Goal: Transaction & Acquisition: Purchase product/service

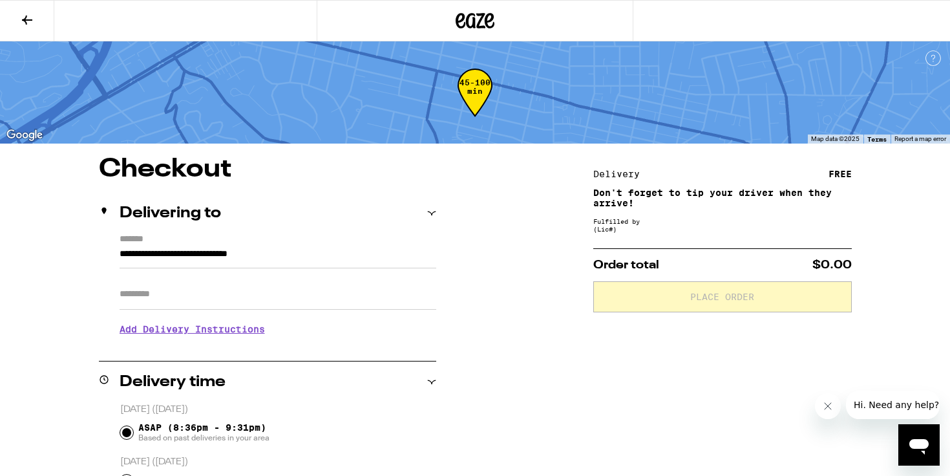
click at [487, 17] on icon at bounding box center [490, 21] width 10 height 16
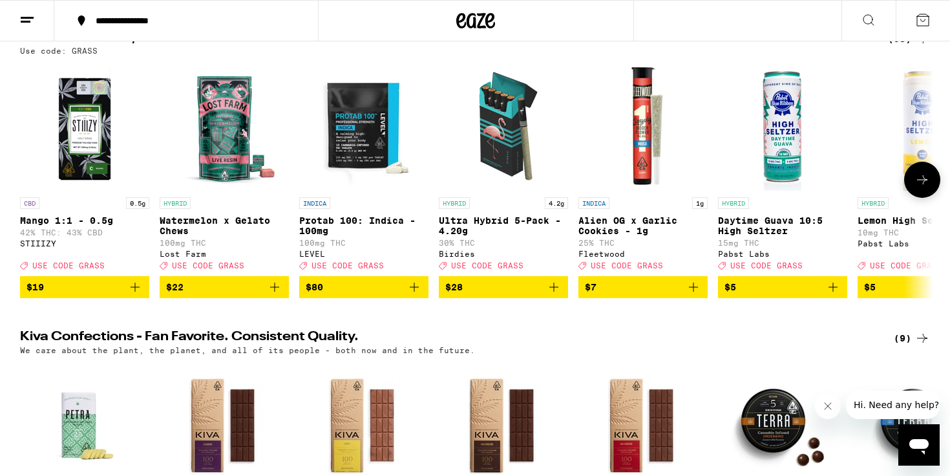
scroll to position [173, 0]
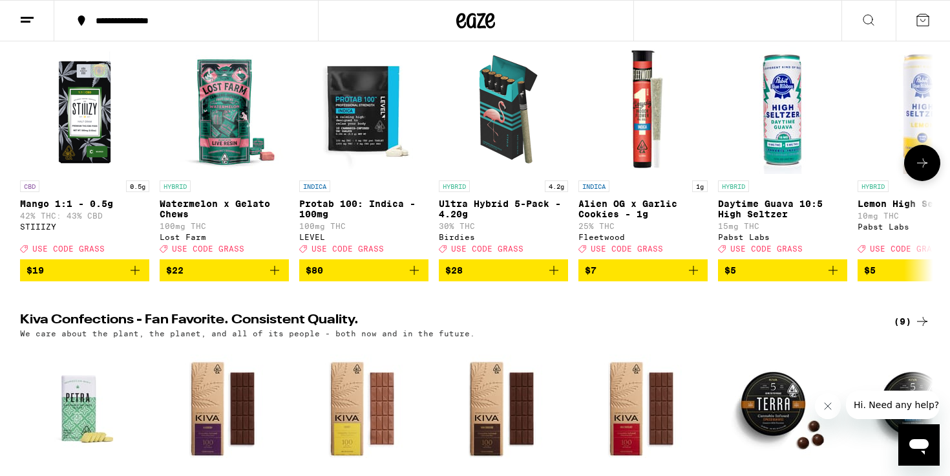
click at [553, 278] on icon "Add to bag" at bounding box center [554, 270] width 16 height 16
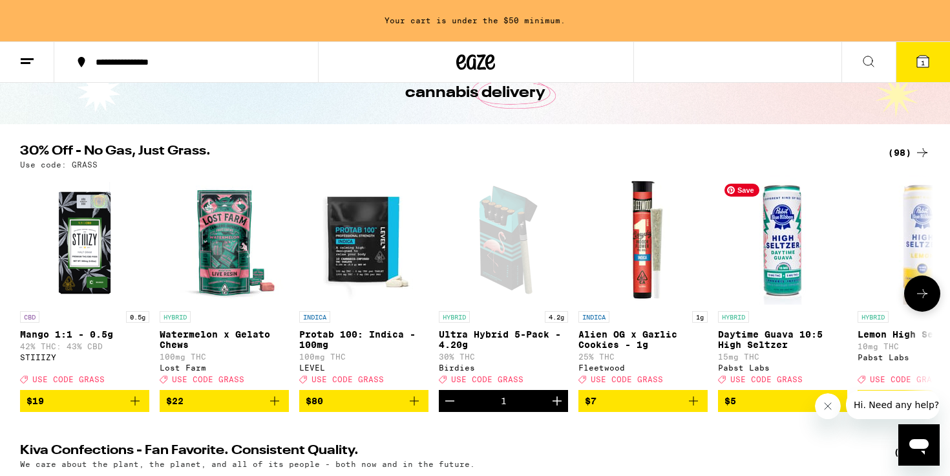
scroll to position [59, 0]
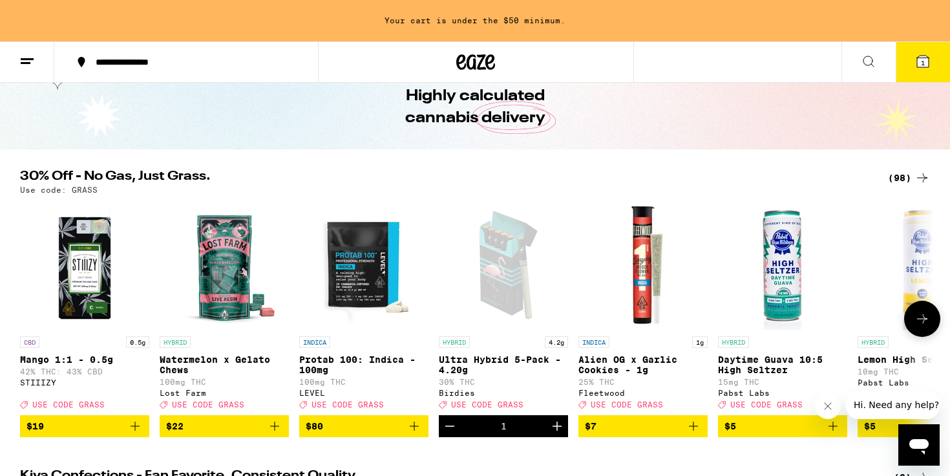
click at [921, 317] on icon at bounding box center [923, 319] width 16 height 16
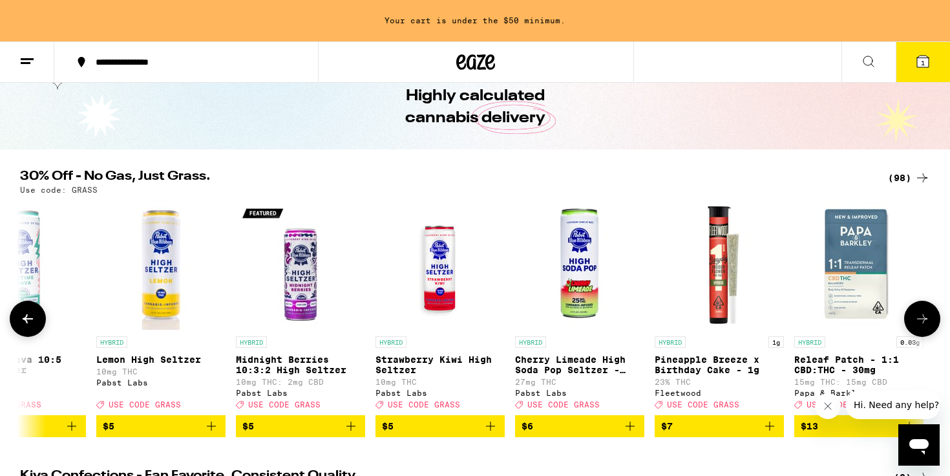
scroll to position [0, 769]
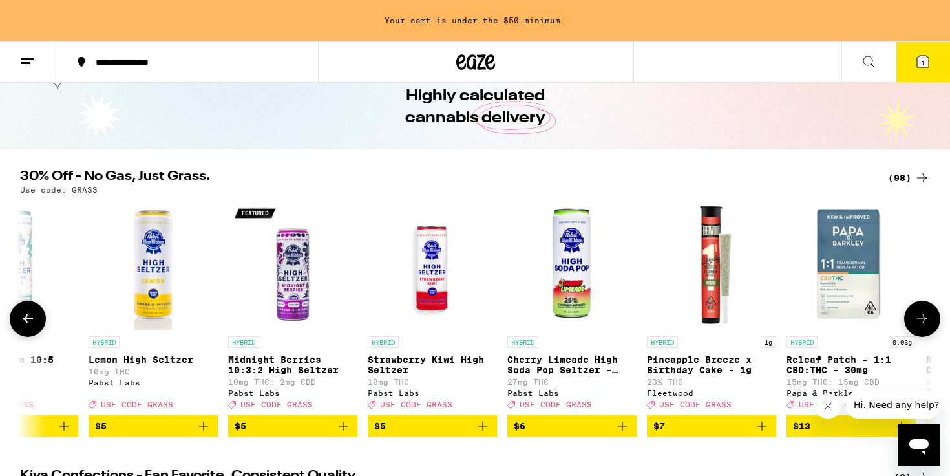
click at [926, 321] on icon at bounding box center [923, 319] width 16 height 16
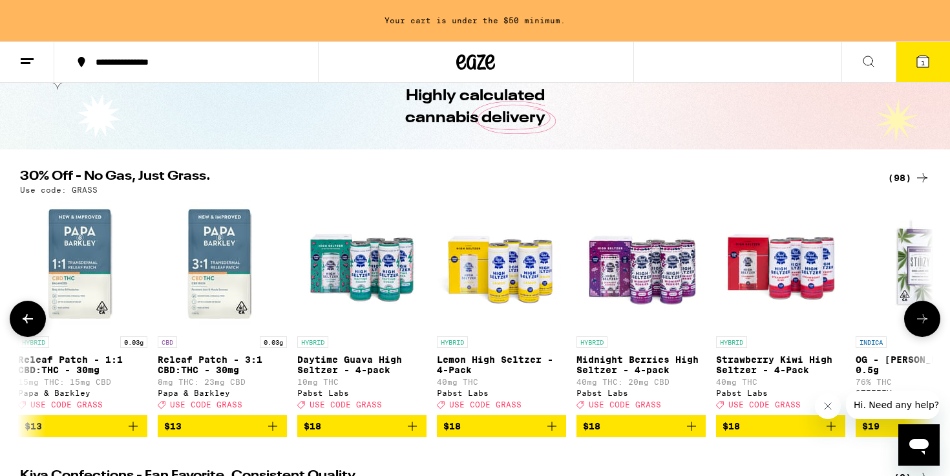
scroll to position [0, 1538]
click at [925, 321] on icon at bounding box center [923, 319] width 16 height 16
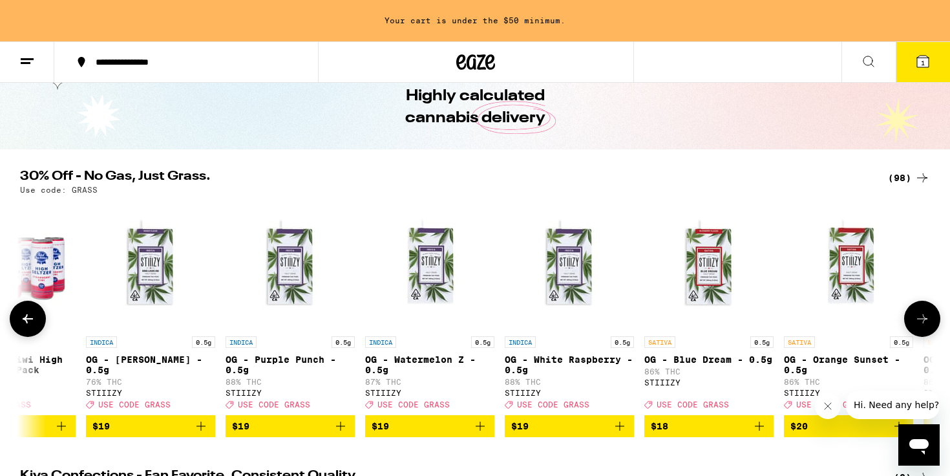
click at [925, 321] on icon at bounding box center [923, 319] width 16 height 16
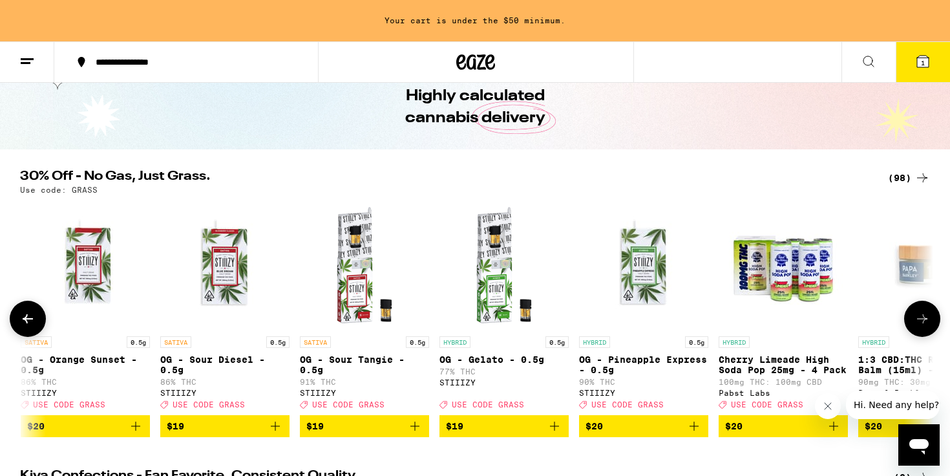
scroll to position [0, 3077]
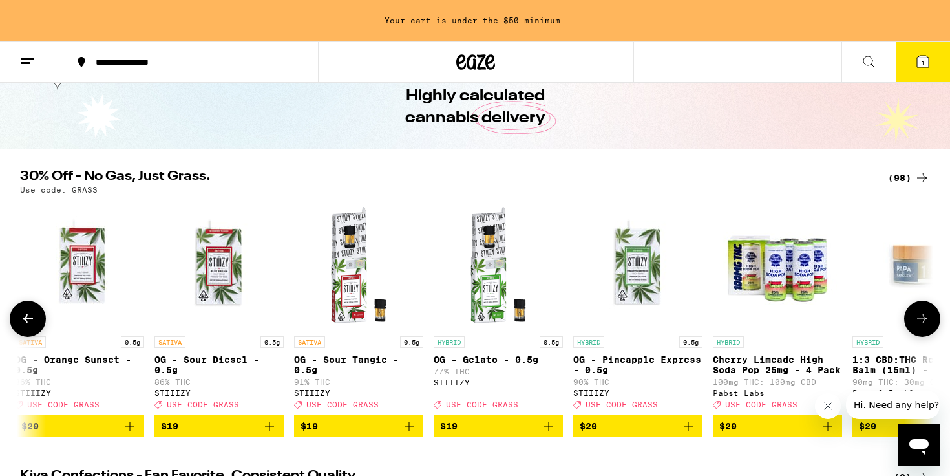
click at [925, 321] on icon at bounding box center [923, 319] width 16 height 16
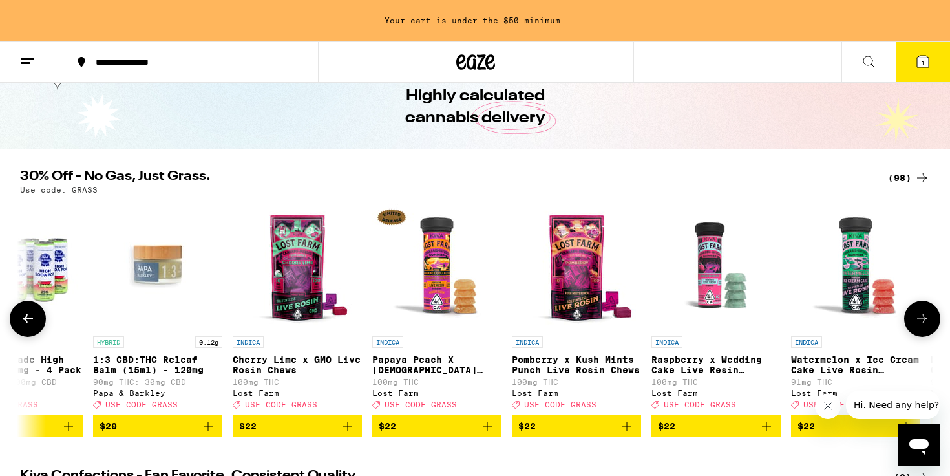
scroll to position [0, 3846]
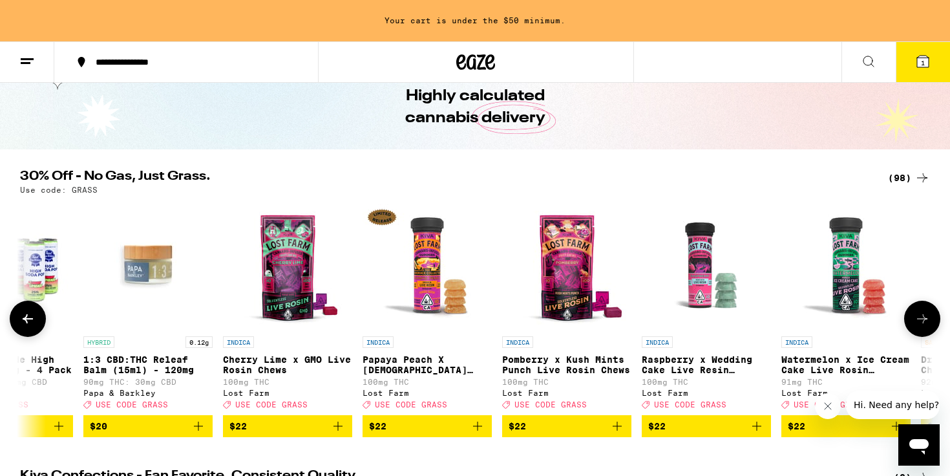
click at [925, 321] on icon at bounding box center [923, 319] width 16 height 16
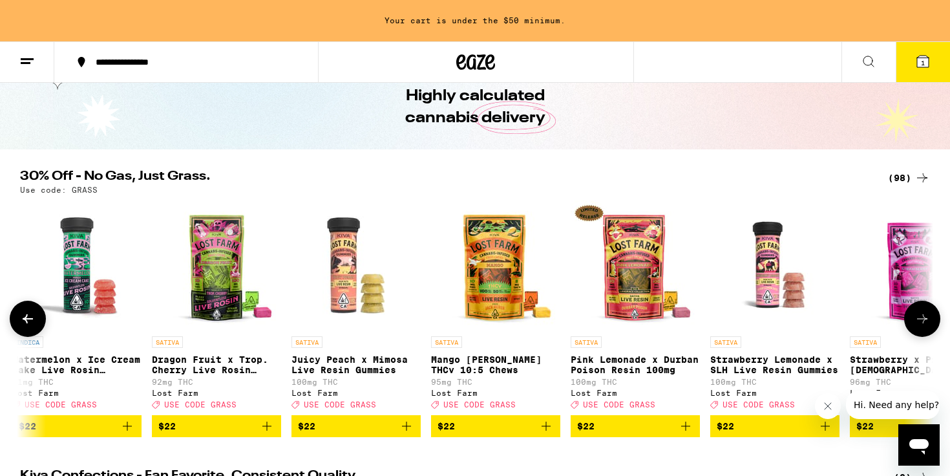
click at [925, 321] on icon at bounding box center [923, 319] width 16 height 16
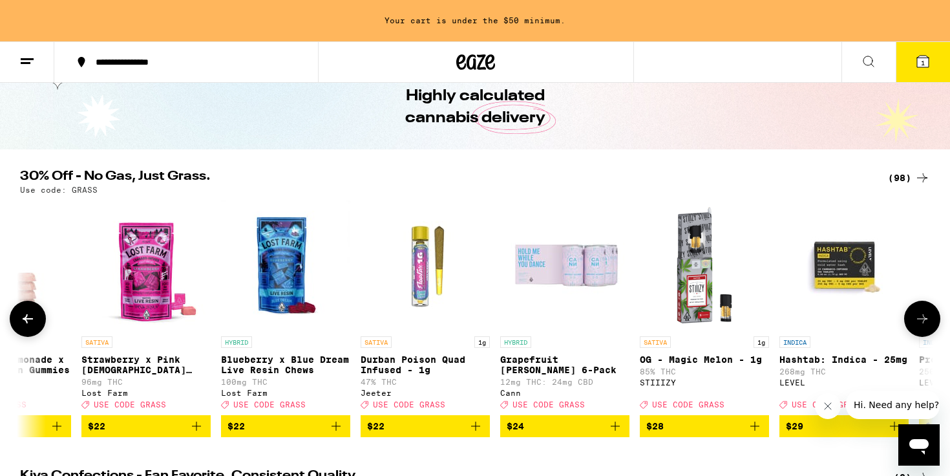
scroll to position [0, 5384]
click at [925, 321] on icon at bounding box center [923, 319] width 16 height 16
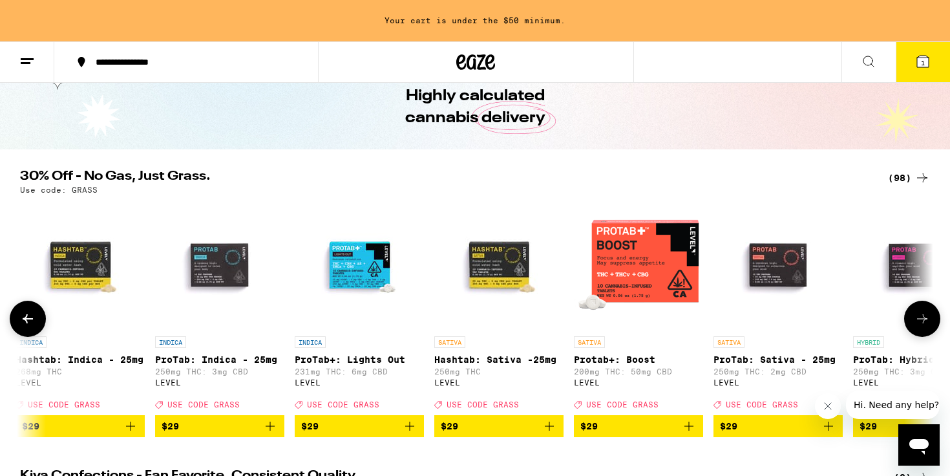
scroll to position [0, 6154]
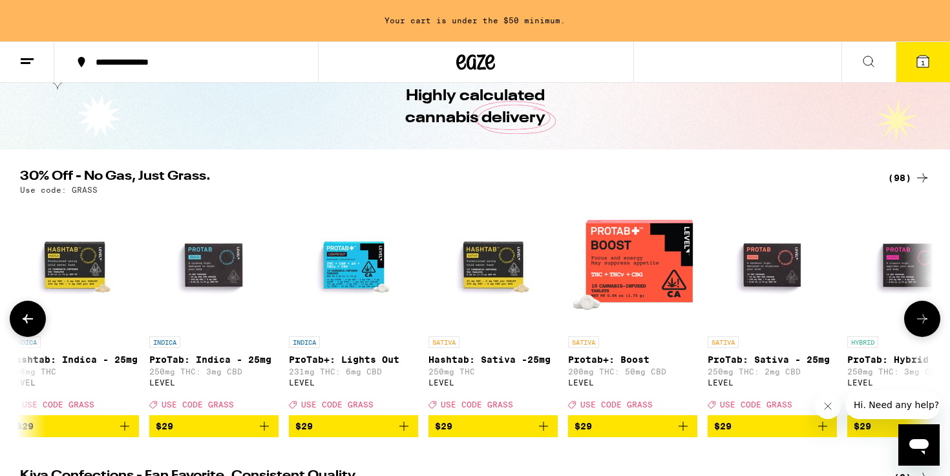
click at [681, 434] on icon "Add to bag" at bounding box center [683, 426] width 16 height 16
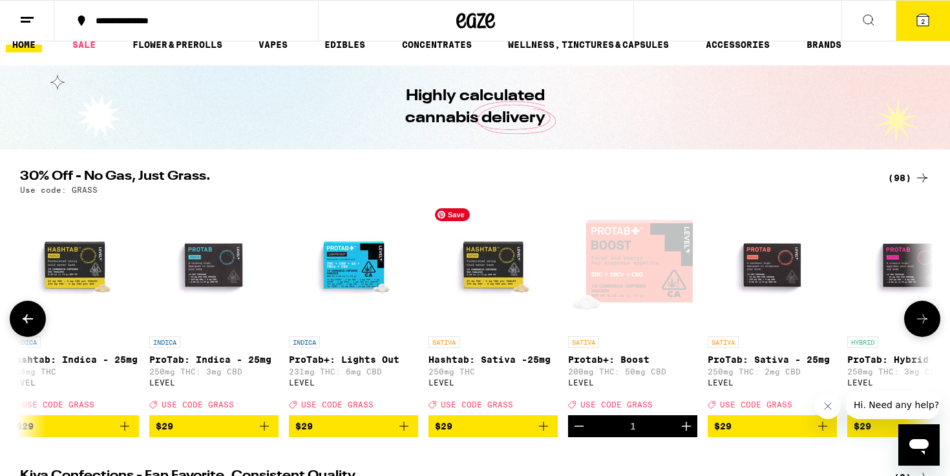
click at [507, 313] on img "Open page for Hashtab: Sativa -25mg from LEVEL" at bounding box center [493, 264] width 129 height 129
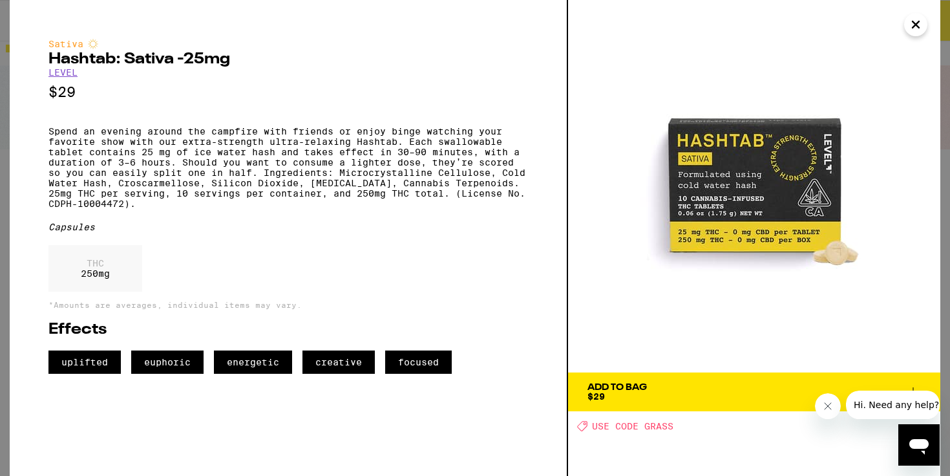
scroll to position [0, 6154]
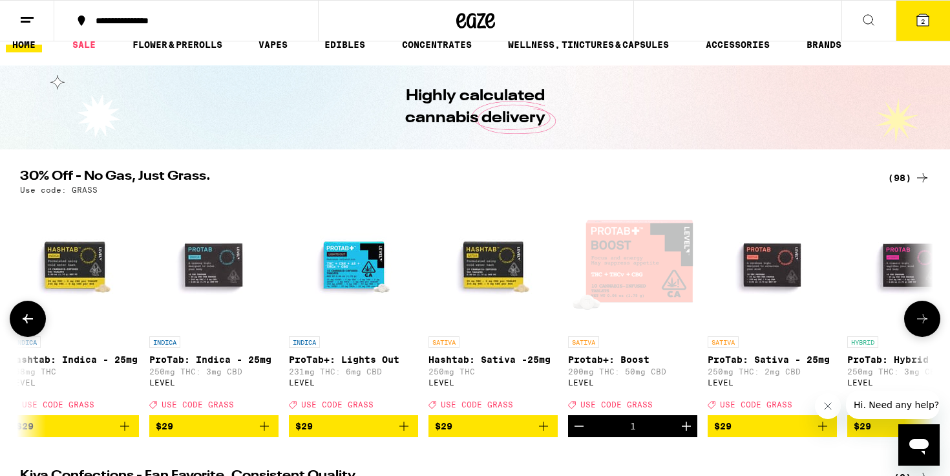
click at [542, 432] on icon "Add to bag" at bounding box center [544, 426] width 16 height 16
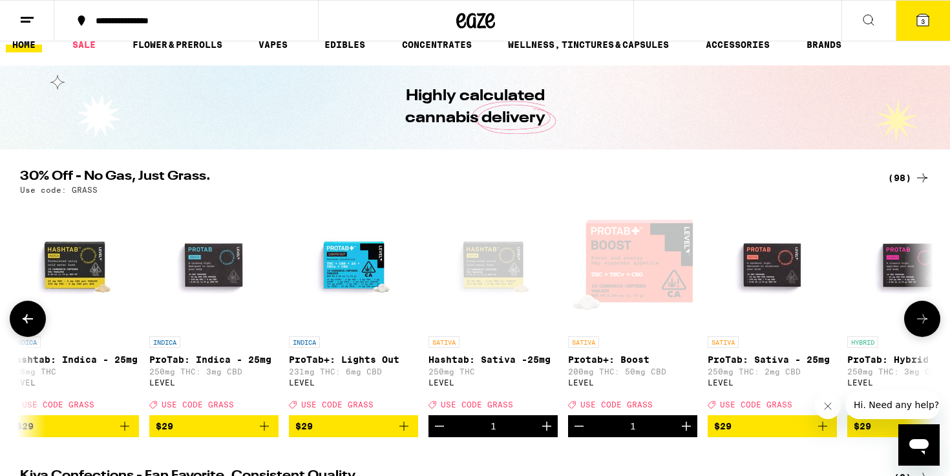
click at [925, 326] on icon at bounding box center [923, 319] width 16 height 16
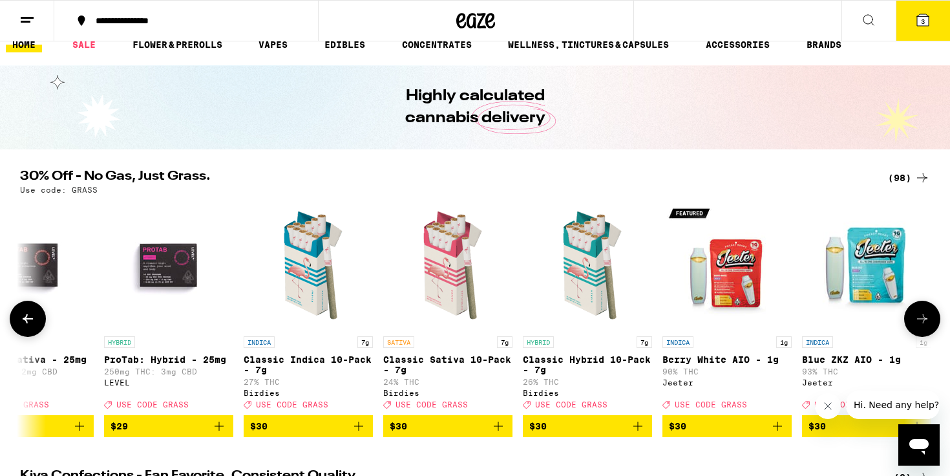
scroll to position [0, 6923]
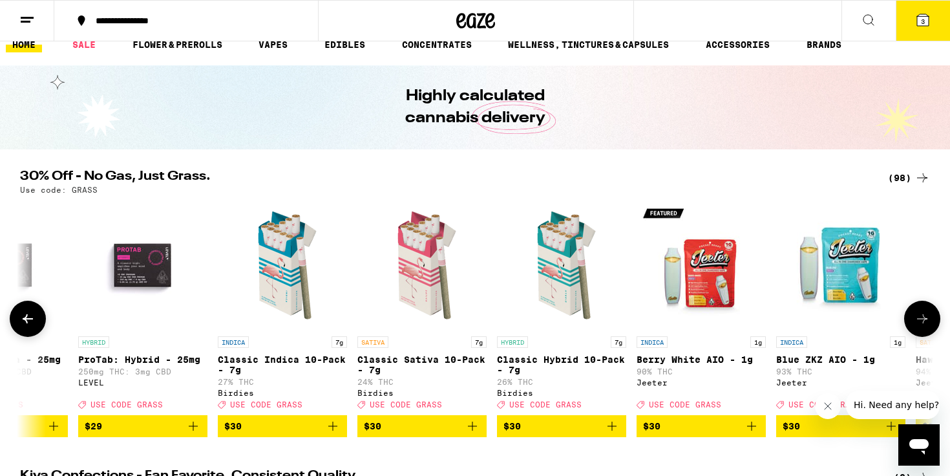
click at [475, 432] on icon "Add to bag" at bounding box center [473, 426] width 16 height 16
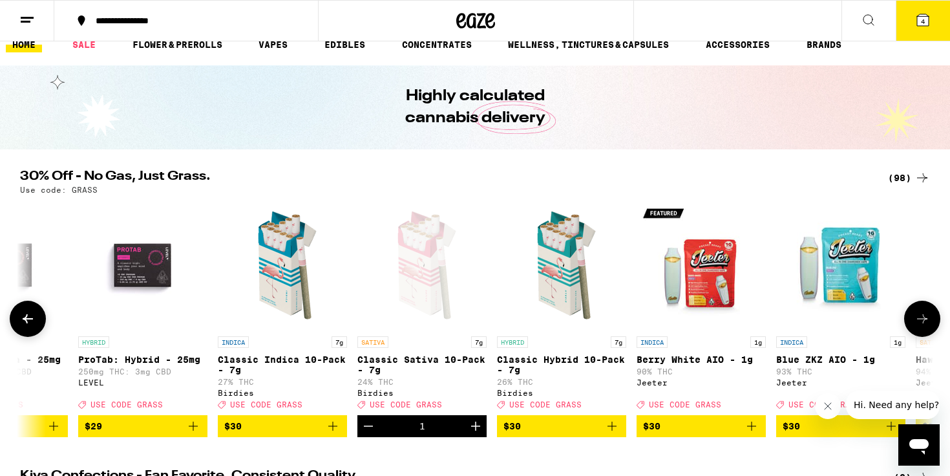
click at [920, 326] on icon at bounding box center [923, 319] width 16 height 16
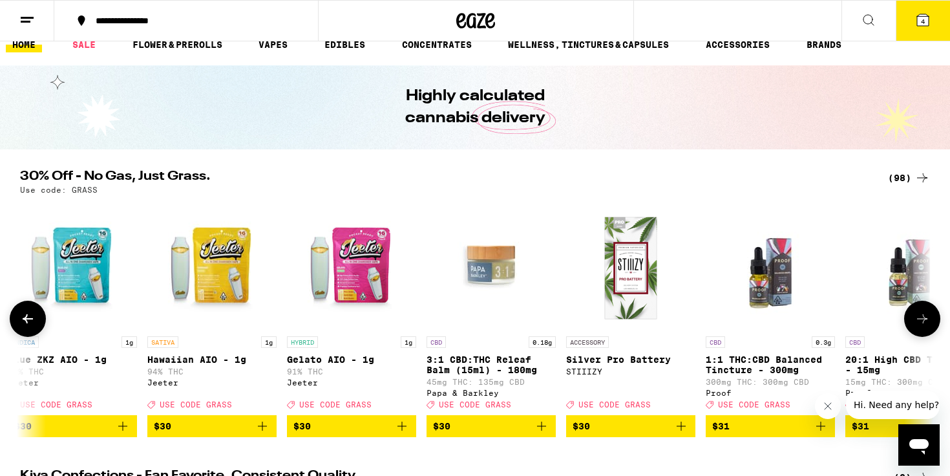
scroll to position [0, 7692]
click at [30, 326] on icon at bounding box center [28, 319] width 16 height 16
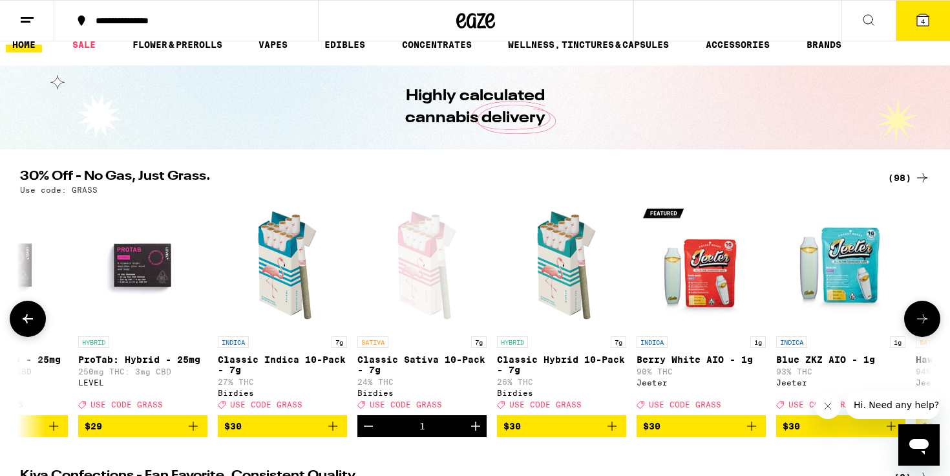
scroll to position [0, 6923]
click at [932, 322] on button at bounding box center [922, 319] width 36 height 36
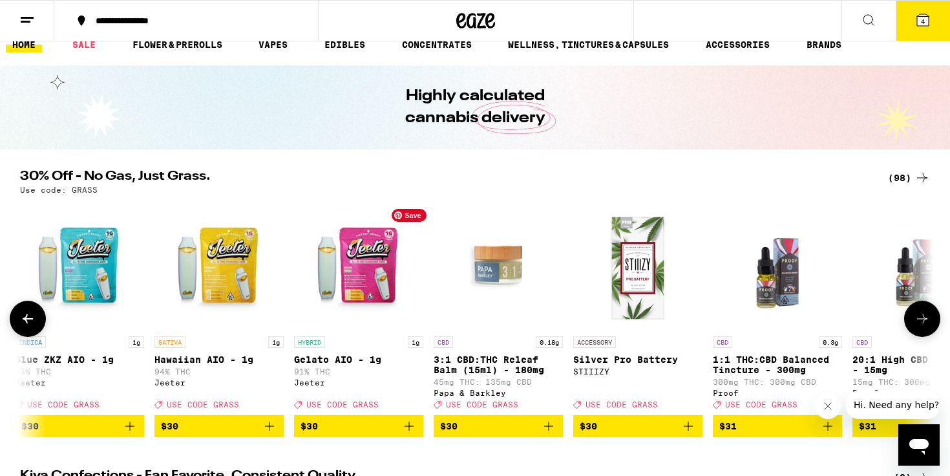
scroll to position [0, 7692]
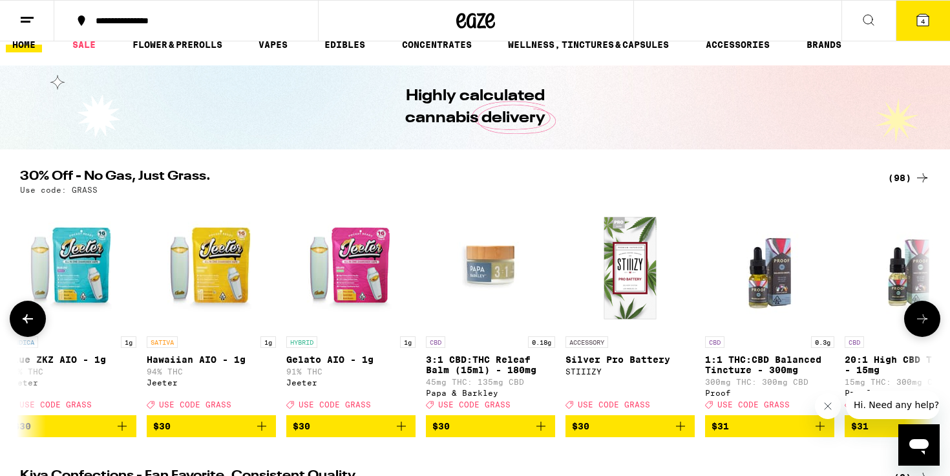
click at [262, 432] on icon "Add to bag" at bounding box center [262, 426] width 16 height 16
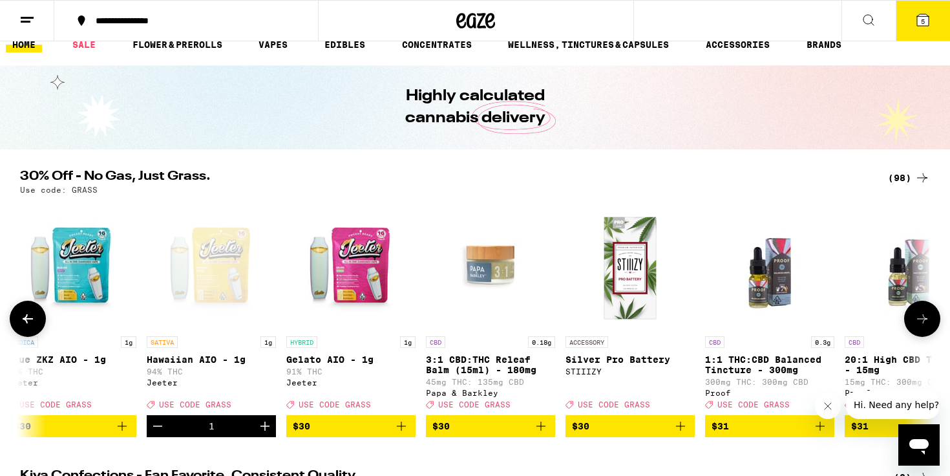
click at [402, 434] on icon "Add to bag" at bounding box center [402, 426] width 16 height 16
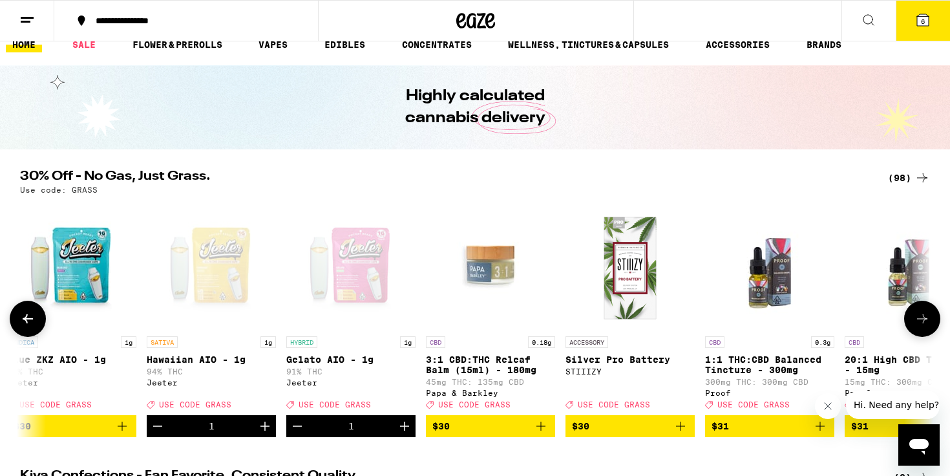
click at [382, 273] on div "Open page for Gelato AIO - 1g from Jeeter" at bounding box center [350, 264] width 129 height 129
click at [926, 326] on icon at bounding box center [923, 319] width 16 height 16
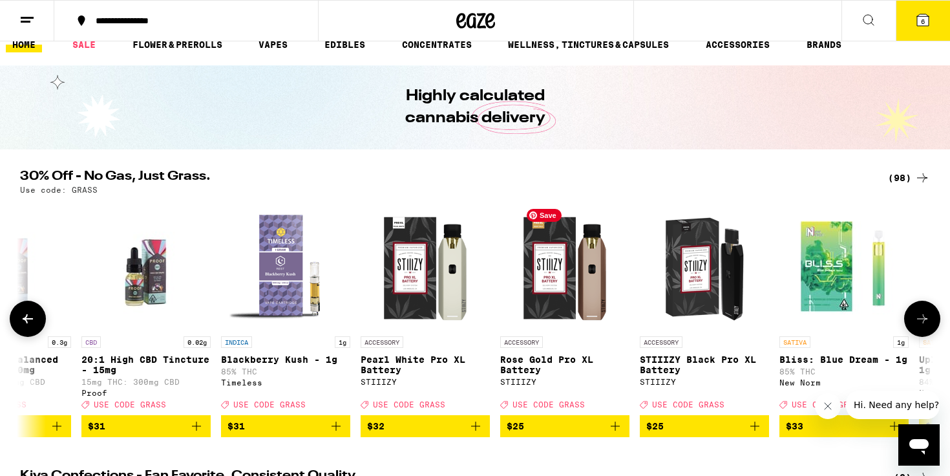
scroll to position [0, 8461]
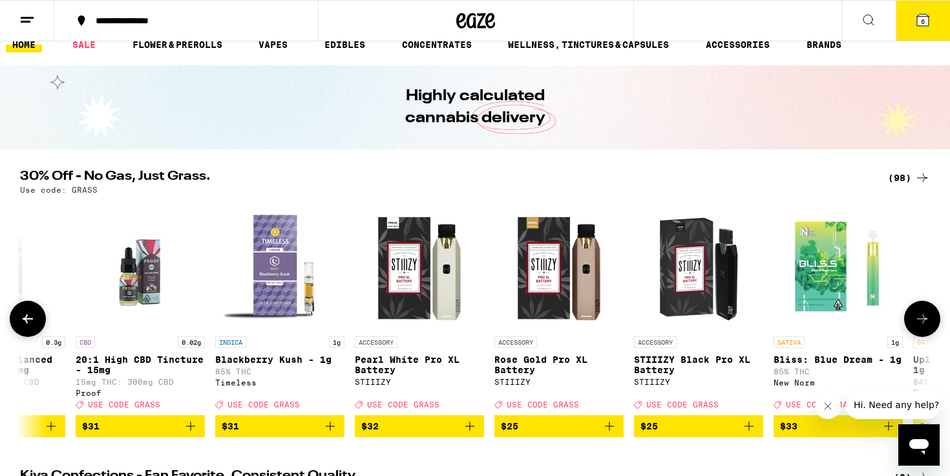
click at [917, 326] on icon at bounding box center [923, 319] width 16 height 16
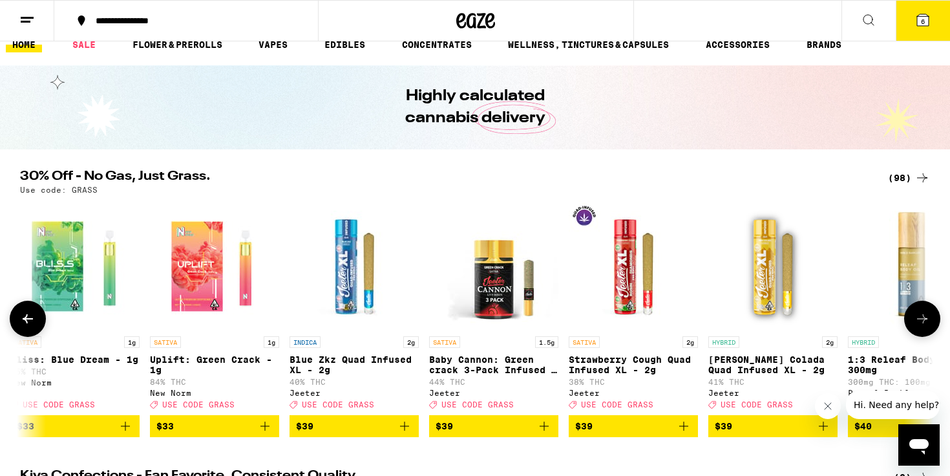
scroll to position [0, 9230]
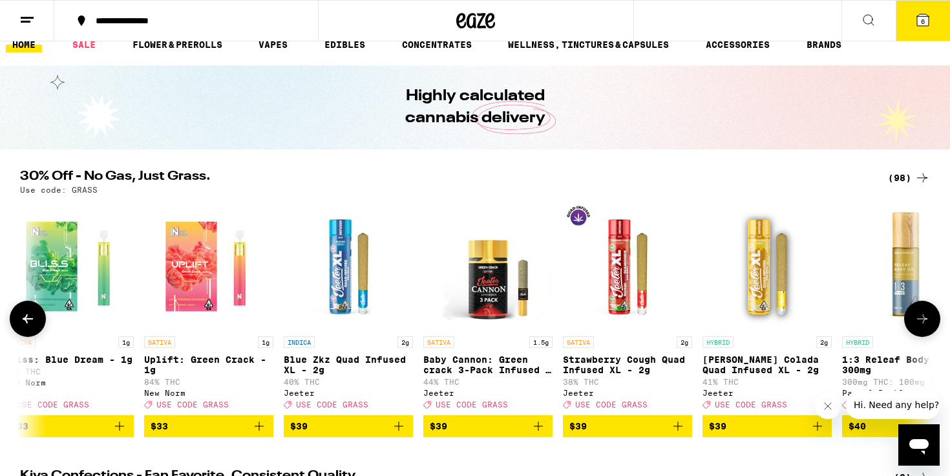
click at [677, 434] on icon "Add to bag" at bounding box center [678, 426] width 16 height 16
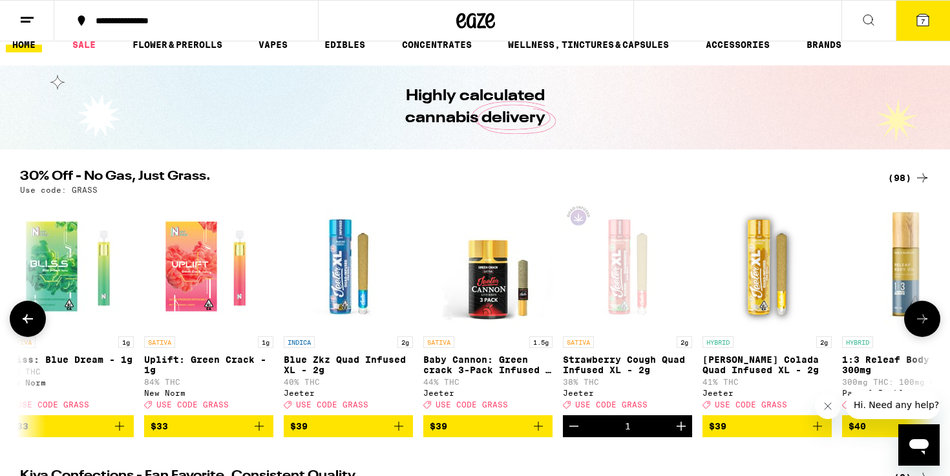
click at [909, 325] on button at bounding box center [922, 319] width 36 height 36
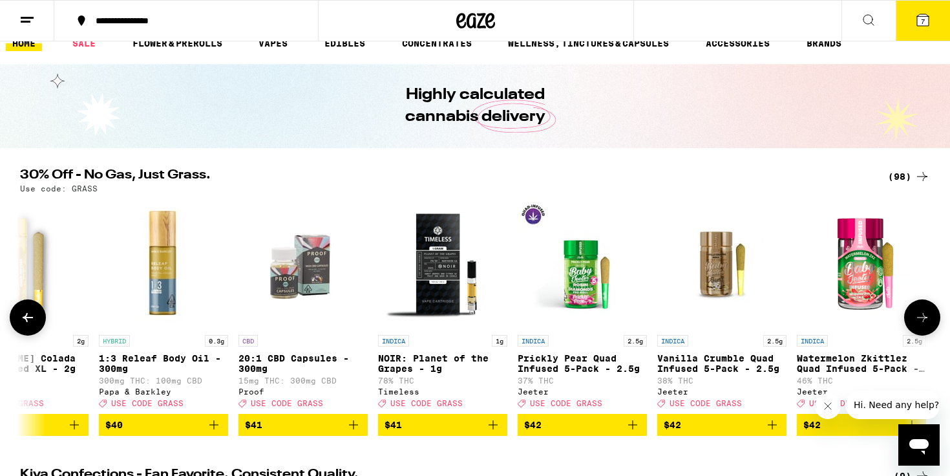
scroll to position [0, 9999]
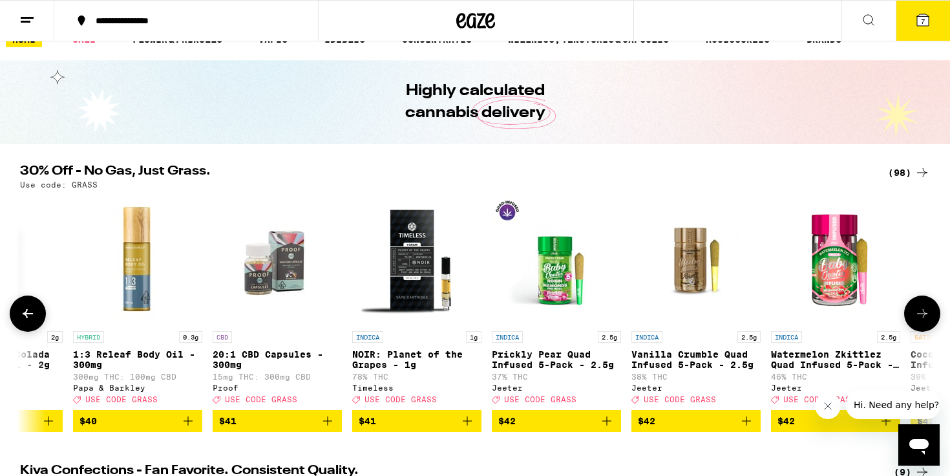
click at [610, 429] on icon "Add to bag" at bounding box center [607, 421] width 16 height 16
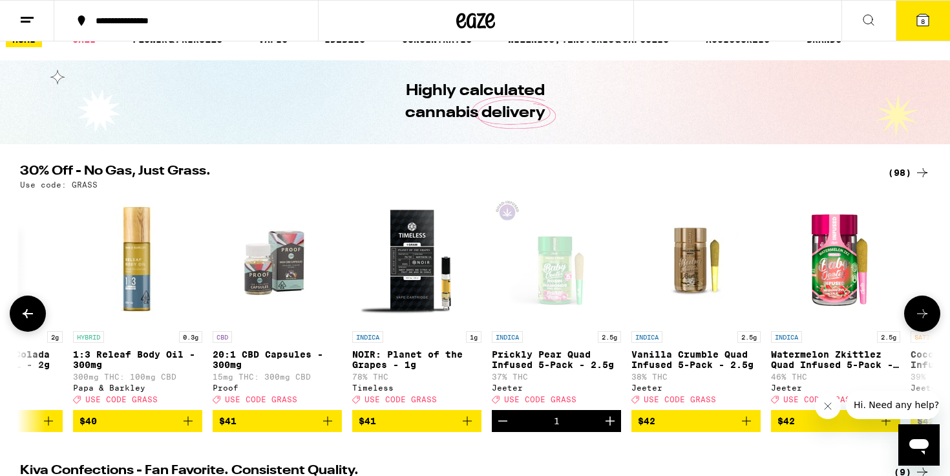
click at [750, 425] on icon "Add to bag" at bounding box center [747, 421] width 16 height 16
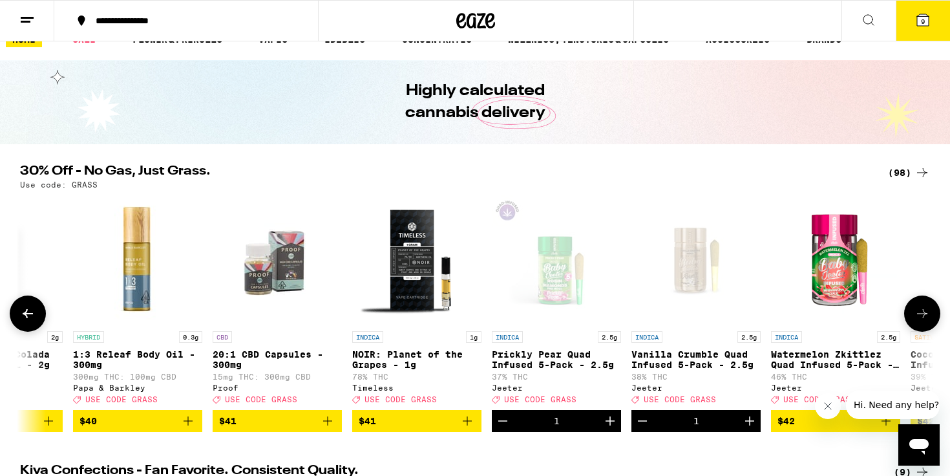
click at [928, 321] on icon at bounding box center [923, 314] width 16 height 16
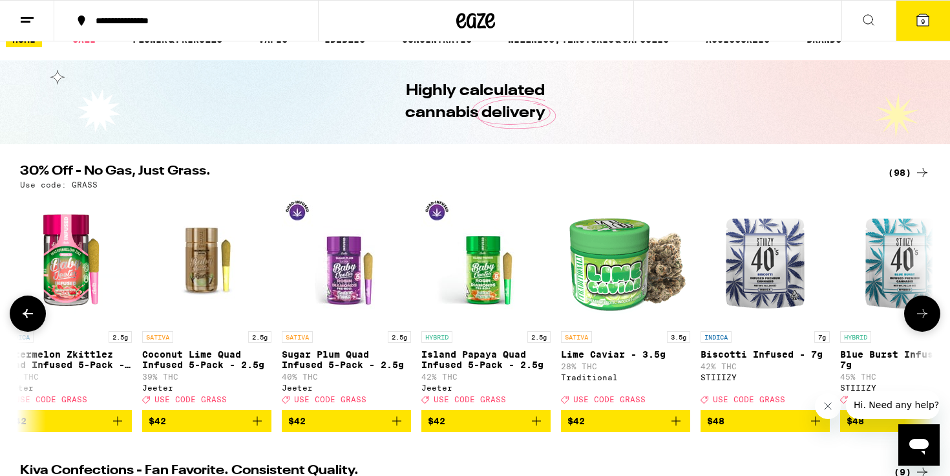
scroll to position [0, 10769]
click at [395, 429] on icon "Add to bag" at bounding box center [396, 421] width 16 height 16
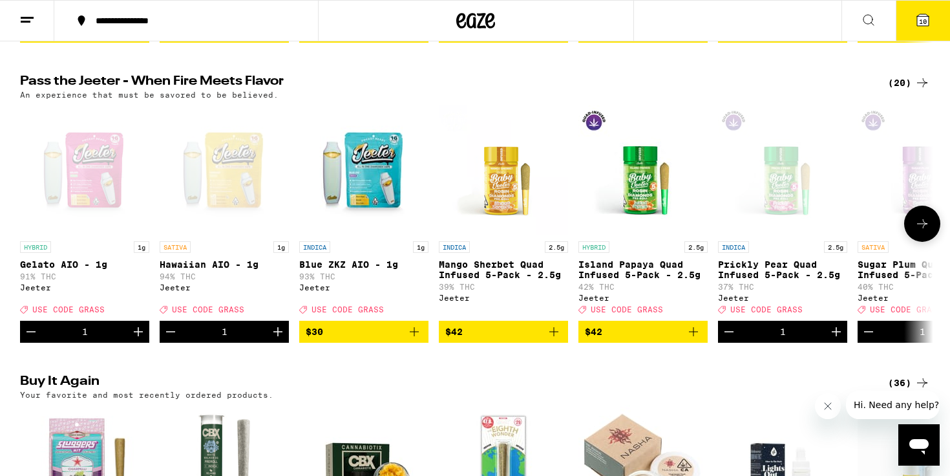
scroll to position [701, 0]
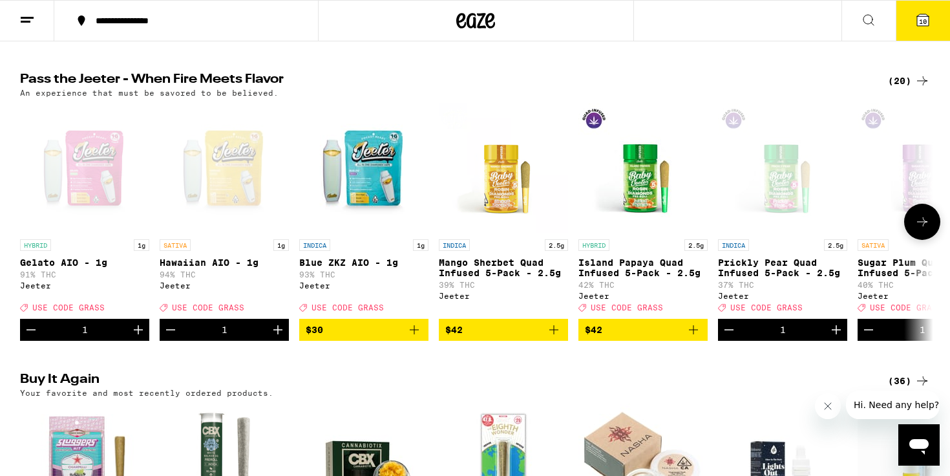
click at [920, 229] on icon at bounding box center [923, 222] width 16 height 16
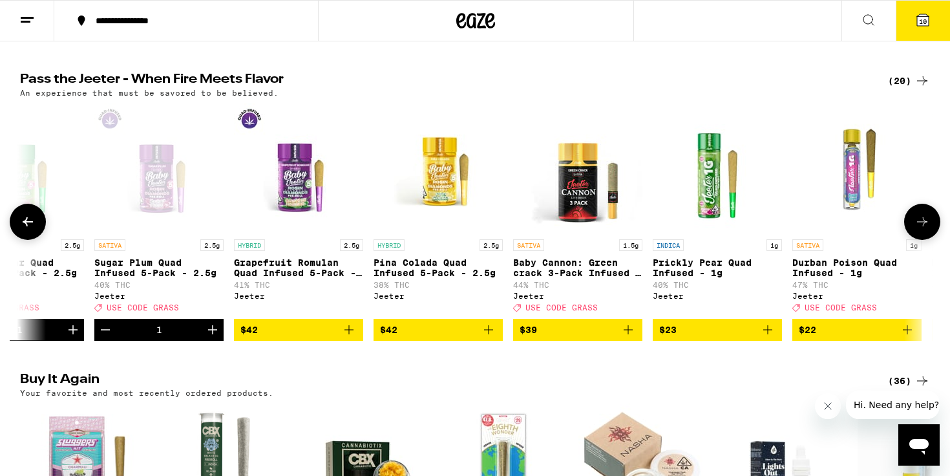
scroll to position [0, 769]
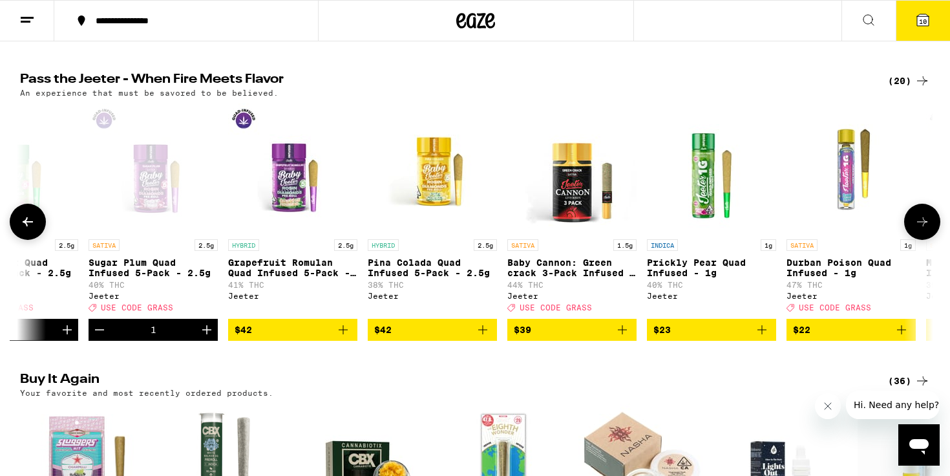
click at [623, 334] on icon "Add to bag" at bounding box center [622, 329] width 9 height 9
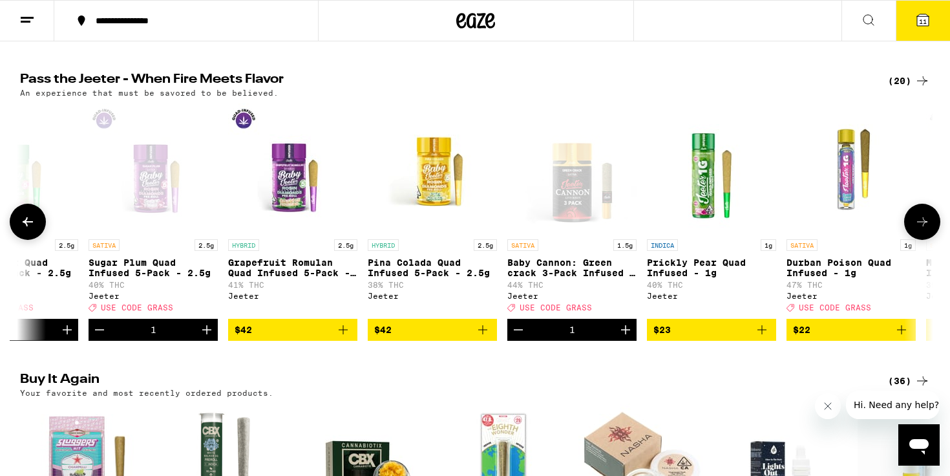
click at [623, 334] on icon "Increment" at bounding box center [625, 329] width 9 height 9
click at [511, 337] on icon "Decrement" at bounding box center [519, 330] width 16 height 16
click at [906, 337] on icon "Add to bag" at bounding box center [902, 330] width 16 height 16
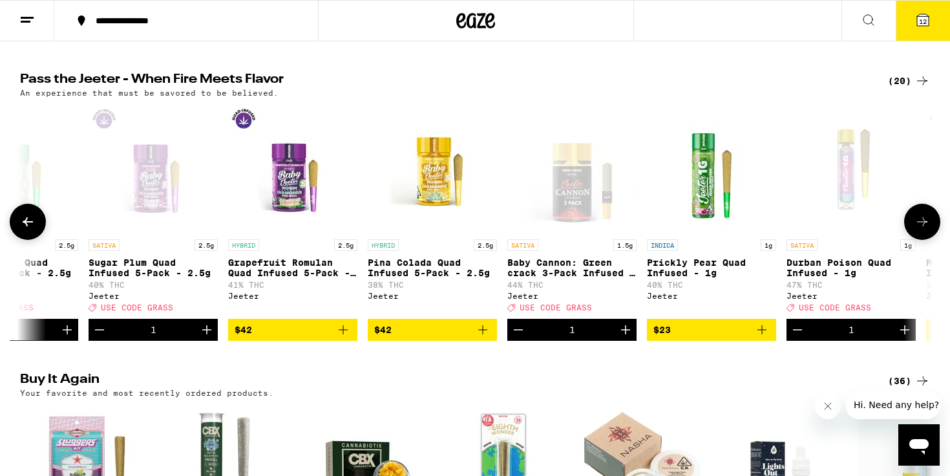
click at [920, 229] on icon at bounding box center [923, 222] width 16 height 16
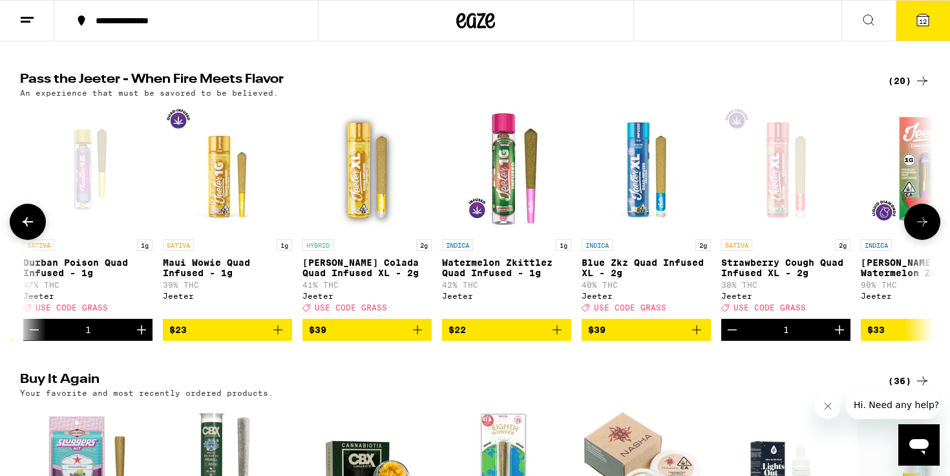
scroll to position [0, 1538]
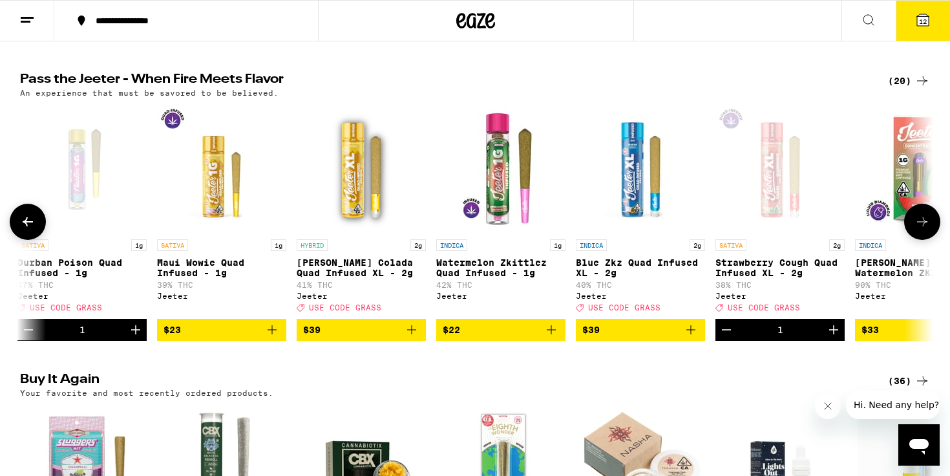
click at [273, 337] on icon "Add to bag" at bounding box center [272, 330] width 16 height 16
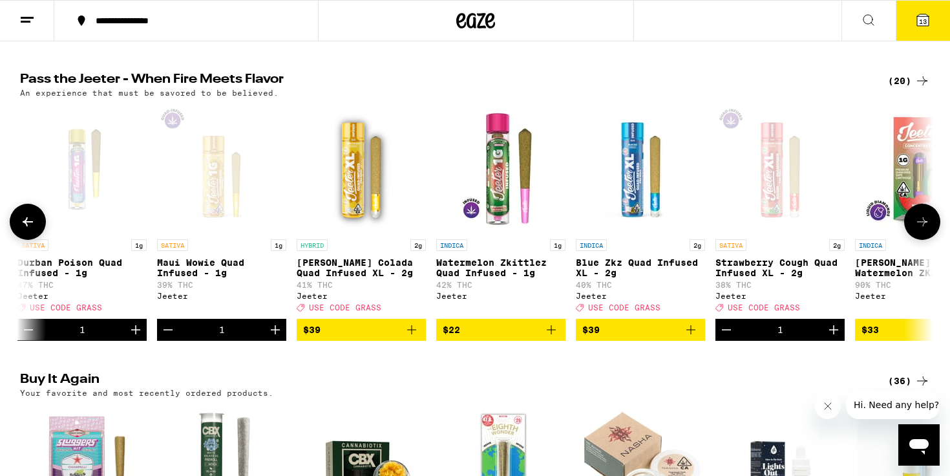
click at [924, 229] on icon at bounding box center [923, 222] width 16 height 16
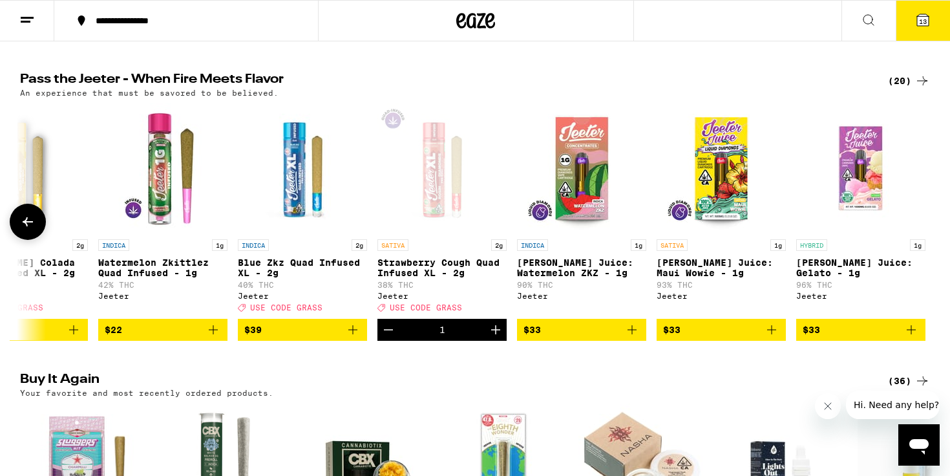
scroll to position [0, 1882]
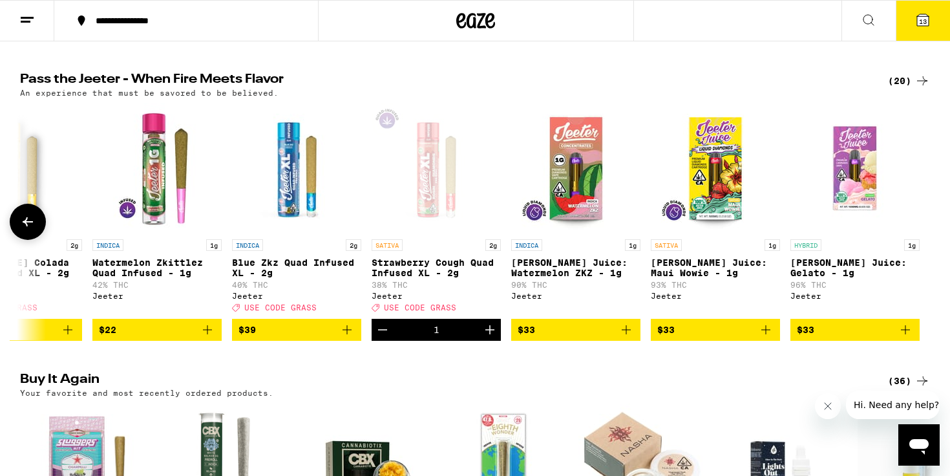
click at [924, 240] on div at bounding box center [922, 222] width 36 height 36
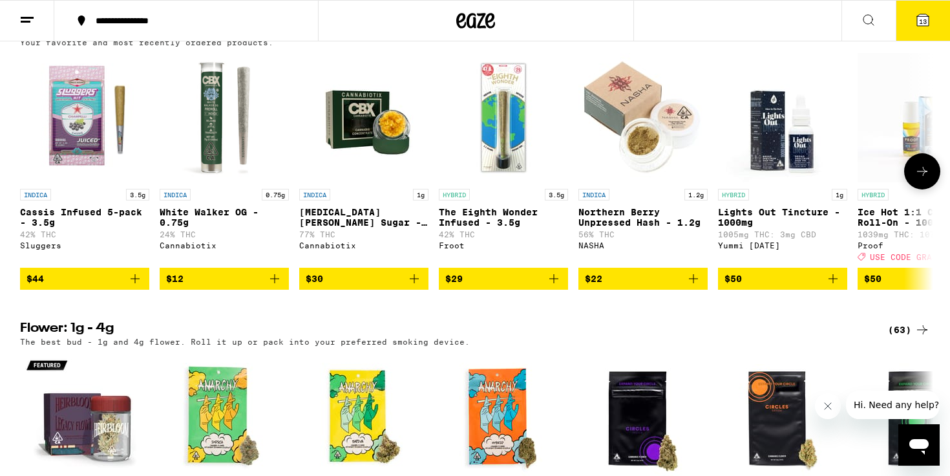
scroll to position [1054, 0]
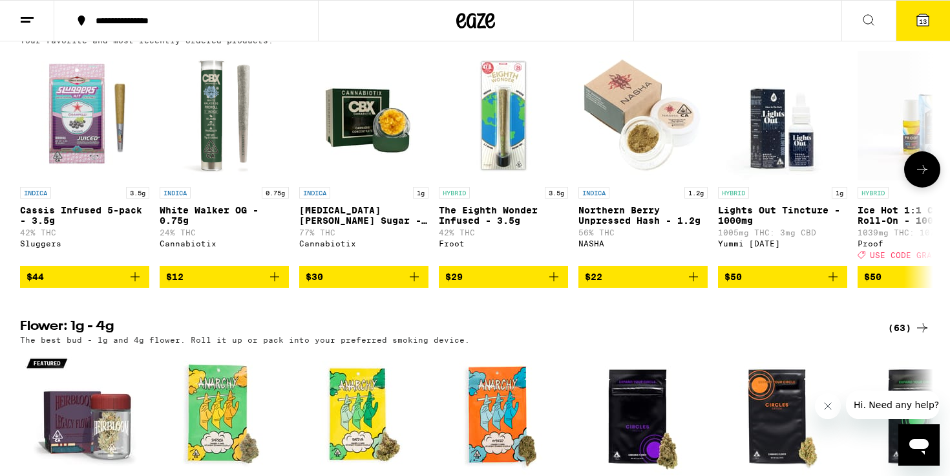
click at [136, 284] on icon "Add to bag" at bounding box center [135, 277] width 16 height 16
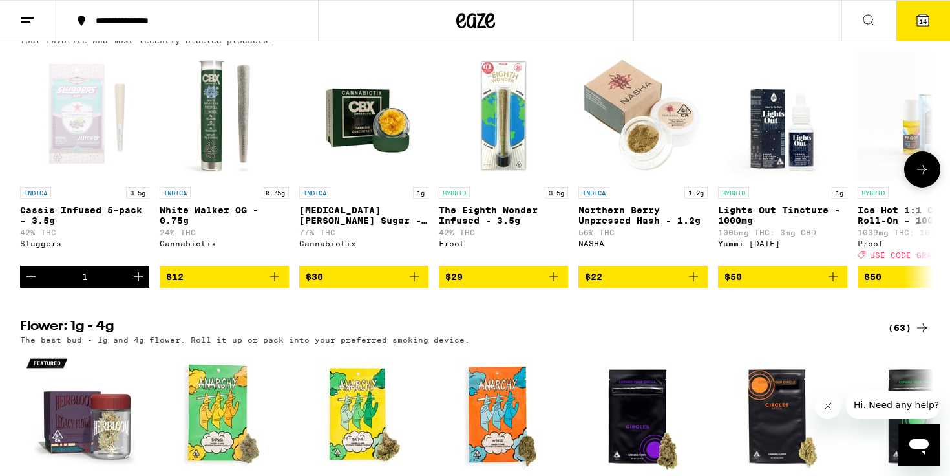
click at [916, 177] on icon at bounding box center [923, 170] width 16 height 16
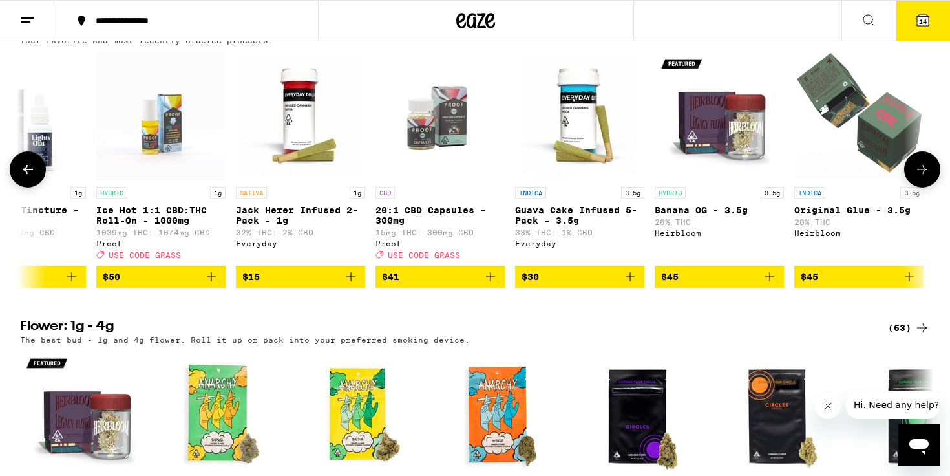
scroll to position [0, 769]
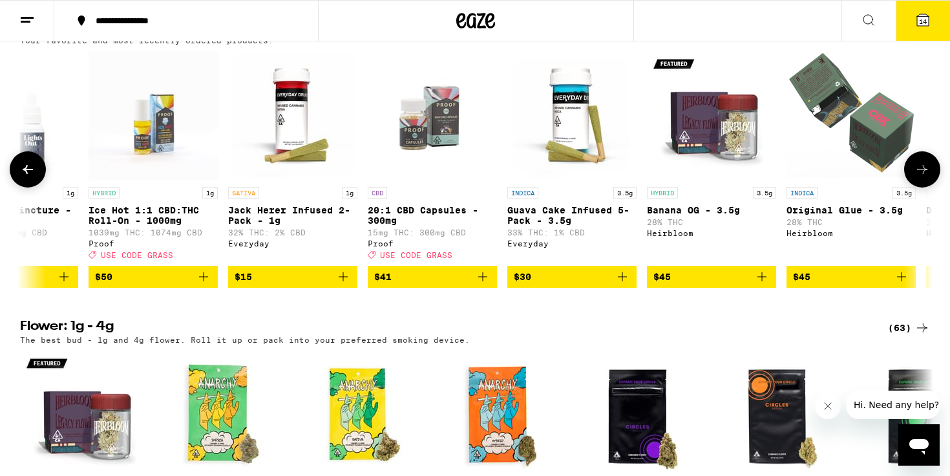
click at [919, 177] on icon at bounding box center [923, 170] width 16 height 16
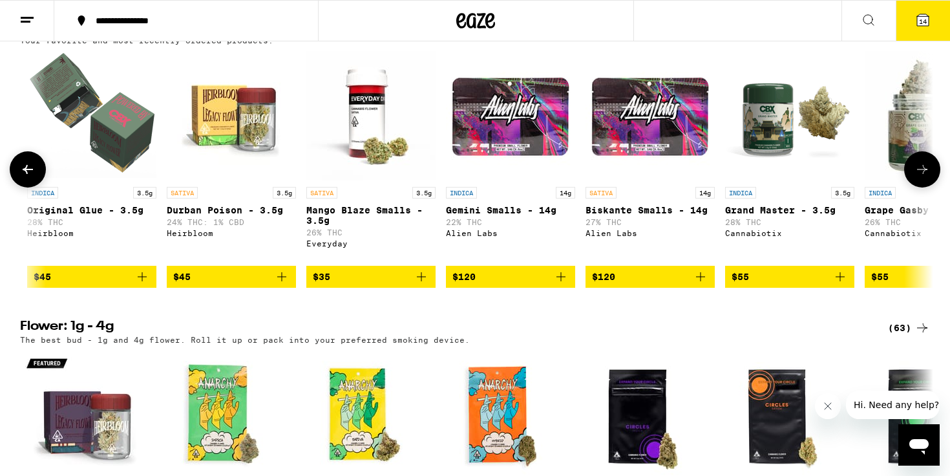
scroll to position [0, 1538]
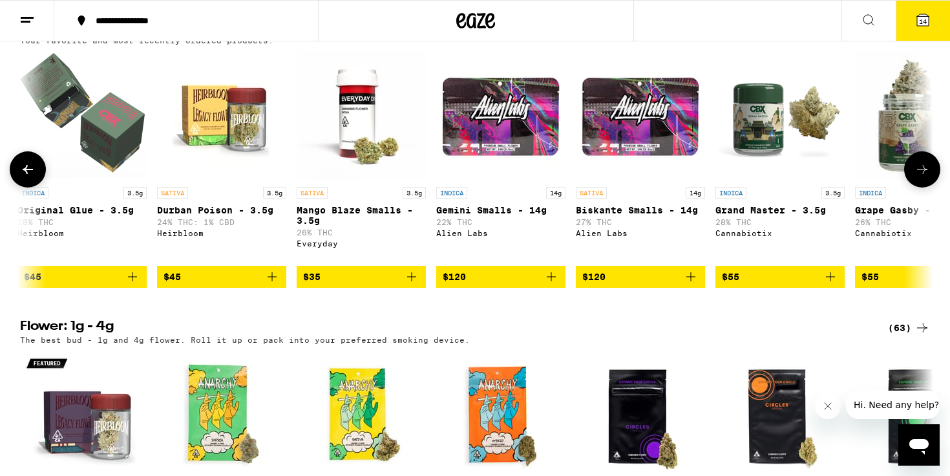
click at [920, 177] on icon at bounding box center [923, 170] width 16 height 16
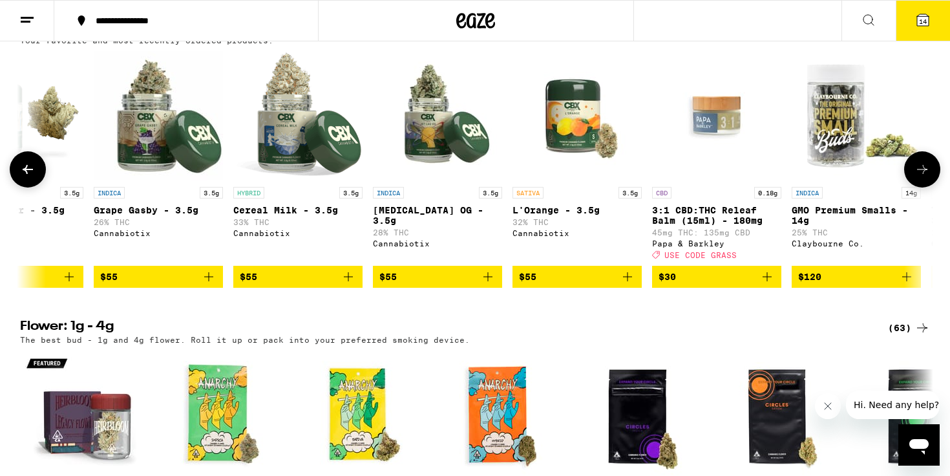
scroll to position [0, 2308]
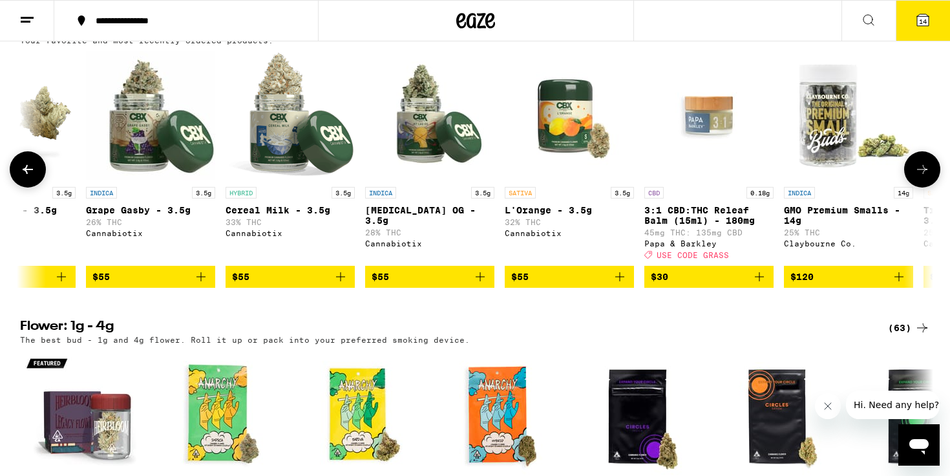
click at [920, 177] on icon at bounding box center [923, 170] width 16 height 16
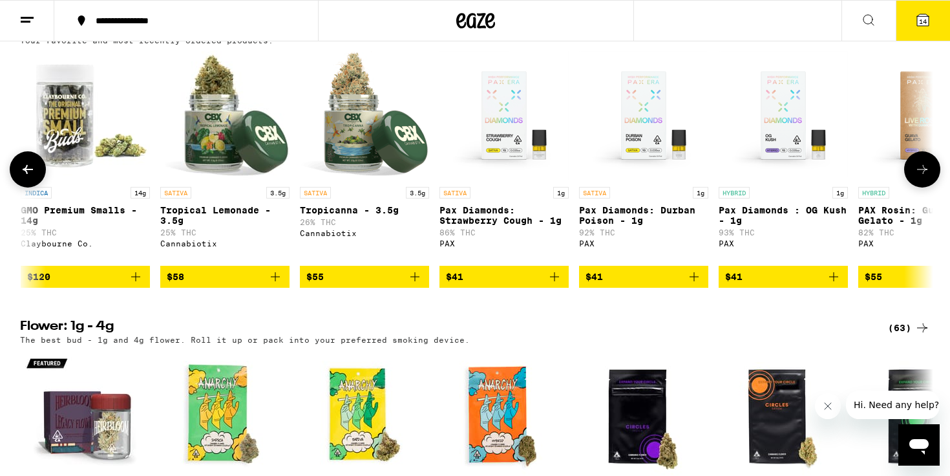
scroll to position [0, 3077]
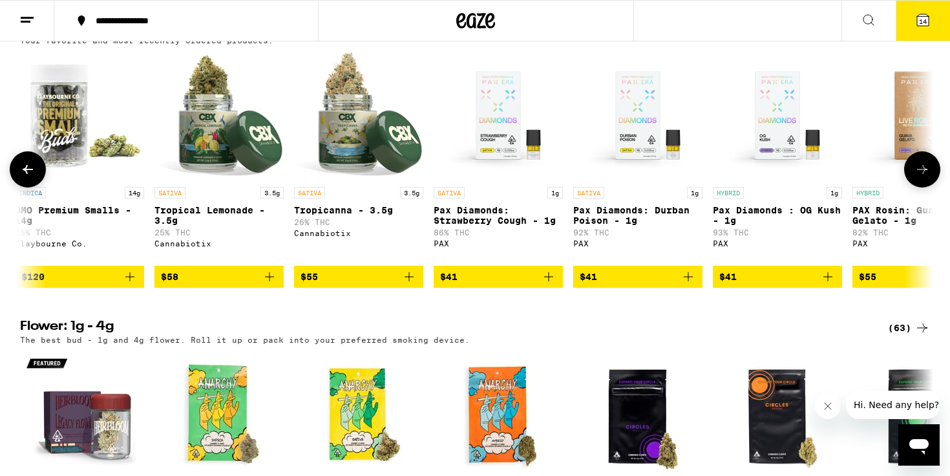
click at [920, 177] on icon at bounding box center [923, 170] width 16 height 16
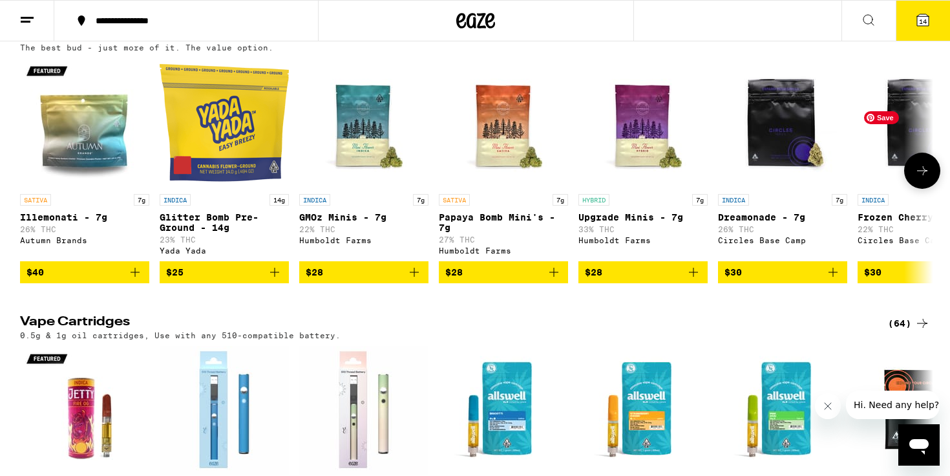
scroll to position [1635, 0]
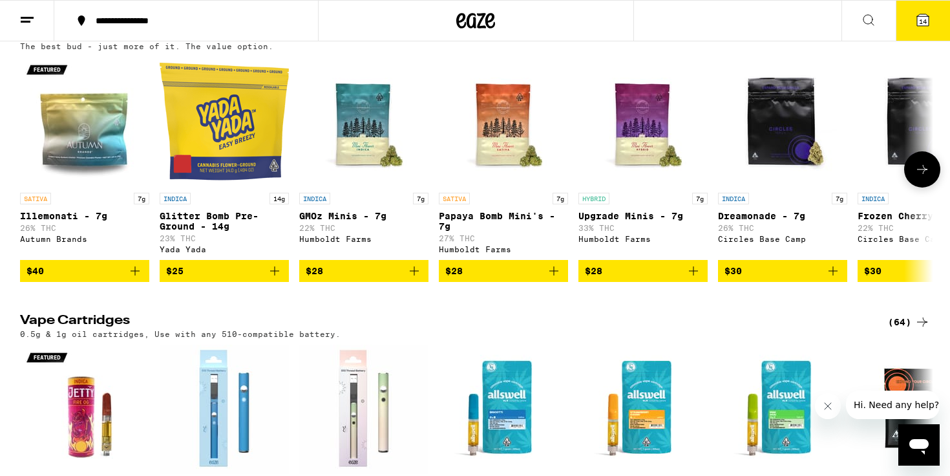
click at [929, 177] on icon at bounding box center [923, 170] width 16 height 16
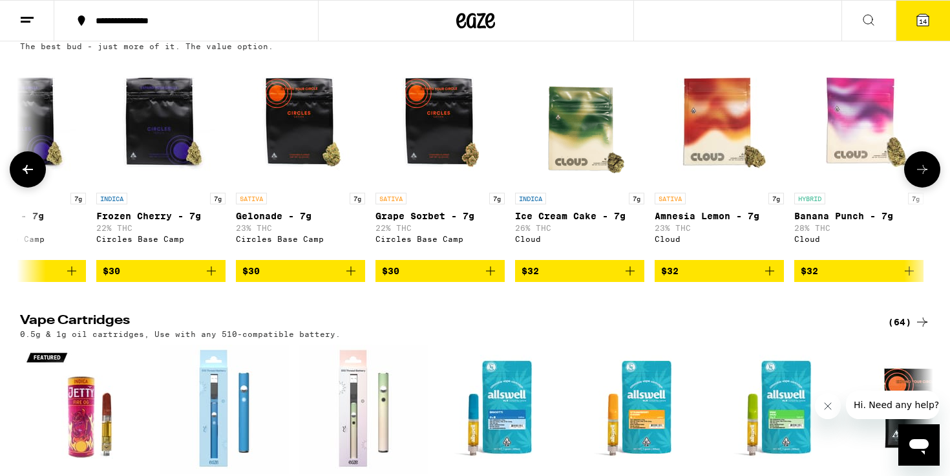
scroll to position [0, 769]
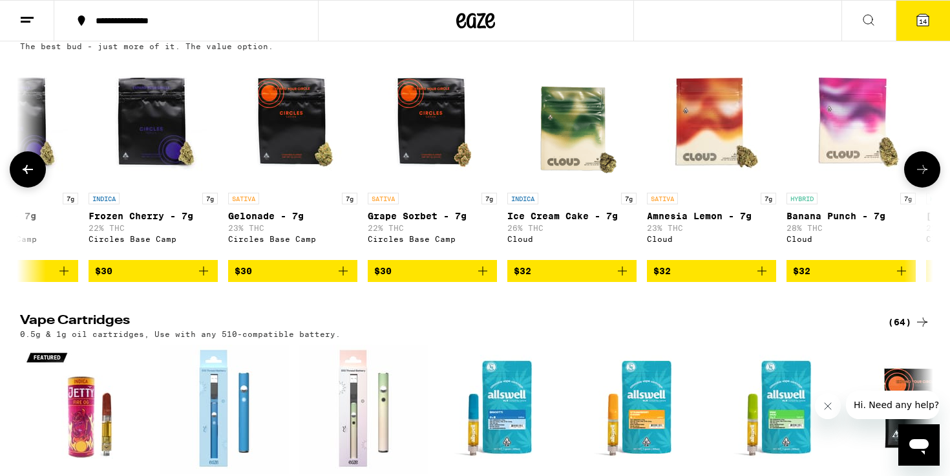
click at [928, 177] on icon at bounding box center [923, 170] width 16 height 16
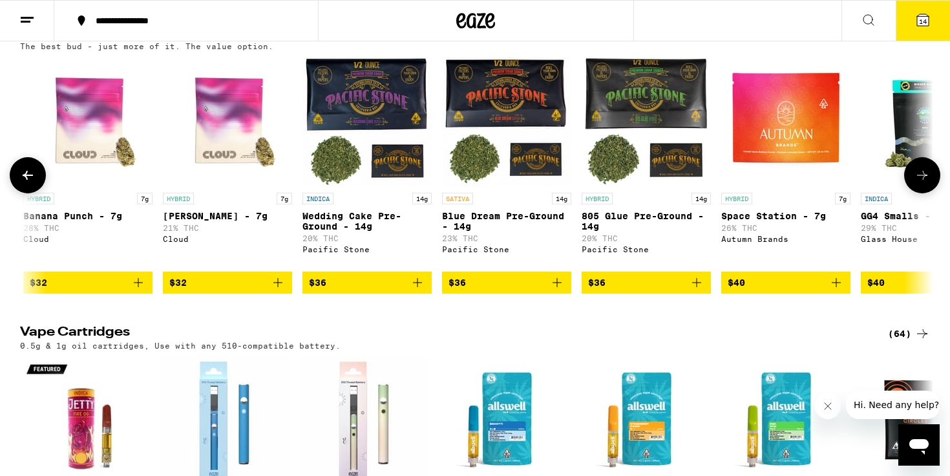
scroll to position [0, 1538]
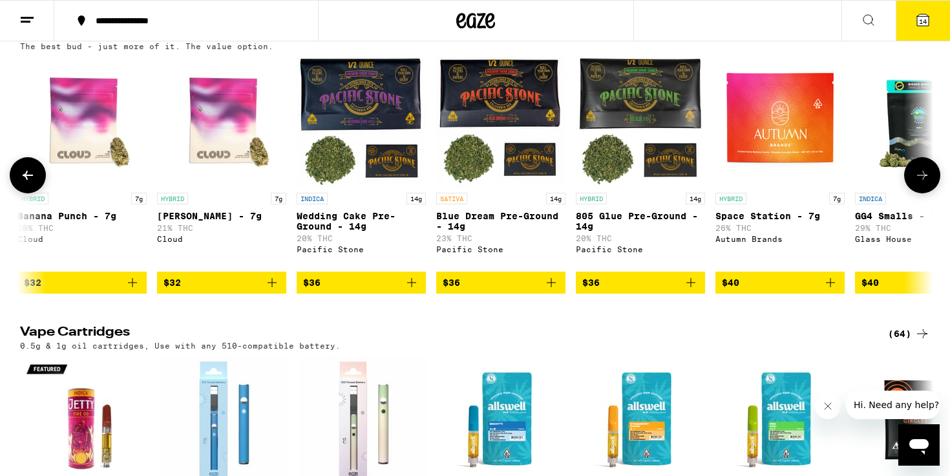
click at [922, 183] on icon at bounding box center [923, 175] width 16 height 16
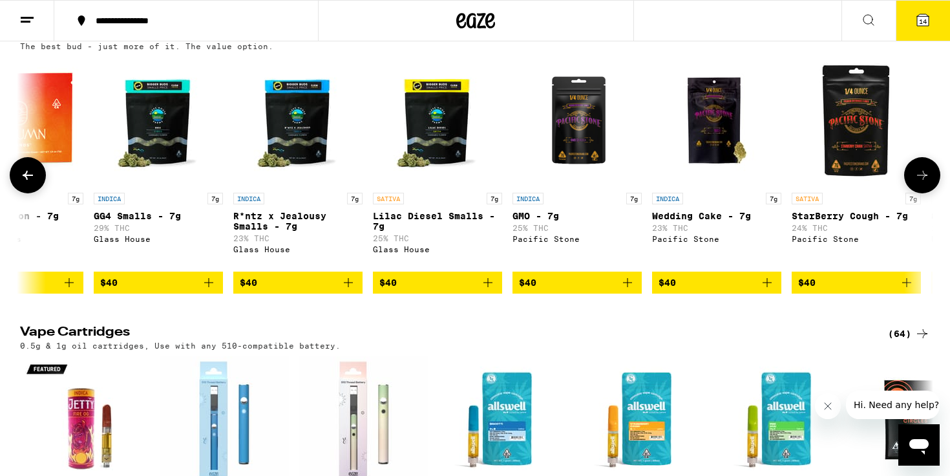
scroll to position [0, 2308]
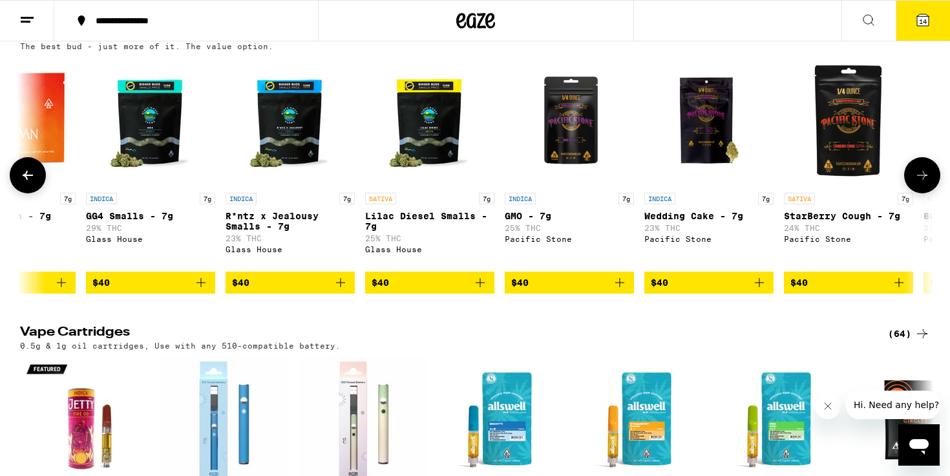
click at [922, 180] on icon at bounding box center [922, 175] width 10 height 9
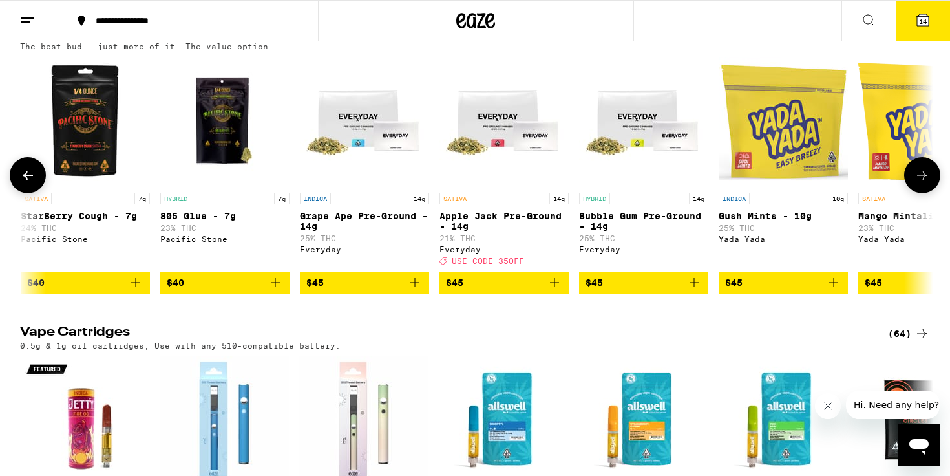
scroll to position [0, 3077]
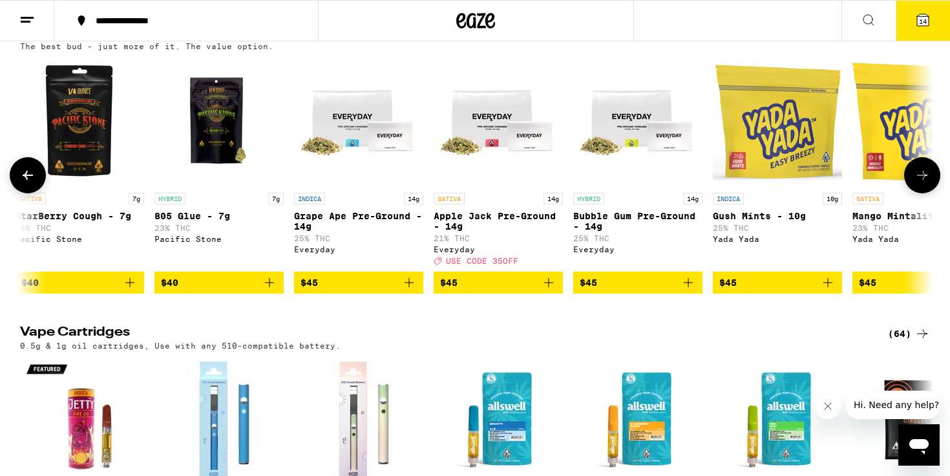
click at [922, 180] on icon at bounding box center [922, 175] width 10 height 9
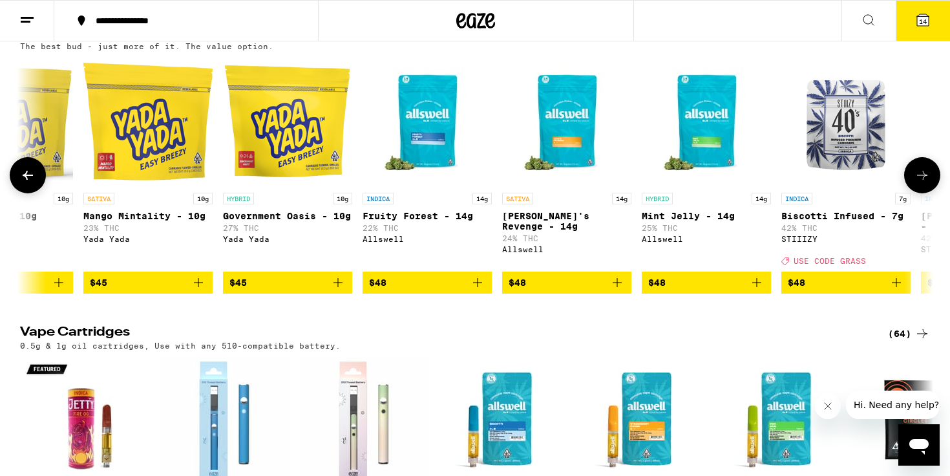
click at [922, 180] on icon at bounding box center [922, 175] width 10 height 9
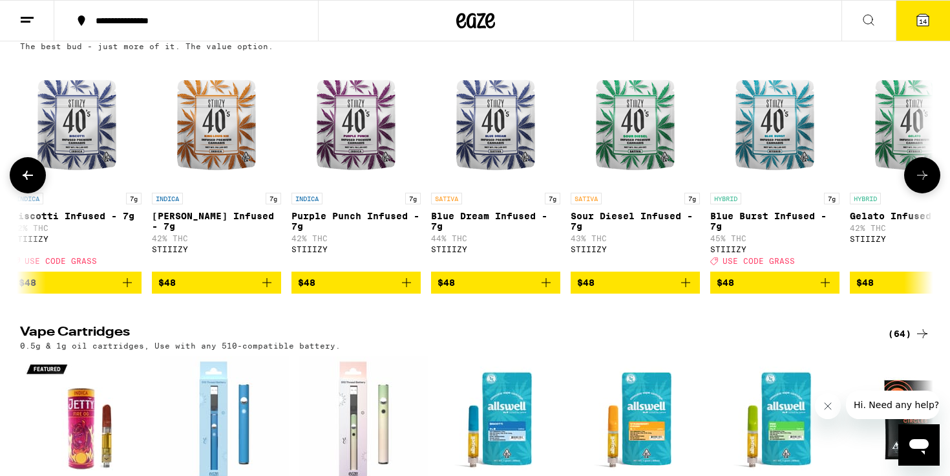
click at [922, 180] on icon at bounding box center [922, 175] width 10 height 9
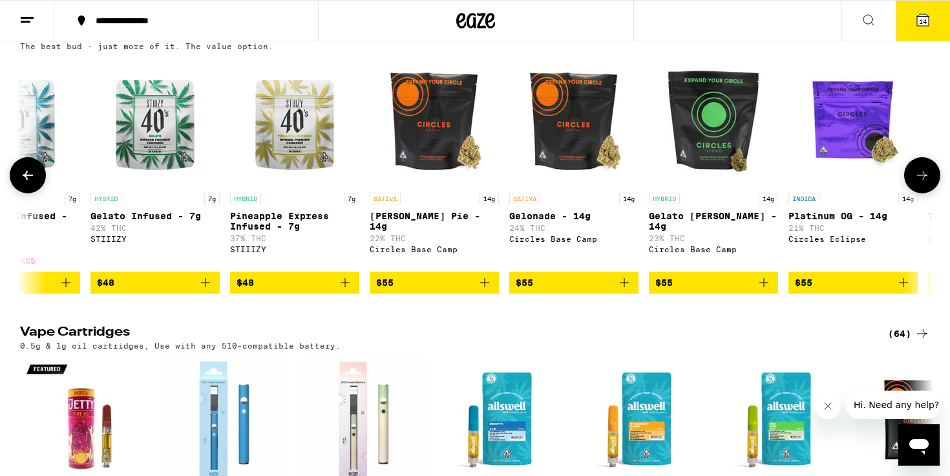
scroll to position [0, 5384]
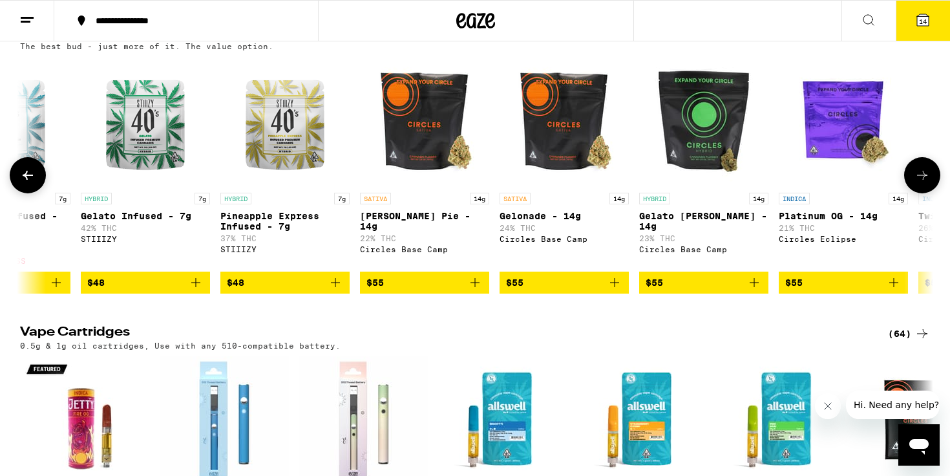
click at [923, 180] on icon at bounding box center [922, 175] width 10 height 9
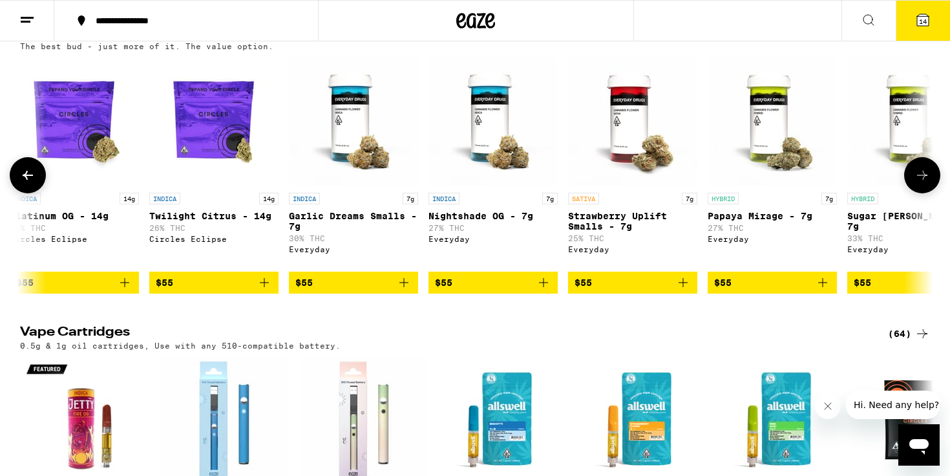
click at [922, 183] on icon at bounding box center [923, 175] width 16 height 16
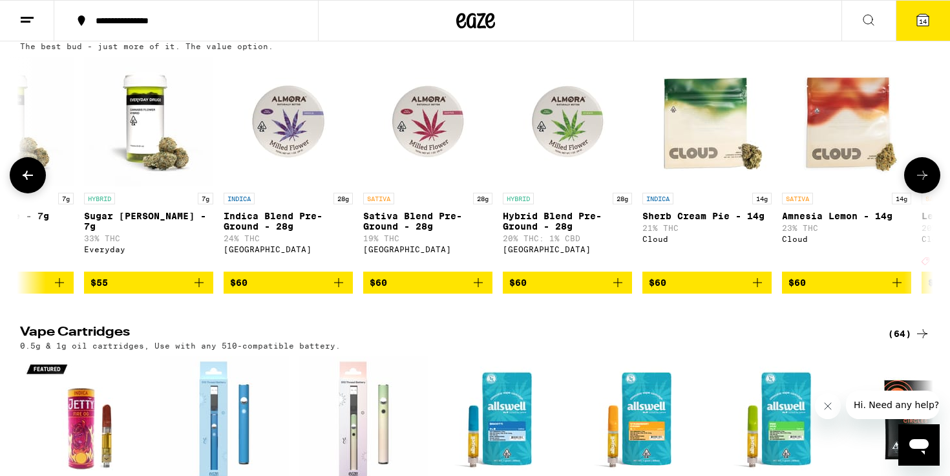
scroll to position [0, 6923]
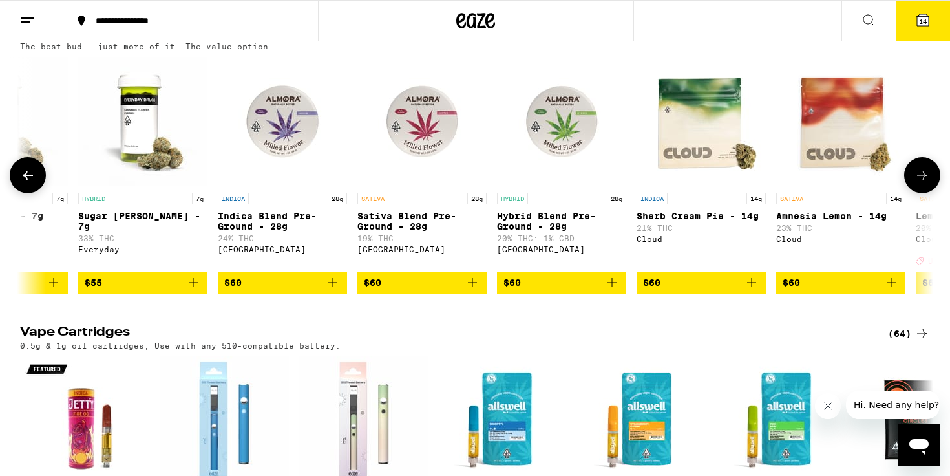
click at [922, 183] on icon at bounding box center [923, 175] width 16 height 16
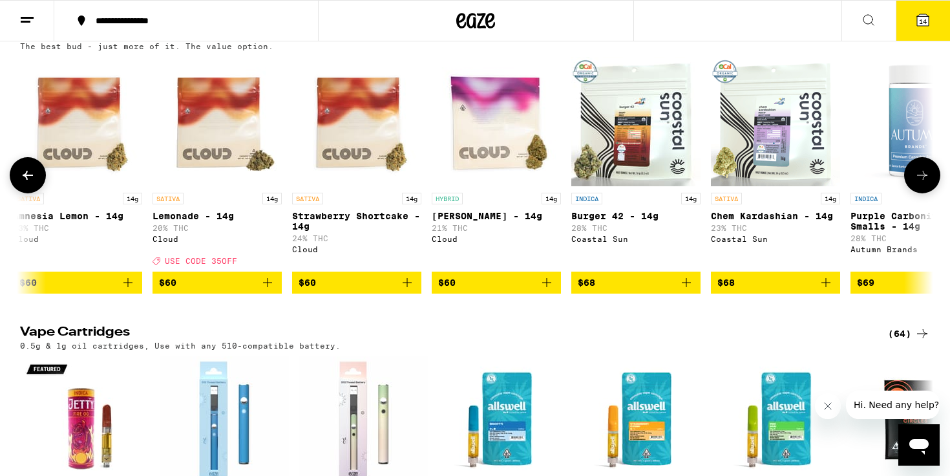
scroll to position [0, 7692]
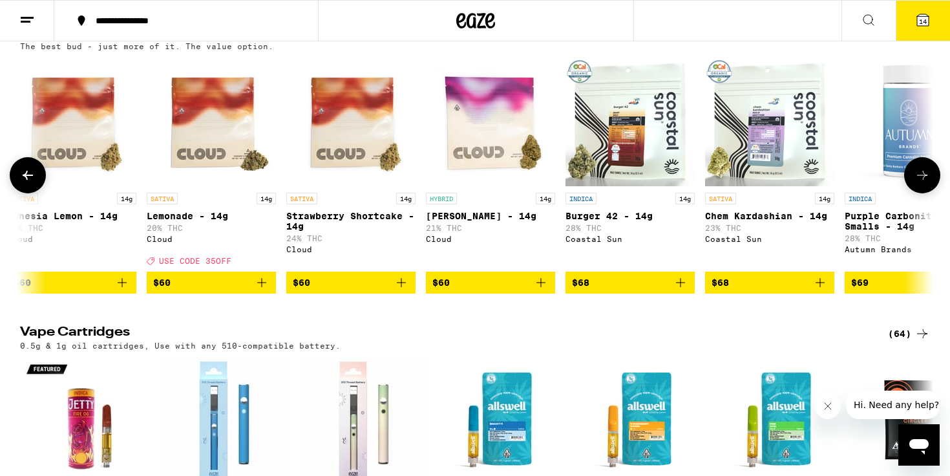
click at [933, 193] on button at bounding box center [922, 175] width 36 height 36
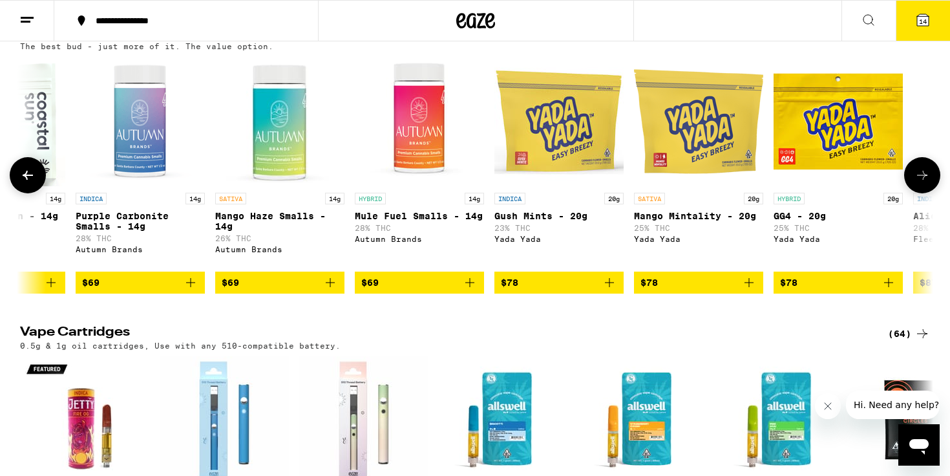
click at [933, 193] on button at bounding box center [922, 175] width 36 height 36
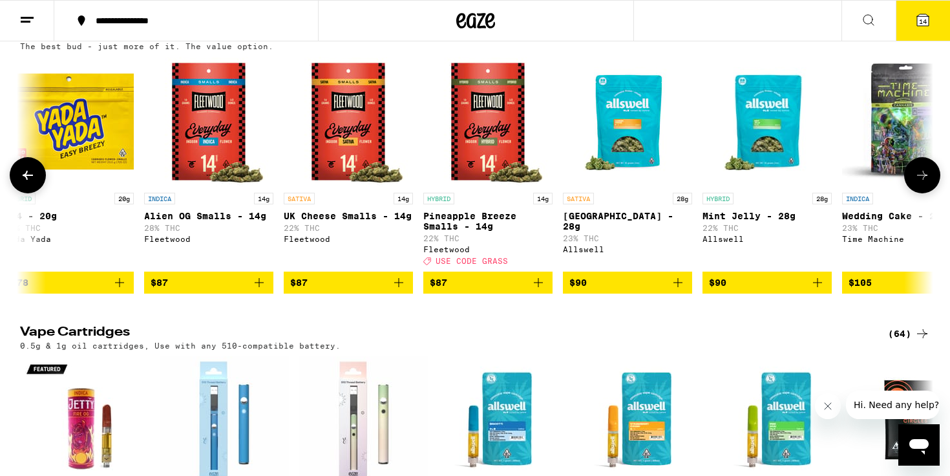
click at [933, 193] on button at bounding box center [922, 175] width 36 height 36
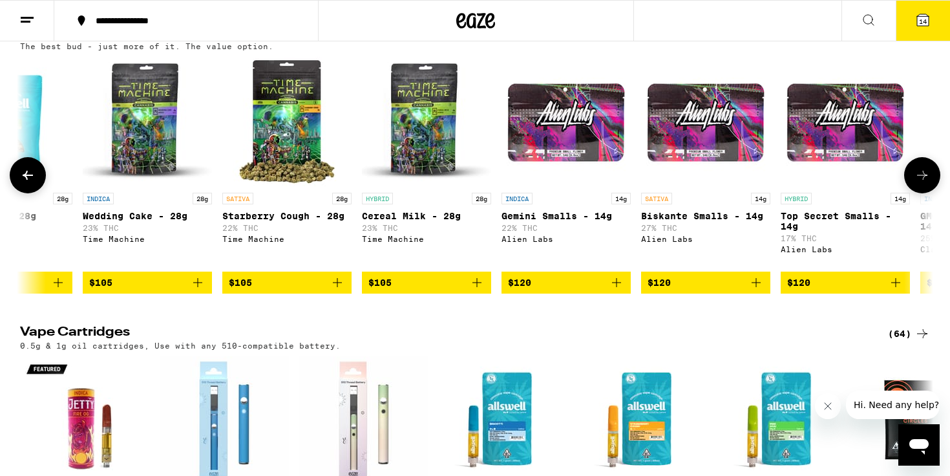
scroll to position [0, 9999]
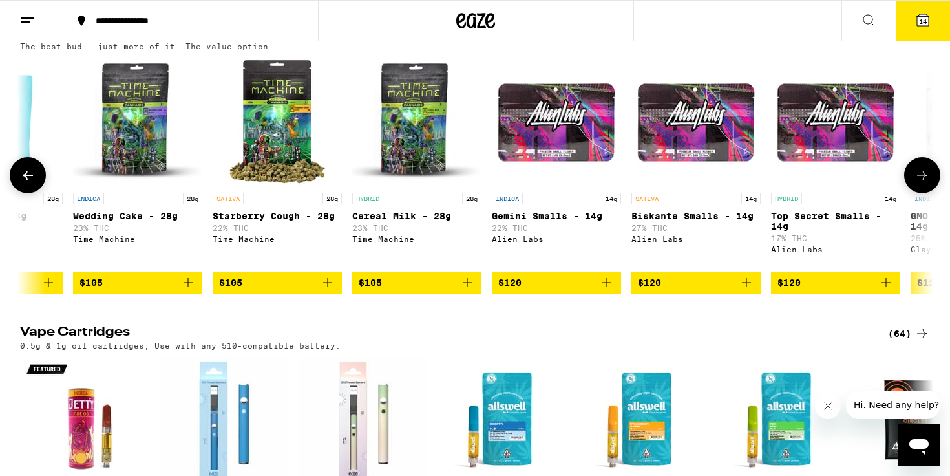
click at [933, 193] on button at bounding box center [922, 175] width 36 height 36
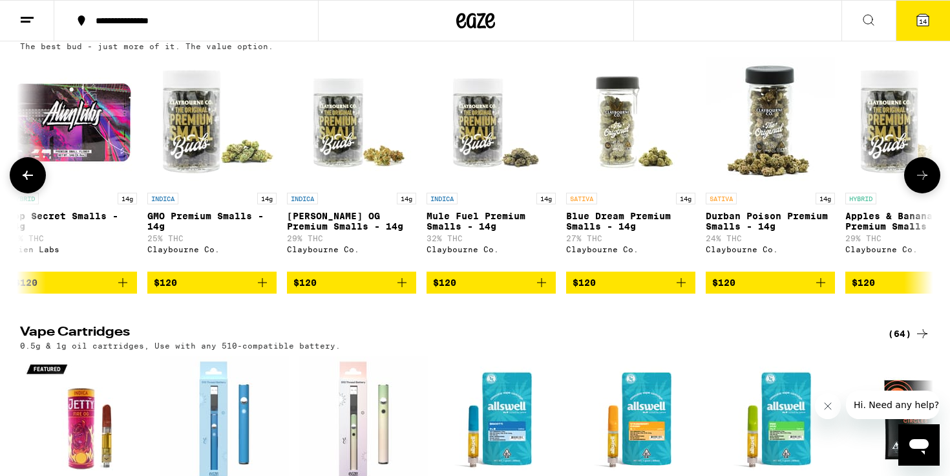
scroll to position [0, 10769]
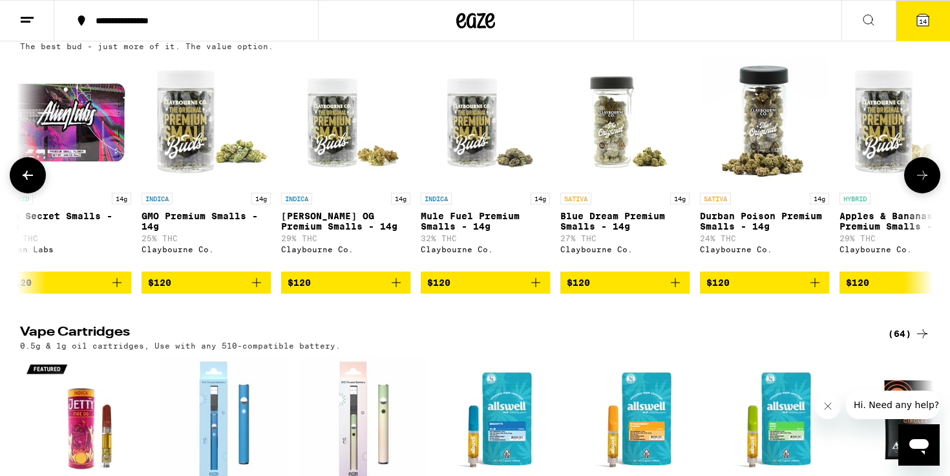
click at [933, 193] on button at bounding box center [922, 175] width 36 height 36
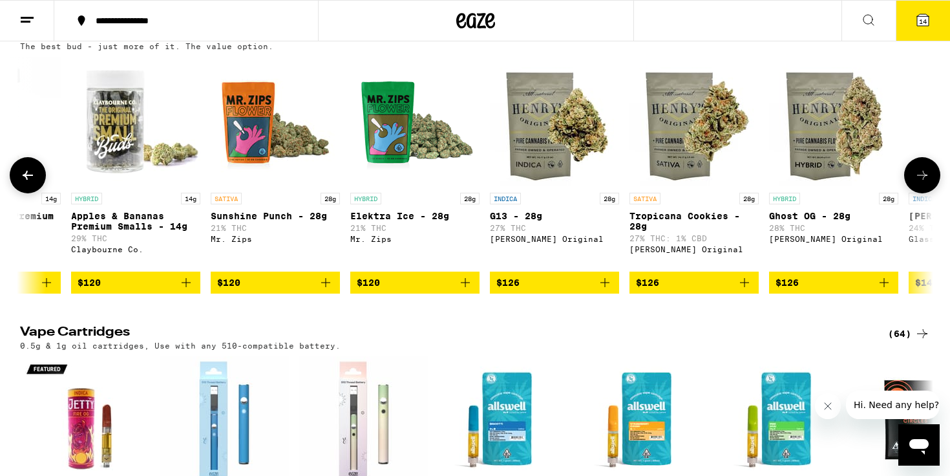
scroll to position [0, 11538]
click at [923, 180] on icon at bounding box center [922, 175] width 10 height 9
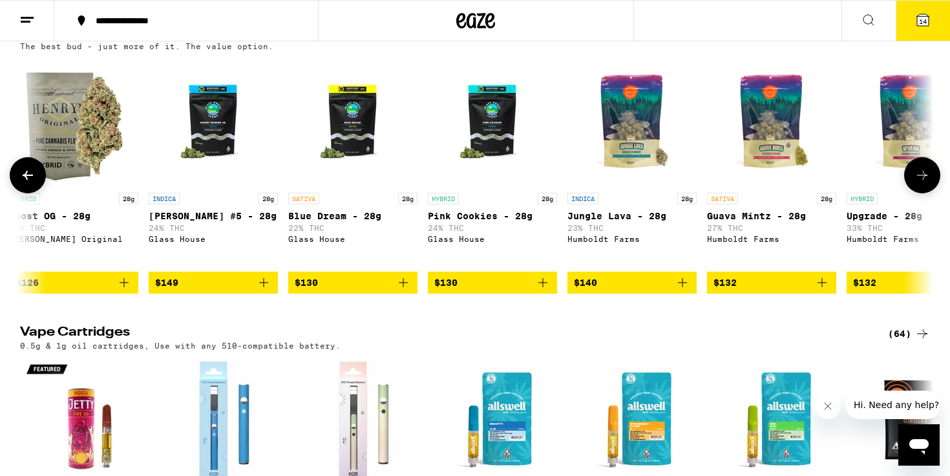
scroll to position [0, 12307]
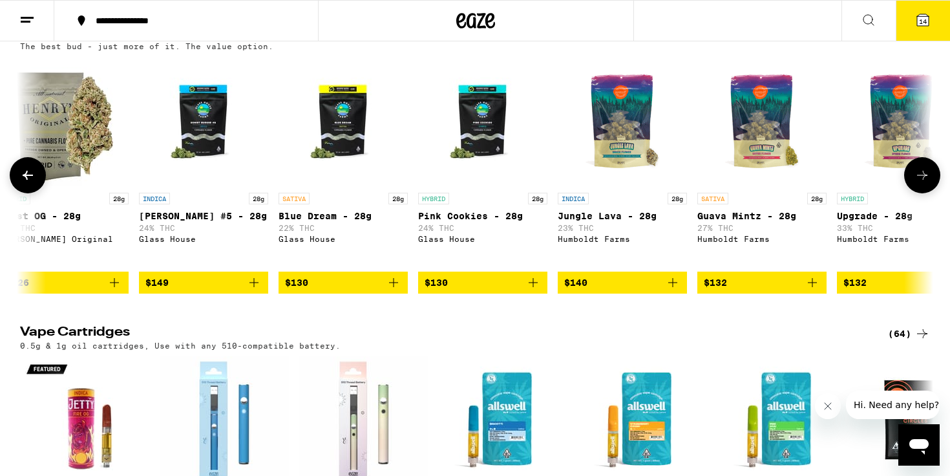
click at [923, 180] on icon at bounding box center [922, 175] width 10 height 9
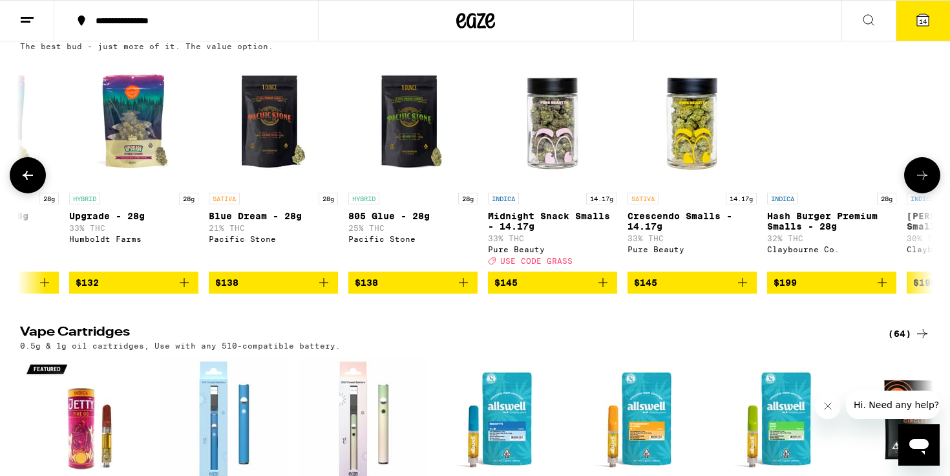
scroll to position [0, 13076]
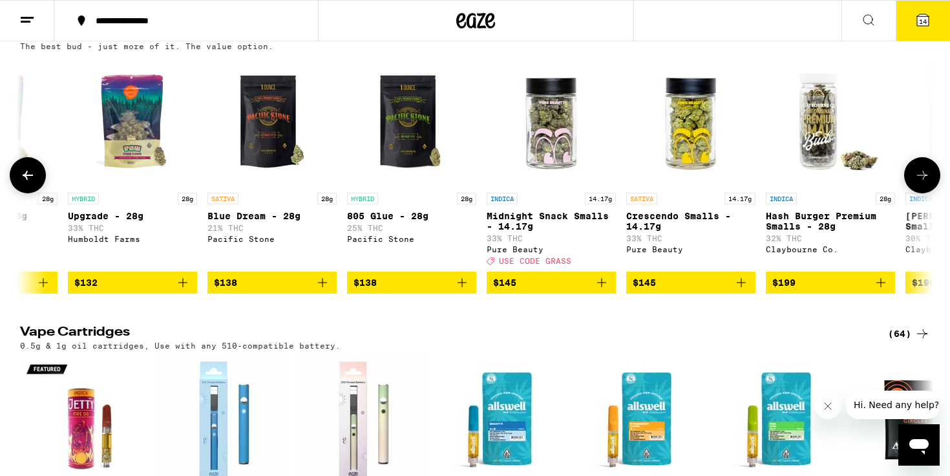
click at [923, 180] on icon at bounding box center [922, 175] width 10 height 9
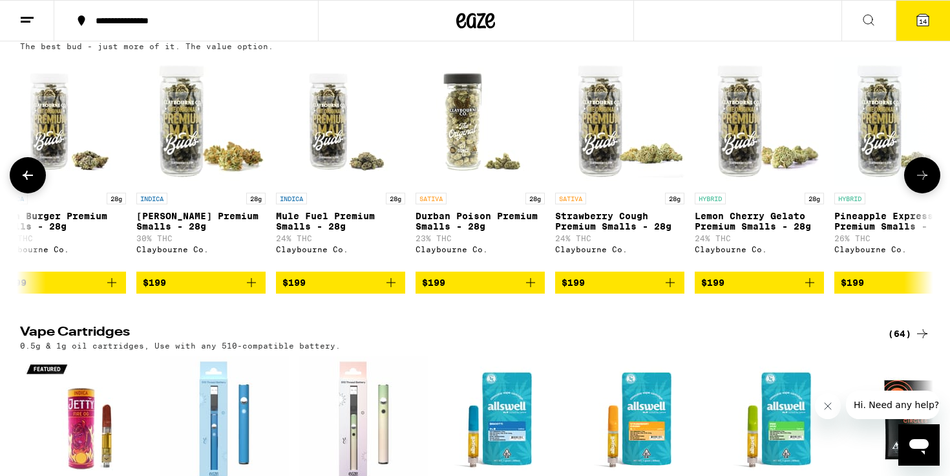
click at [923, 180] on icon at bounding box center [922, 175] width 10 height 9
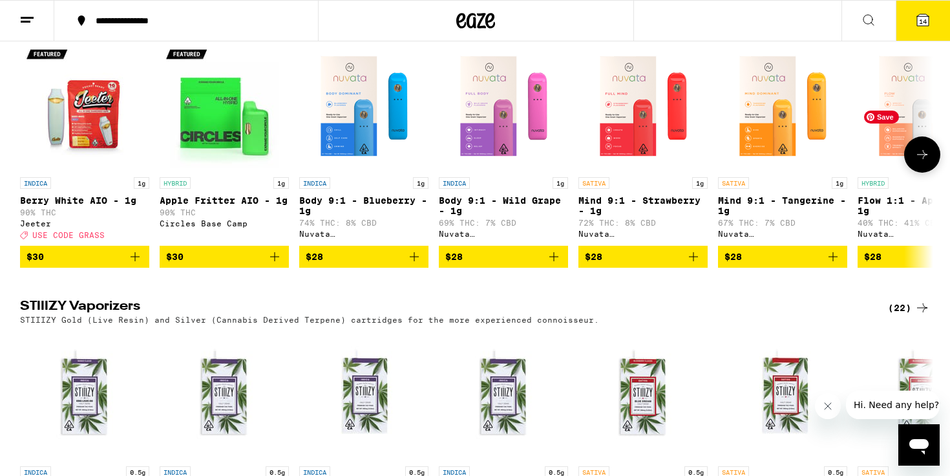
scroll to position [2230, 0]
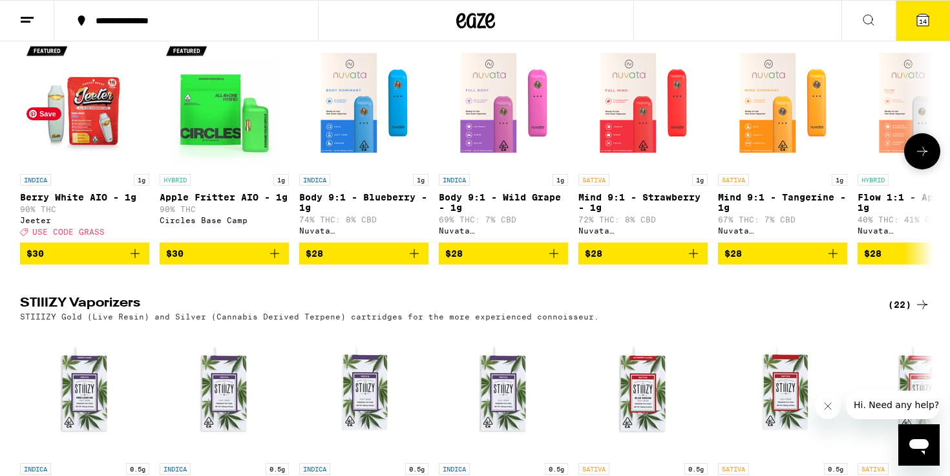
click at [107, 167] on img "Open page for Berry White AIO - 1g from Jeeter" at bounding box center [84, 102] width 129 height 129
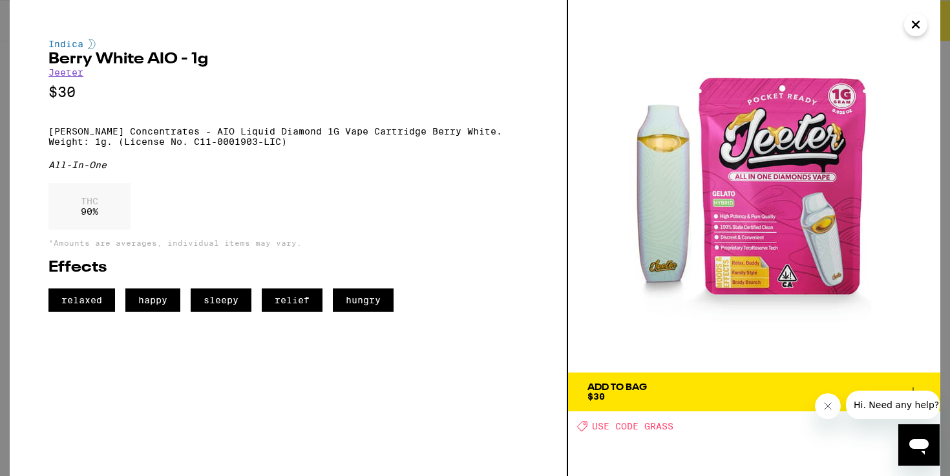
click at [588, 393] on span "$30" at bounding box center [596, 396] width 17 height 10
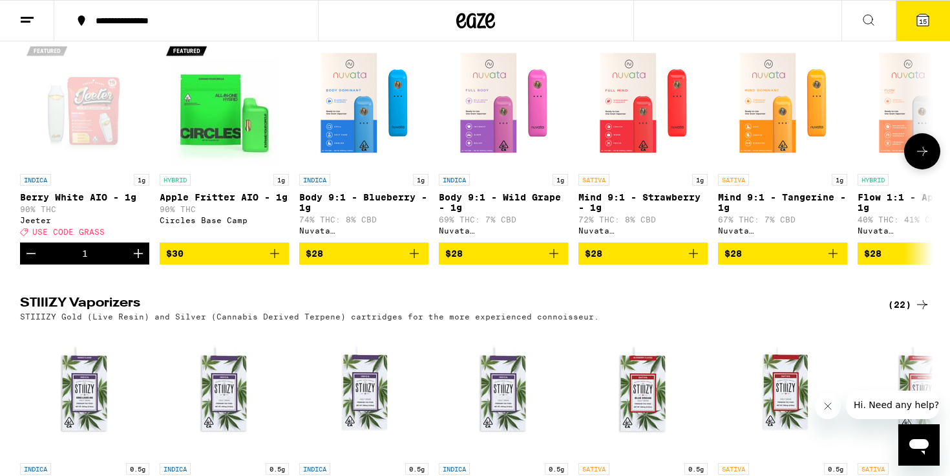
click at [929, 159] on icon at bounding box center [923, 151] width 16 height 16
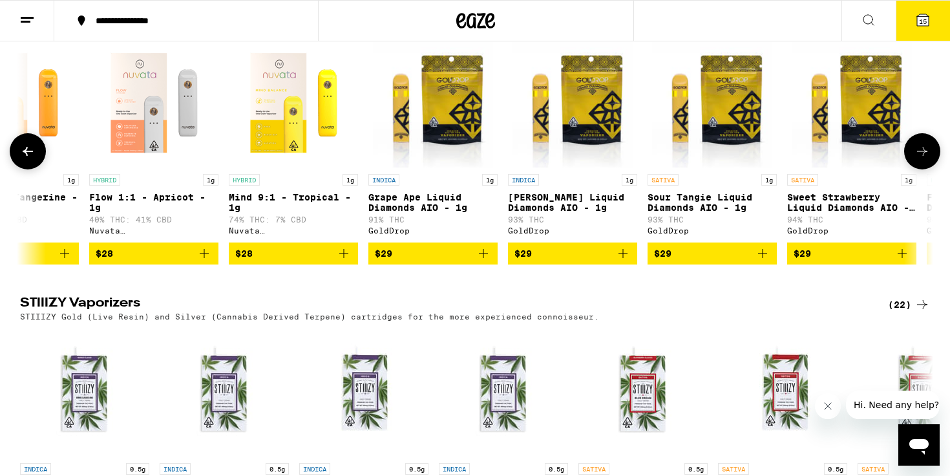
scroll to position [0, 769]
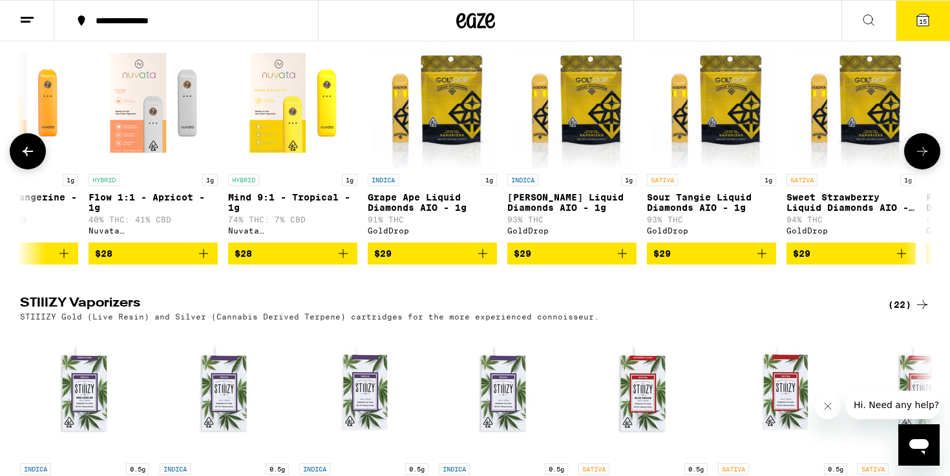
click at [929, 159] on icon at bounding box center [923, 151] width 16 height 16
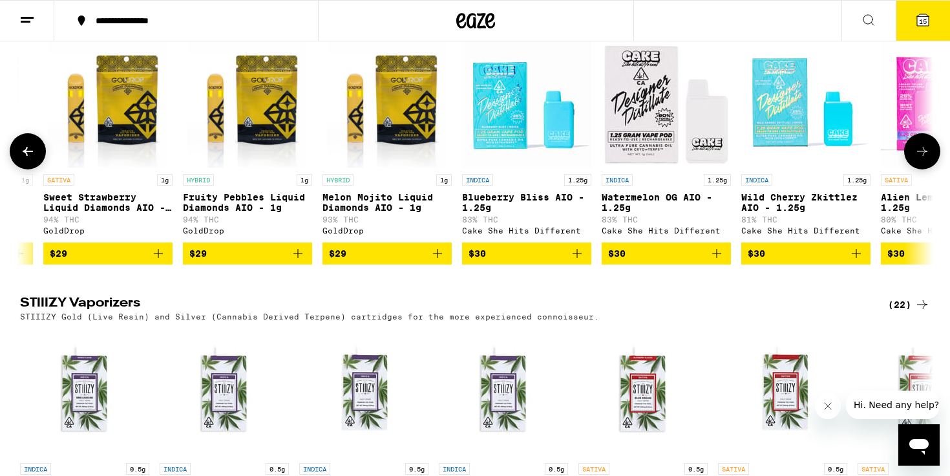
scroll to position [0, 1538]
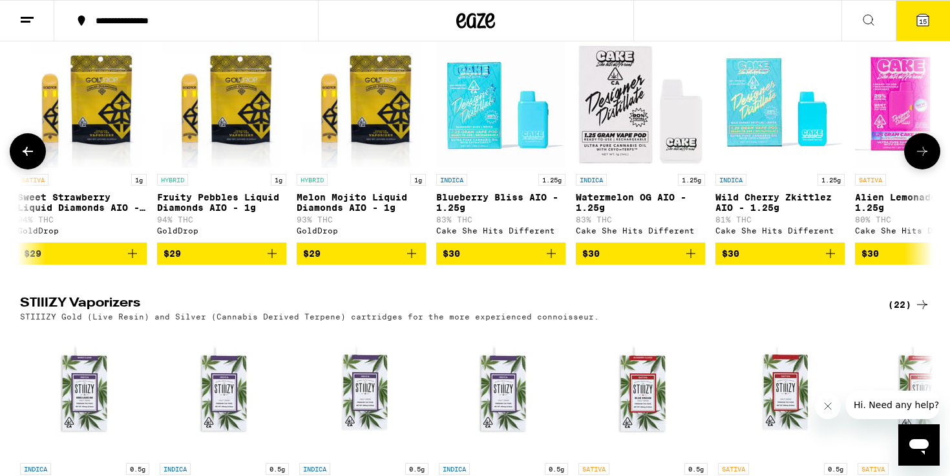
click at [929, 159] on icon at bounding box center [923, 151] width 16 height 16
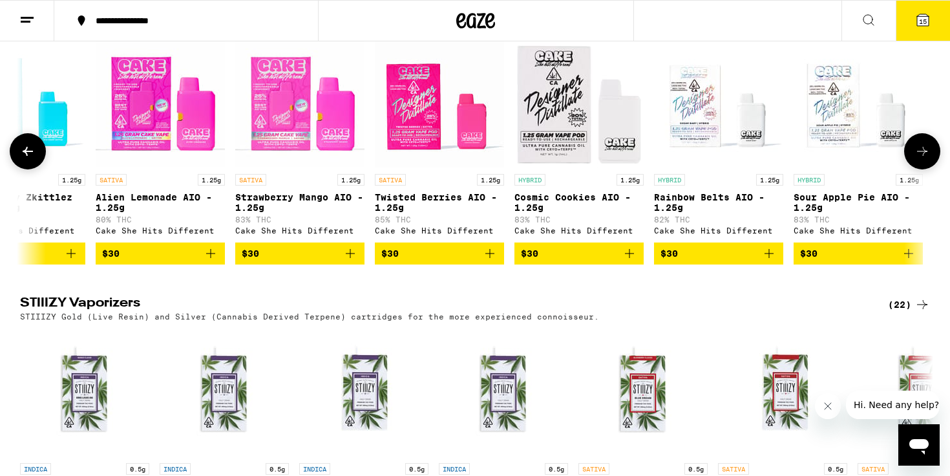
scroll to position [0, 2308]
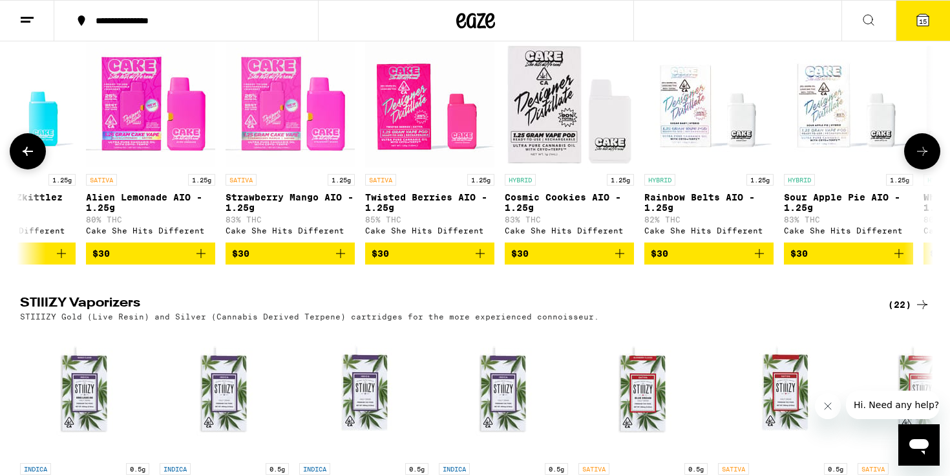
click at [929, 159] on icon at bounding box center [923, 151] width 16 height 16
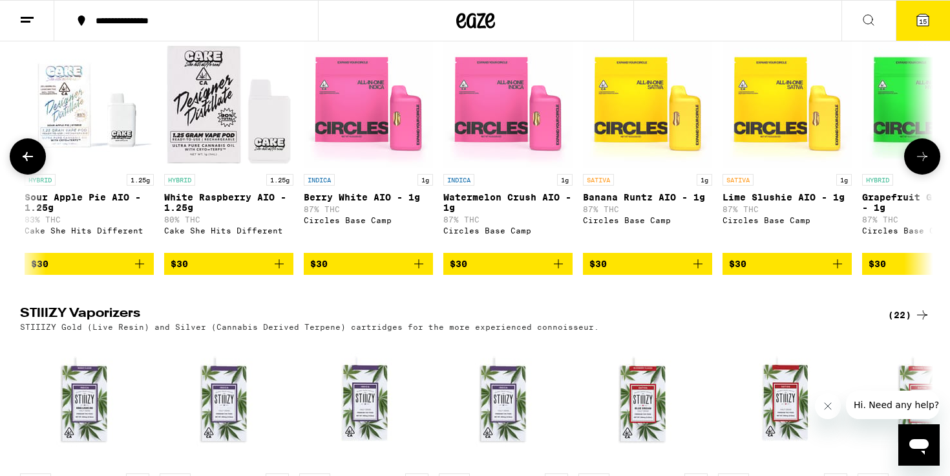
scroll to position [0, 3077]
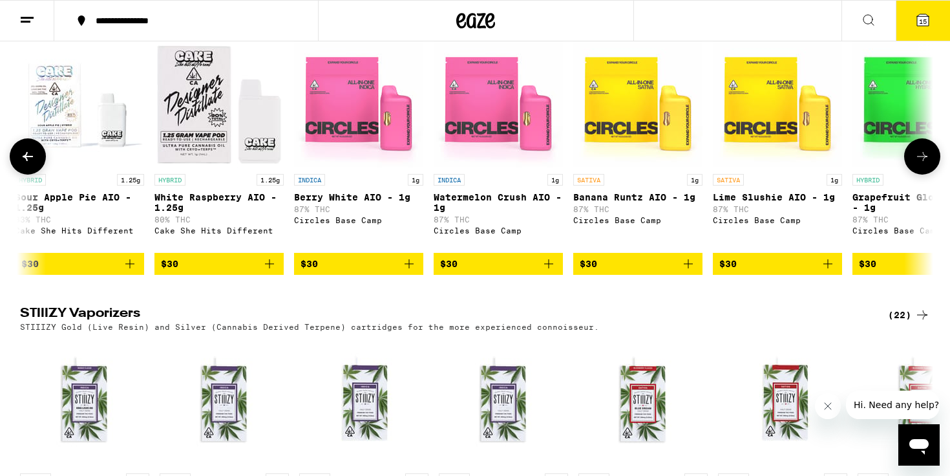
click at [929, 164] on icon at bounding box center [923, 157] width 16 height 16
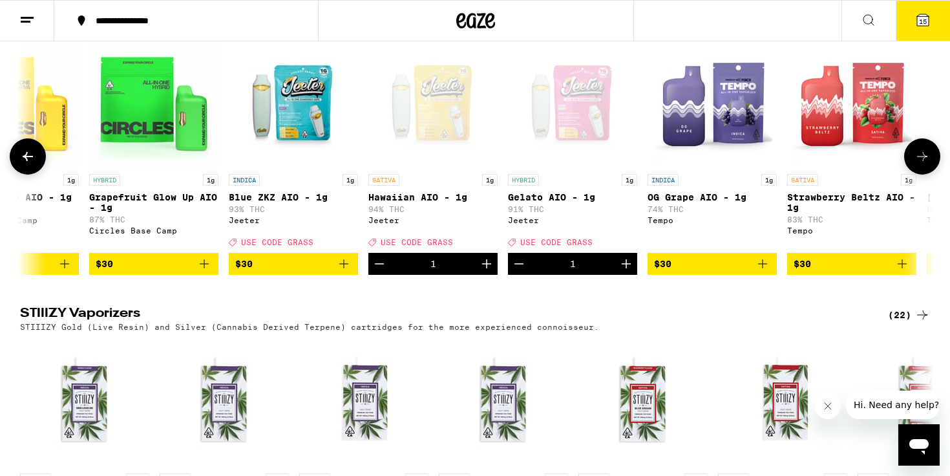
scroll to position [0, 3846]
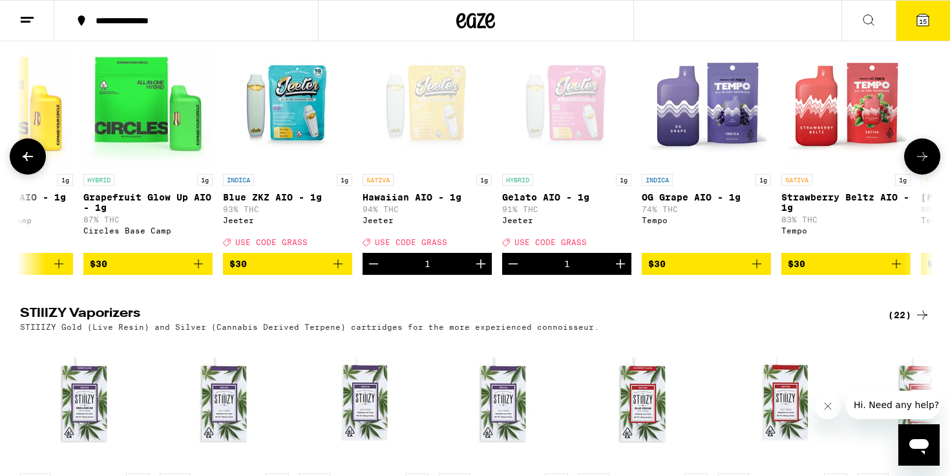
click at [929, 164] on icon at bounding box center [923, 157] width 16 height 16
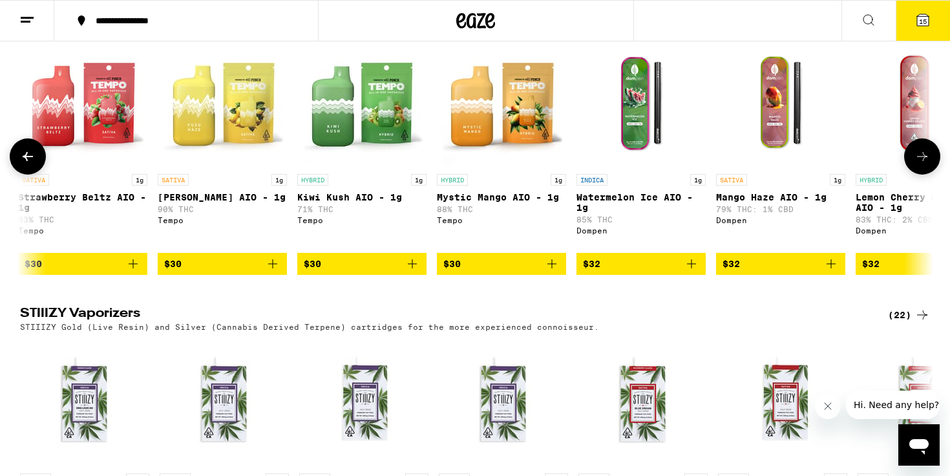
scroll to position [0, 4615]
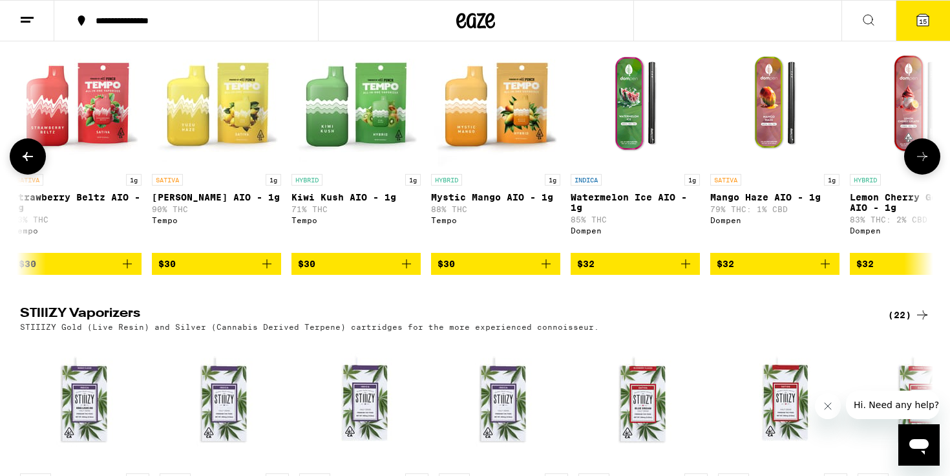
click at [929, 164] on icon at bounding box center [923, 157] width 16 height 16
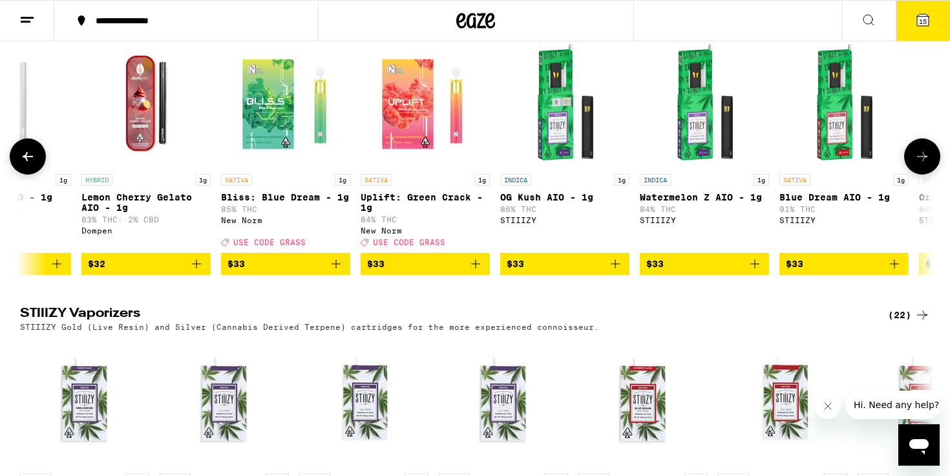
scroll to position [0, 5384]
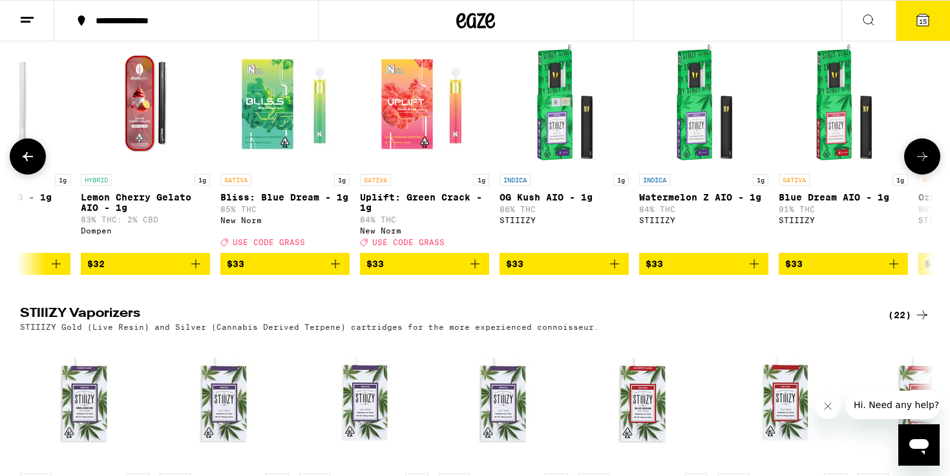
click at [36, 175] on button at bounding box center [28, 156] width 36 height 36
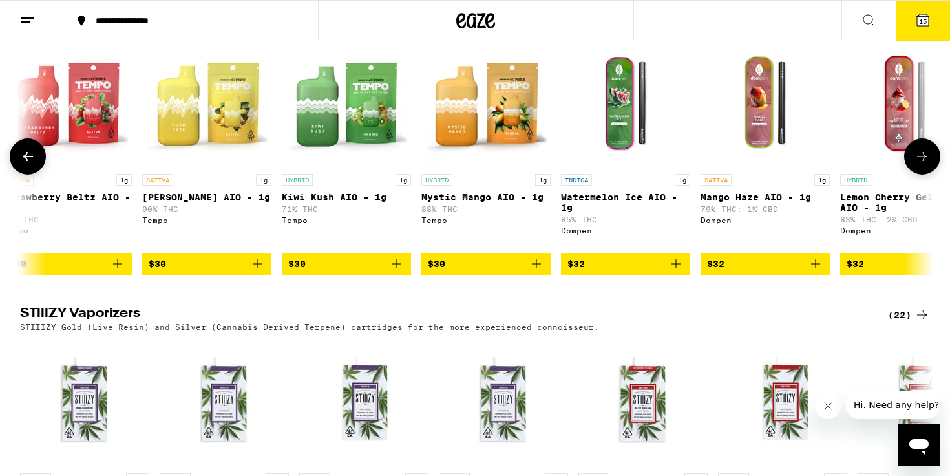
scroll to position [0, 4615]
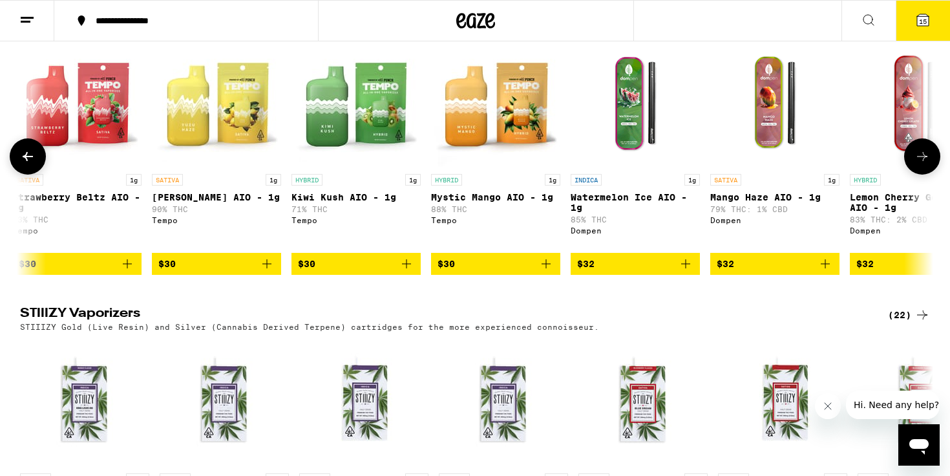
click at [922, 164] on icon at bounding box center [923, 157] width 16 height 16
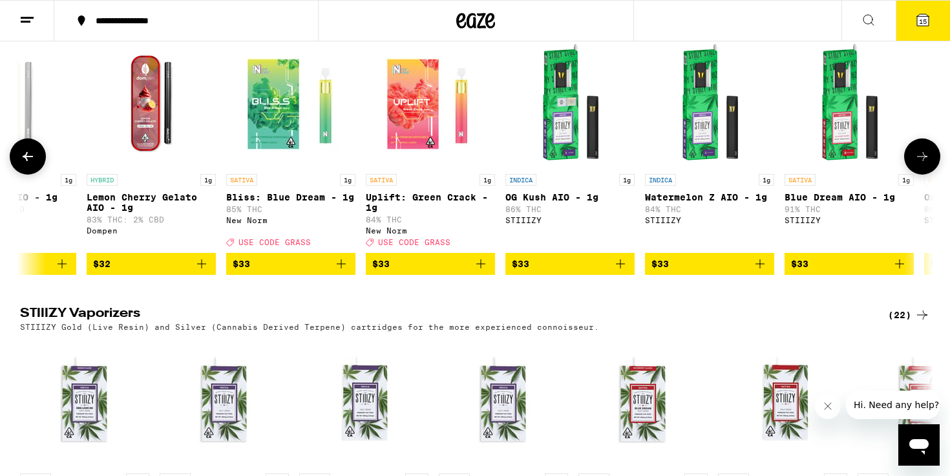
scroll to position [0, 5384]
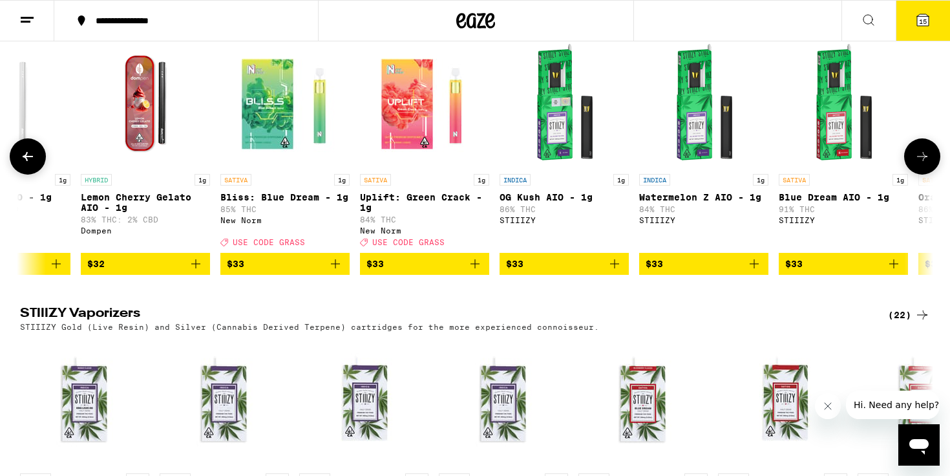
click at [922, 164] on icon at bounding box center [923, 157] width 16 height 16
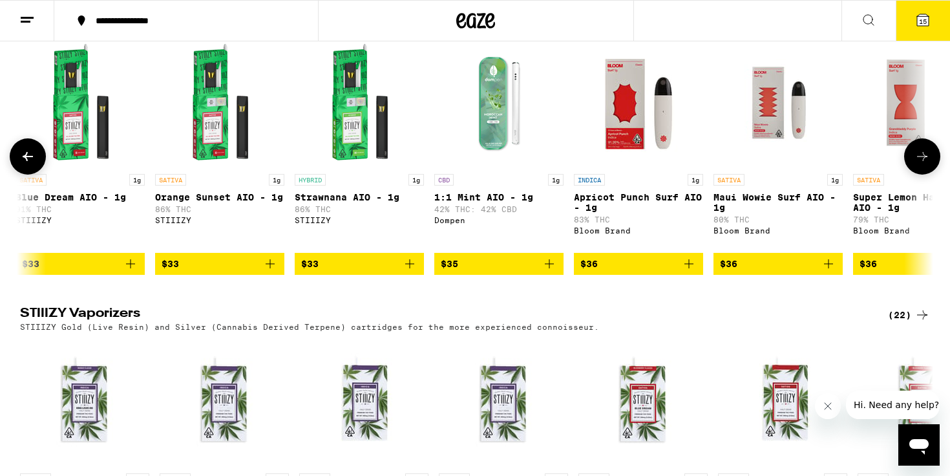
scroll to position [0, 6154]
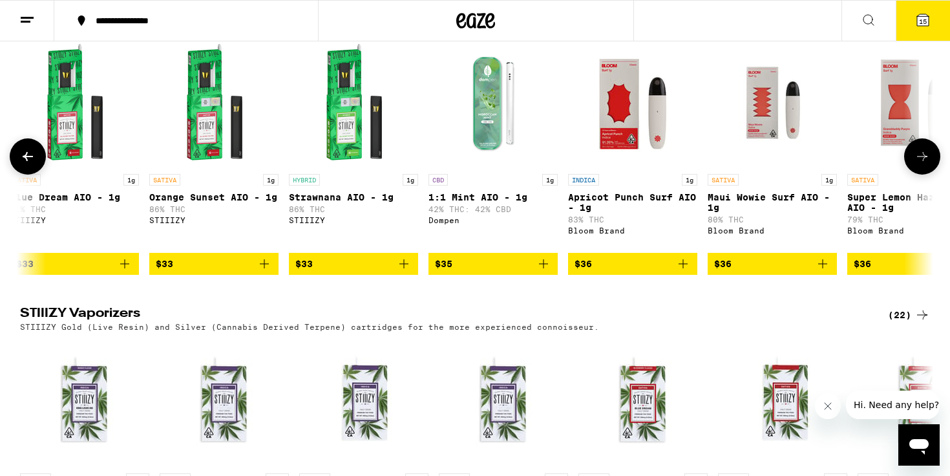
click at [922, 164] on icon at bounding box center [923, 157] width 16 height 16
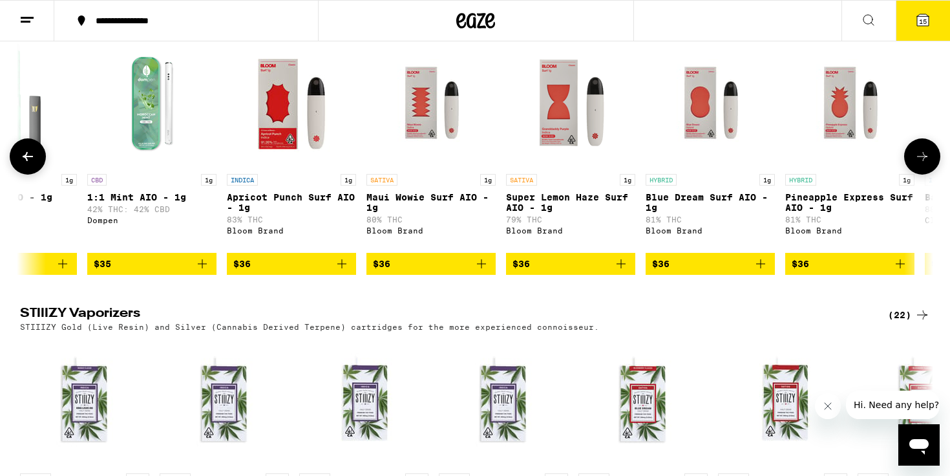
scroll to position [0, 6497]
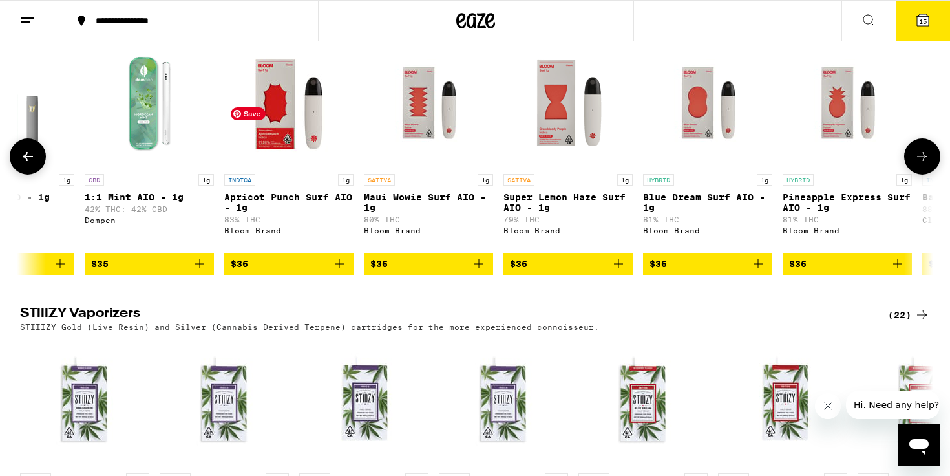
click at [287, 167] on img "Open page for Apricot Punch Surf AIO - 1g from Bloom Brand" at bounding box center [288, 102] width 129 height 129
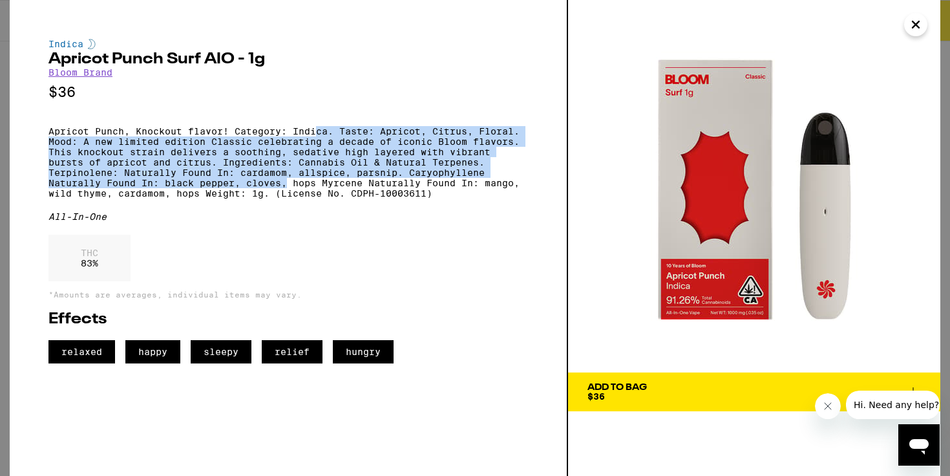
drag, startPoint x: 319, startPoint y: 136, endPoint x: 289, endPoint y: 202, distance: 72.9
click at [289, 198] on p "Apricot Punch, Knockout flavor! Category: Indica. Taste: Apricot, Citrus, Flora…" at bounding box center [288, 162] width 480 height 72
click at [592, 403] on button "Add To Bag $36" at bounding box center [754, 391] width 372 height 39
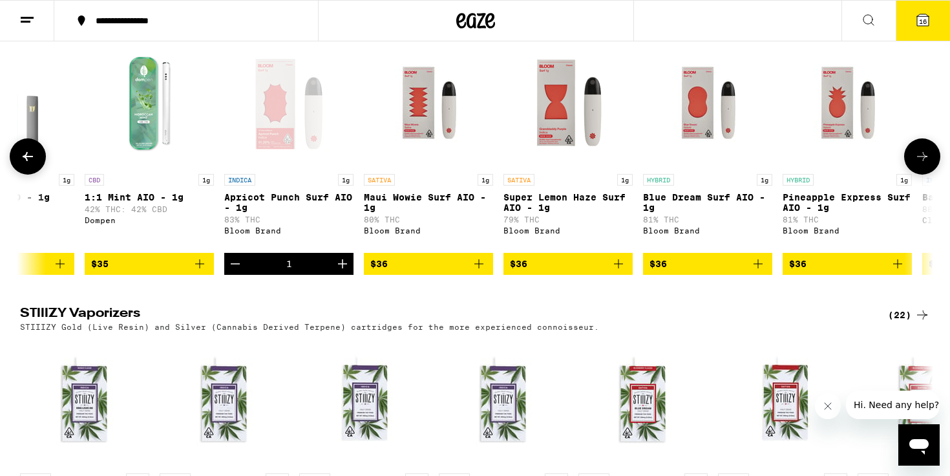
click at [926, 164] on icon at bounding box center [923, 157] width 16 height 16
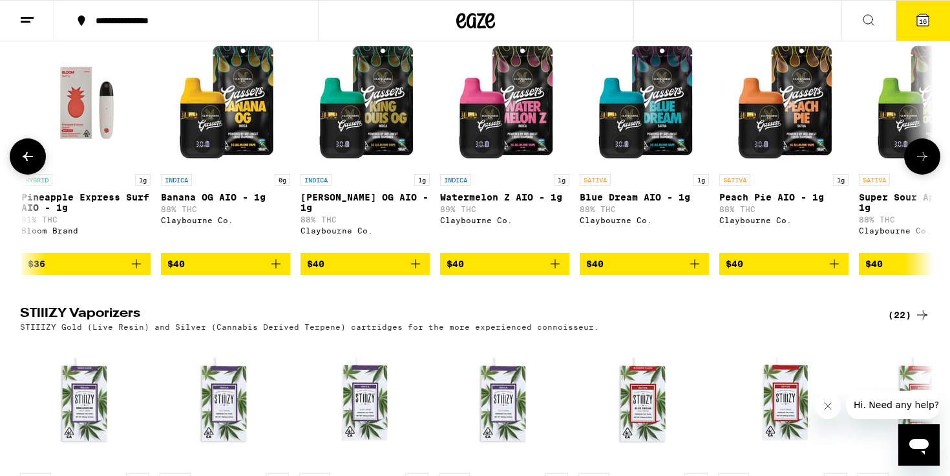
scroll to position [0, 7267]
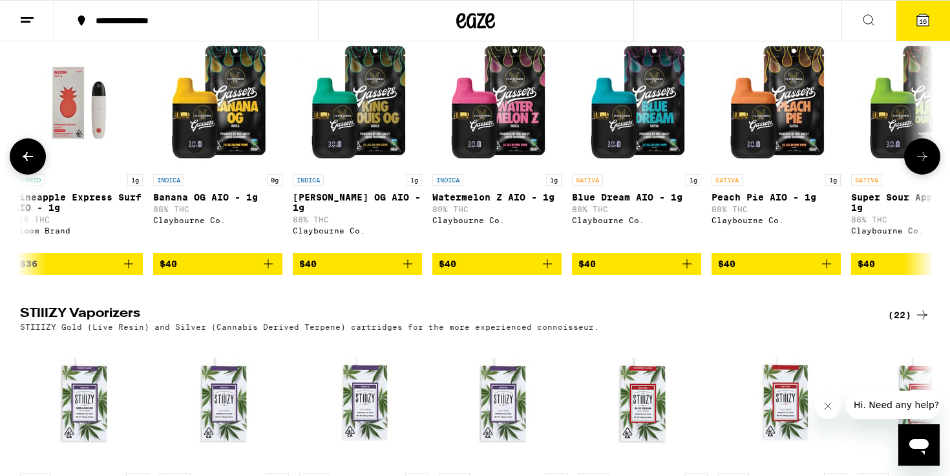
click at [926, 164] on icon at bounding box center [923, 157] width 16 height 16
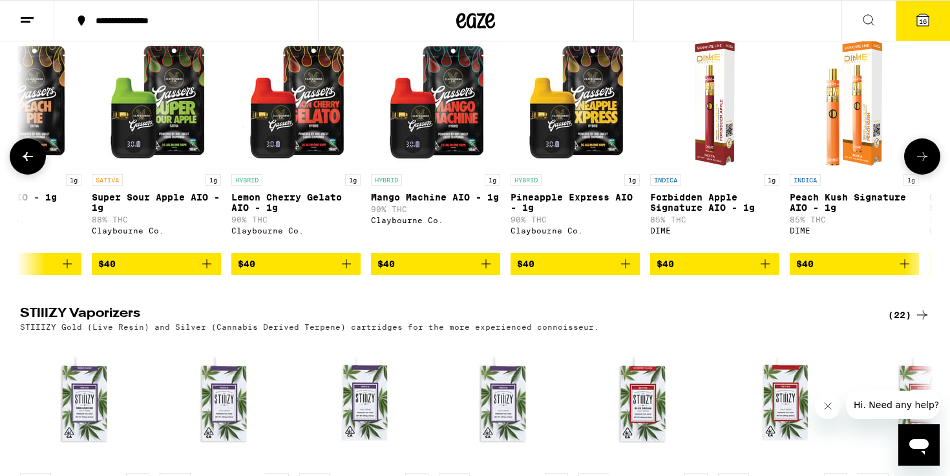
scroll to position [0, 8036]
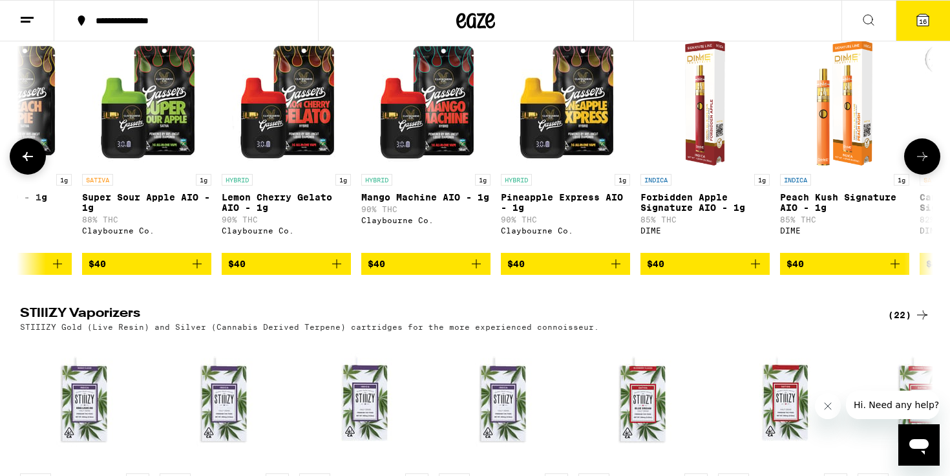
click at [926, 164] on icon at bounding box center [923, 157] width 16 height 16
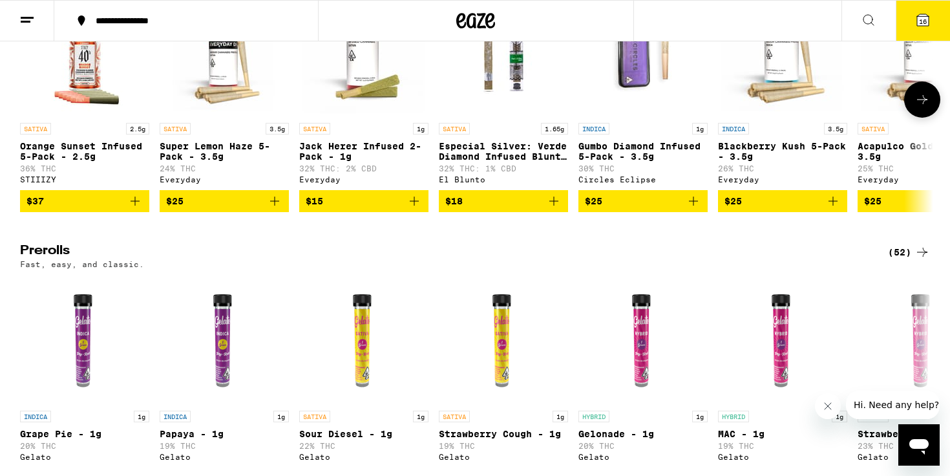
scroll to position [3169, 0]
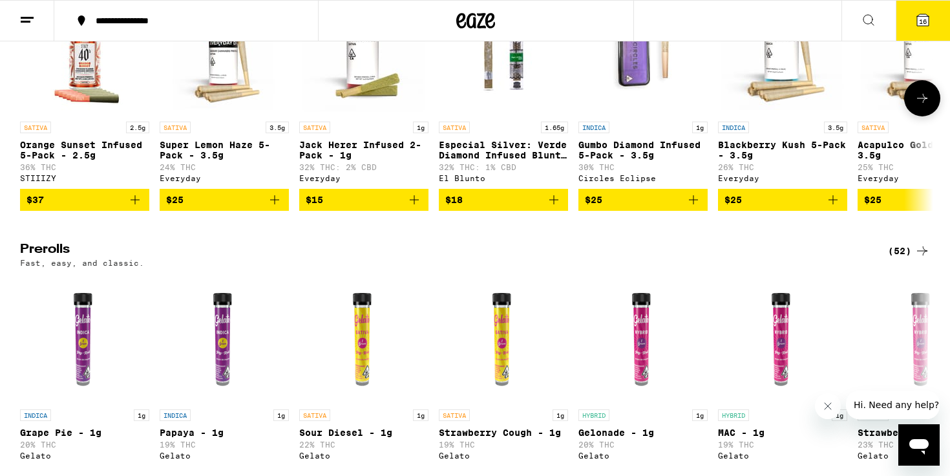
click at [932, 116] on button at bounding box center [922, 98] width 36 height 36
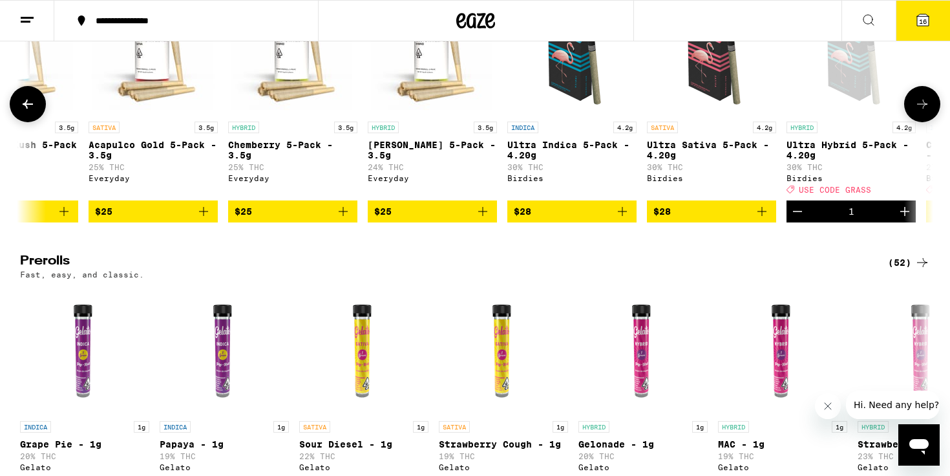
click at [933, 122] on button at bounding box center [922, 104] width 36 height 36
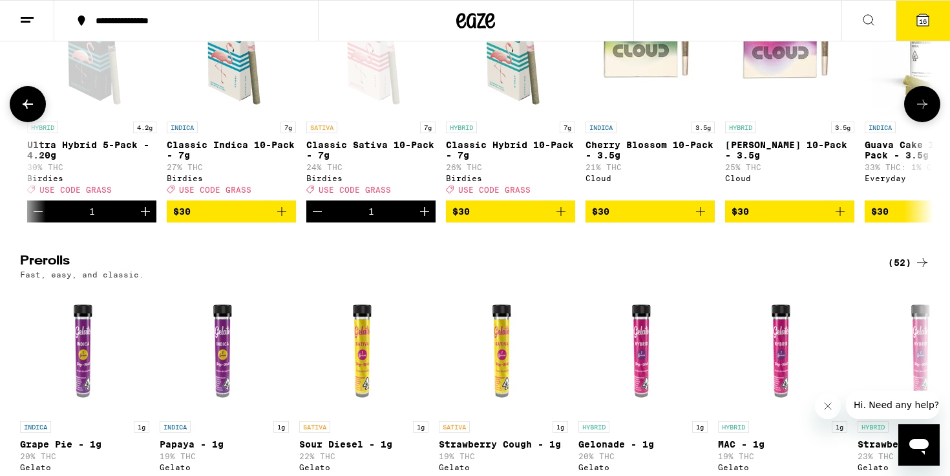
scroll to position [0, 1538]
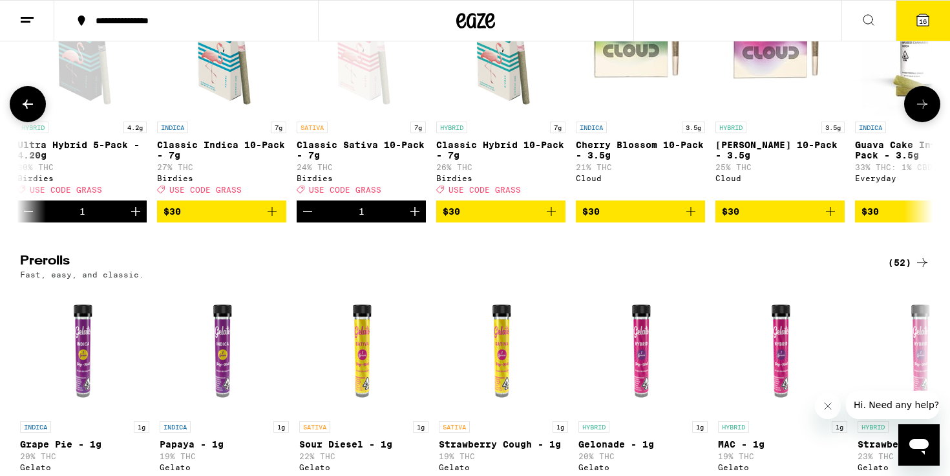
click at [37, 122] on button at bounding box center [28, 104] width 36 height 36
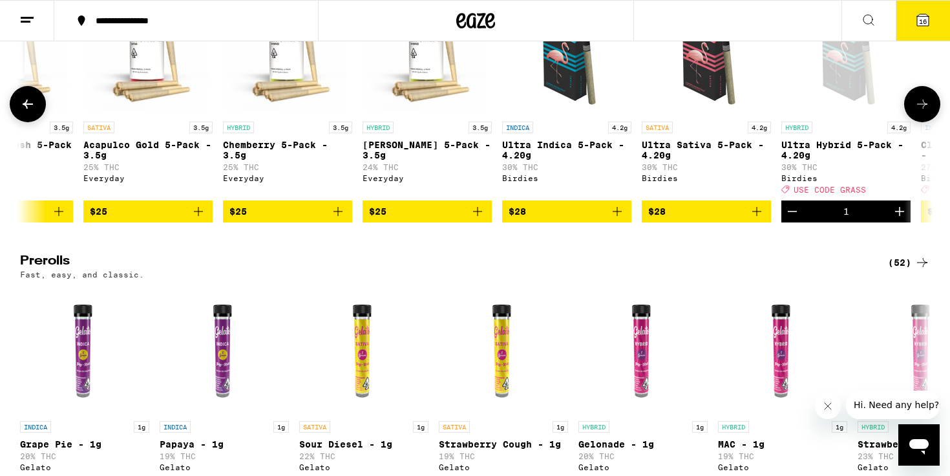
scroll to position [0, 769]
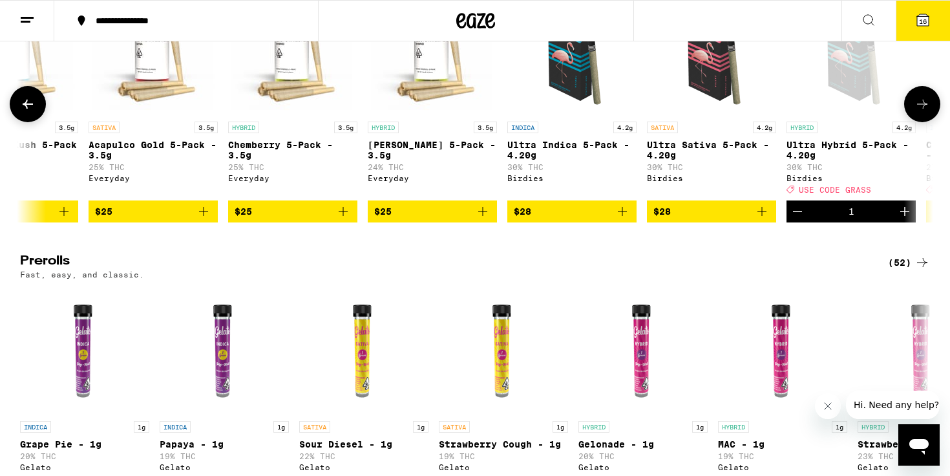
click at [919, 112] on icon at bounding box center [923, 104] width 16 height 16
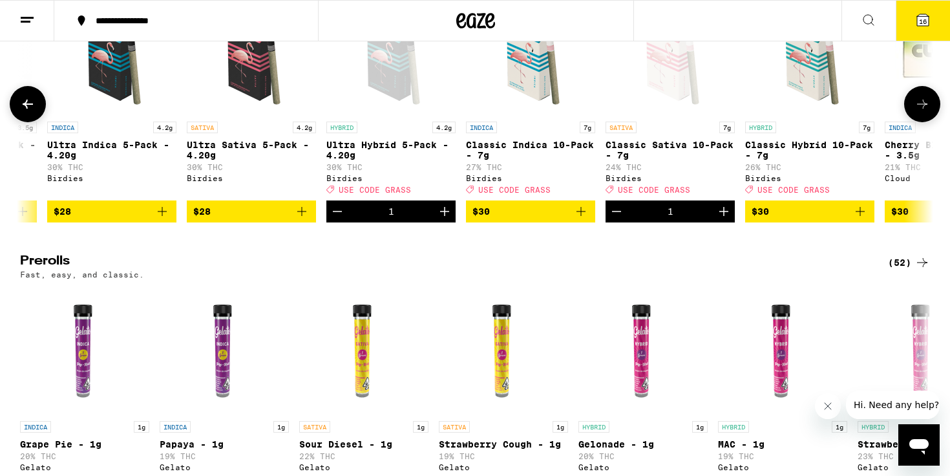
scroll to position [0, 1225]
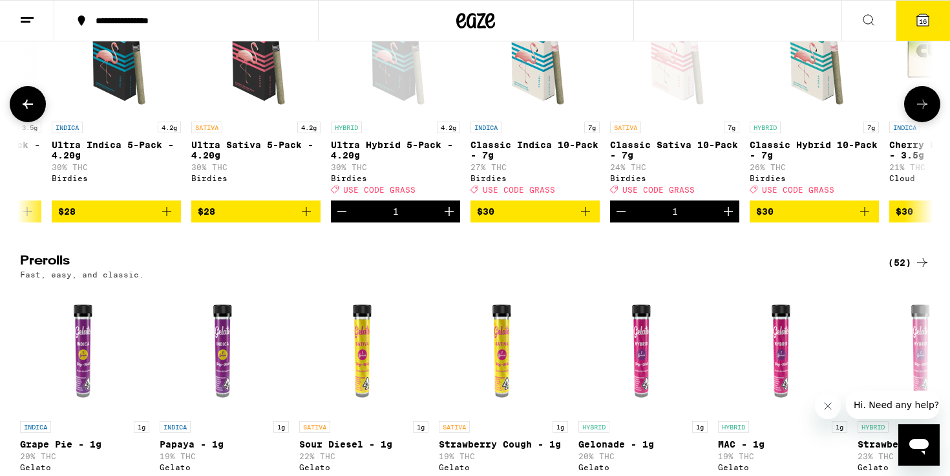
click at [342, 219] on icon "Decrement" at bounding box center [342, 212] width 16 height 16
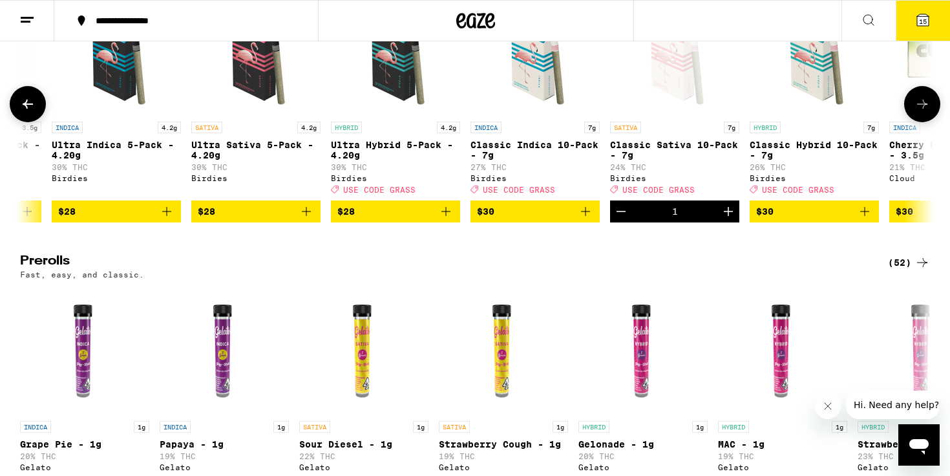
click at [303, 219] on icon "Add to bag" at bounding box center [307, 212] width 16 height 16
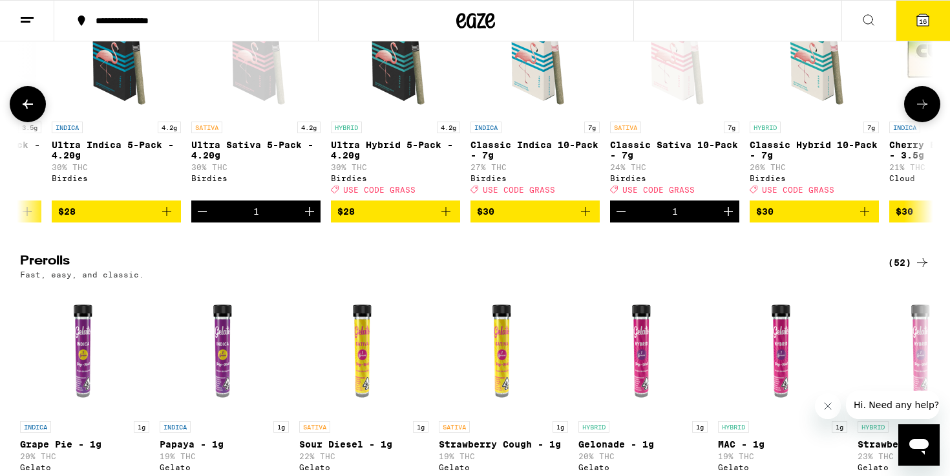
click at [621, 219] on icon "Decrement" at bounding box center [621, 212] width 16 height 16
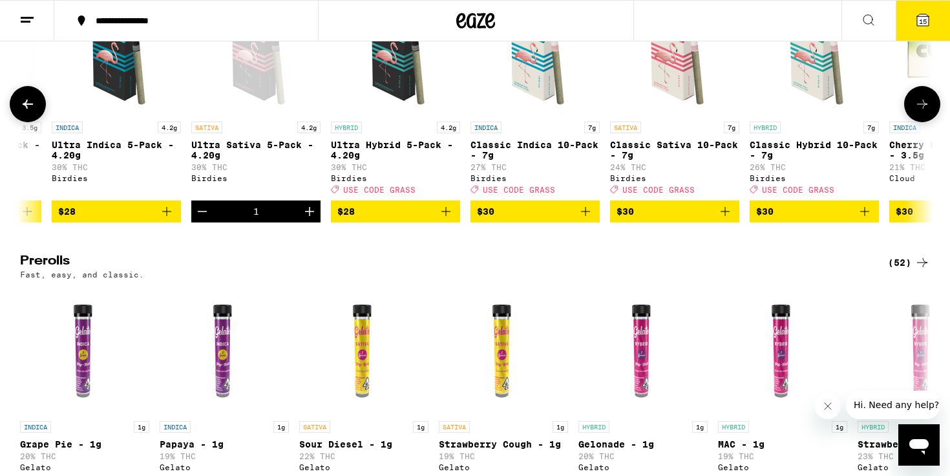
click at [725, 219] on icon "Add to bag" at bounding box center [725, 212] width 16 height 16
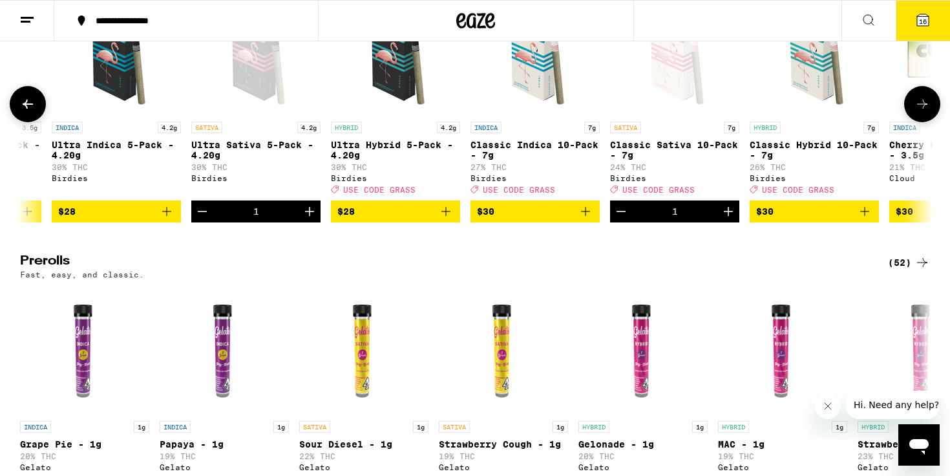
click at [197, 219] on icon "Decrement" at bounding box center [203, 212] width 16 height 16
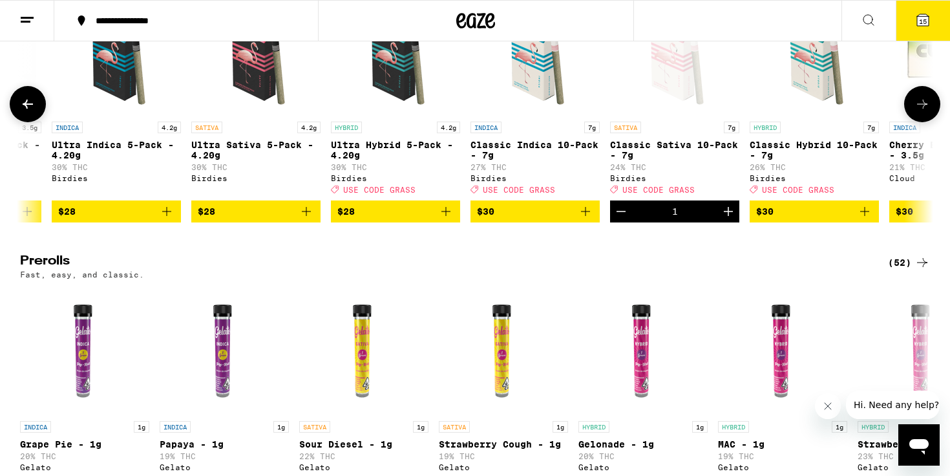
click at [445, 219] on icon "Add to bag" at bounding box center [446, 212] width 16 height 16
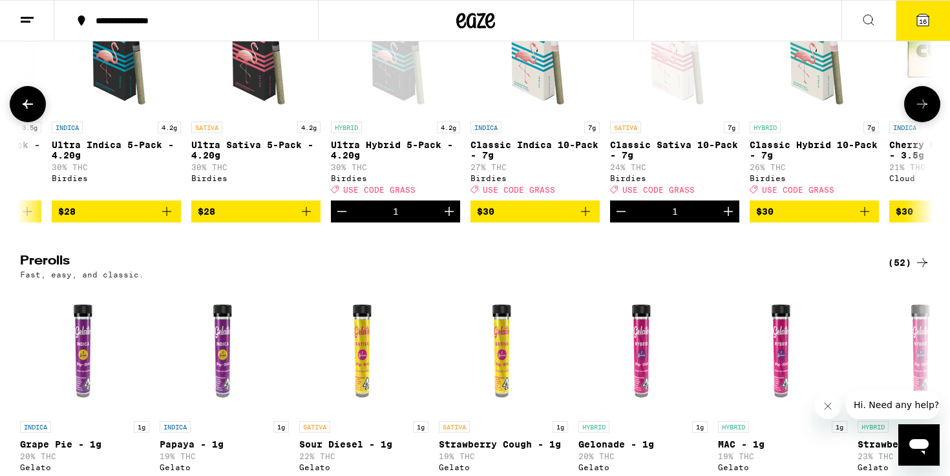
click at [925, 122] on button at bounding box center [922, 104] width 36 height 36
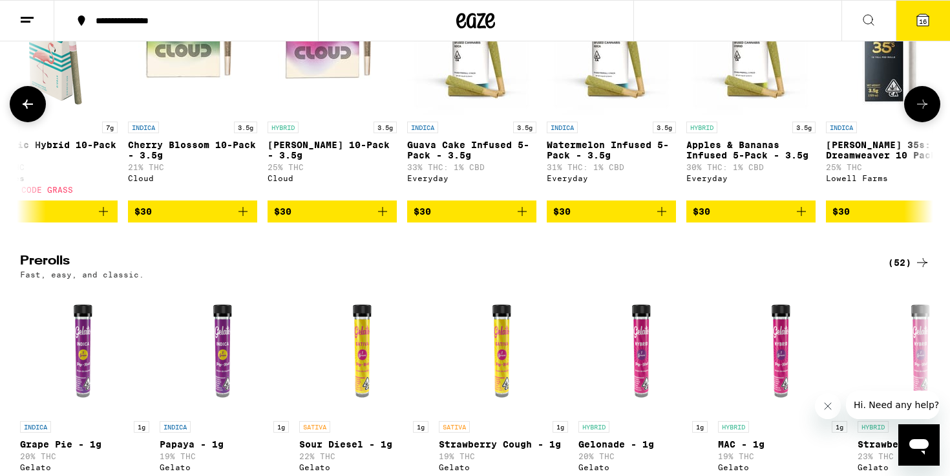
scroll to position [0, 1994]
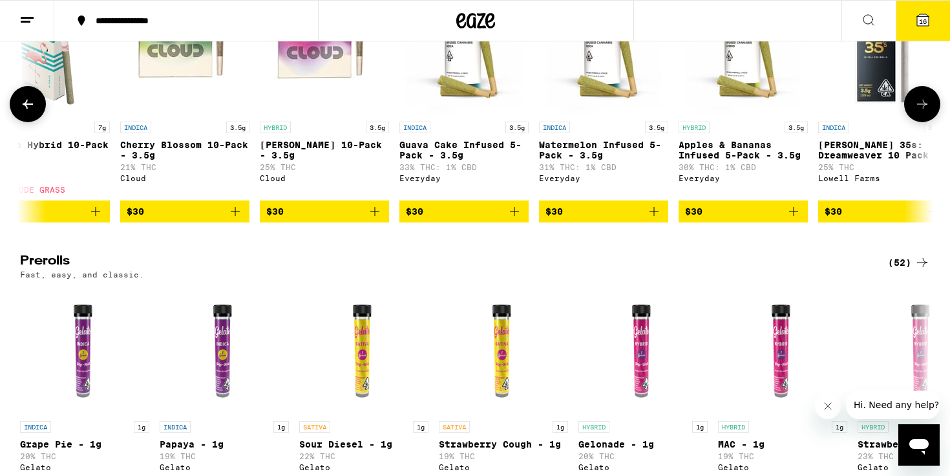
click at [924, 109] on icon at bounding box center [922, 104] width 10 height 9
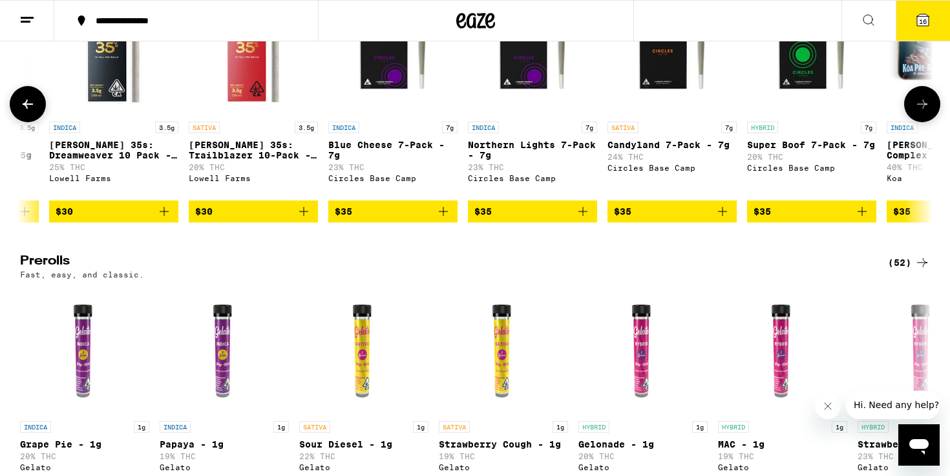
scroll to position [3168, 0]
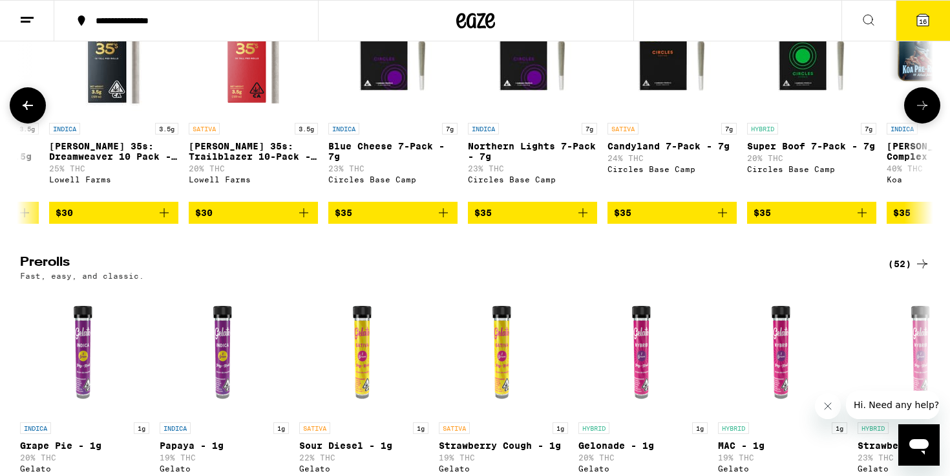
click at [924, 110] on icon at bounding box center [922, 105] width 10 height 9
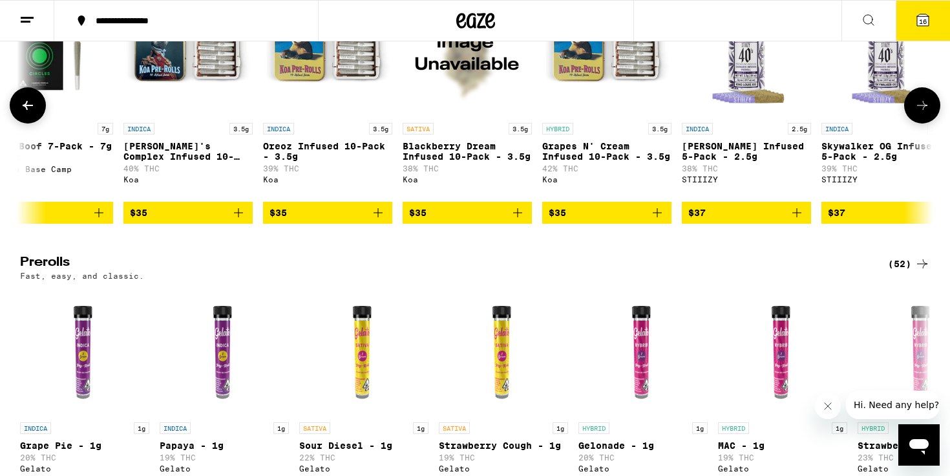
scroll to position [0, 3532]
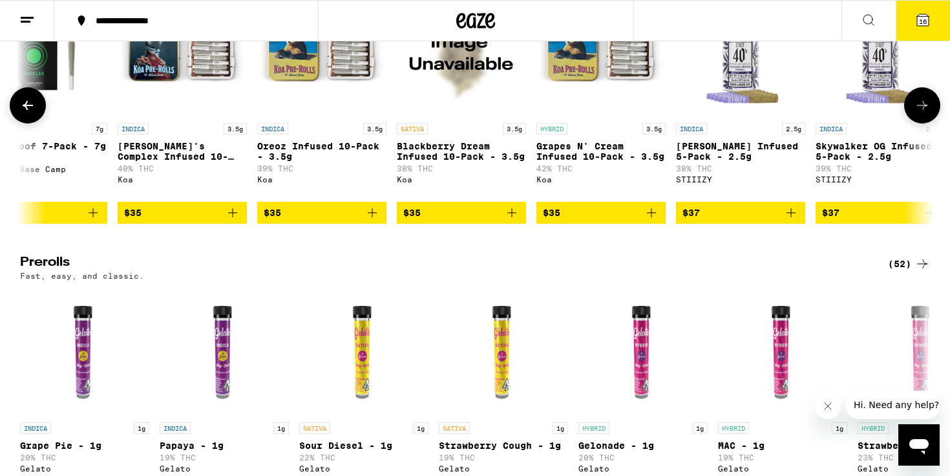
click at [924, 113] on icon at bounding box center [923, 106] width 16 height 16
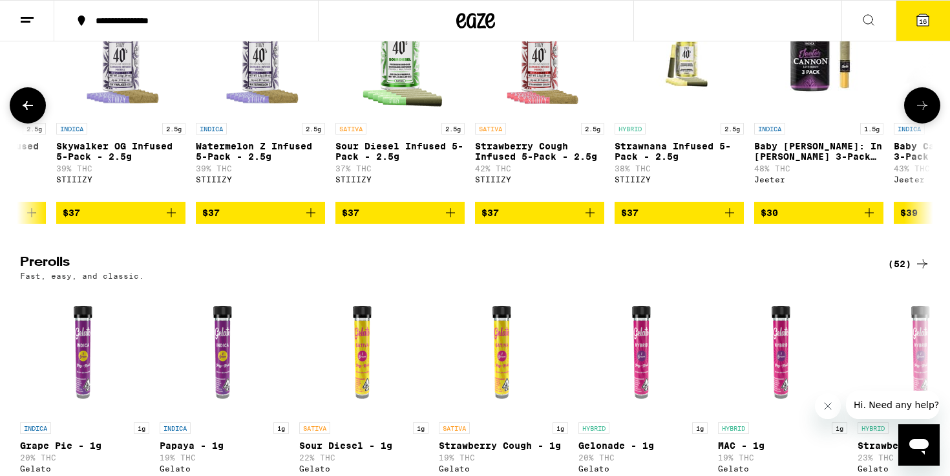
scroll to position [0, 4302]
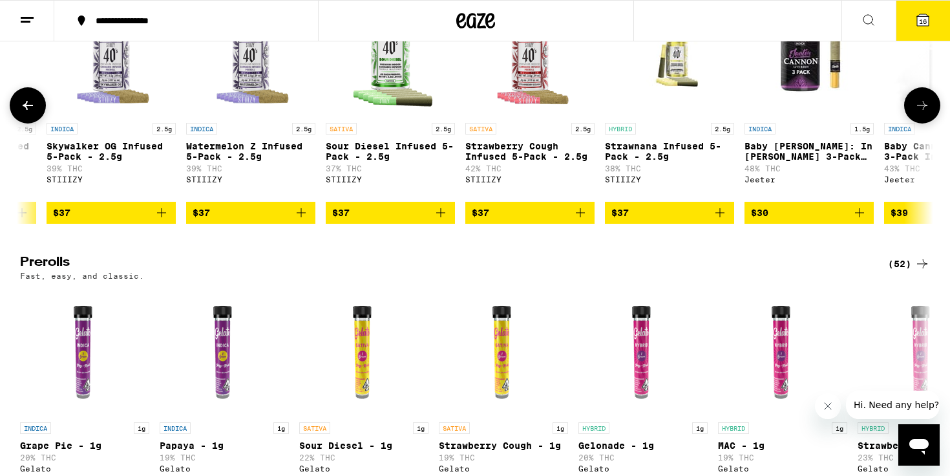
click at [924, 113] on icon at bounding box center [923, 106] width 16 height 16
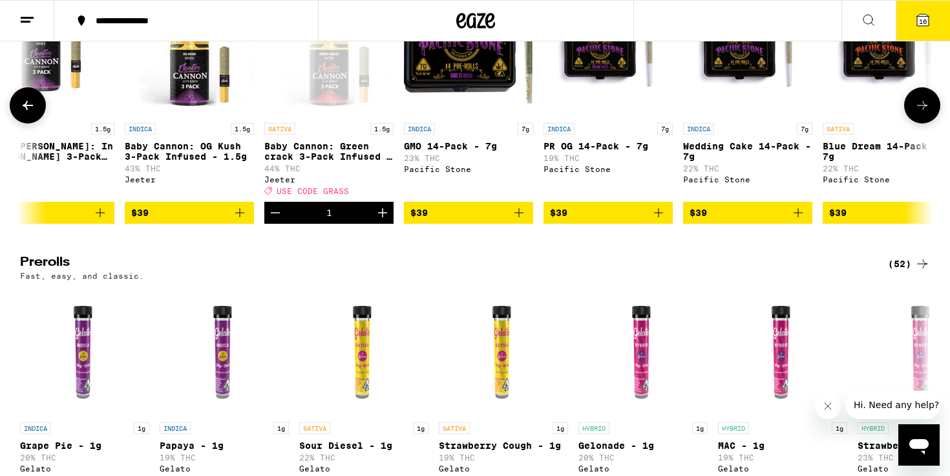
scroll to position [0, 5071]
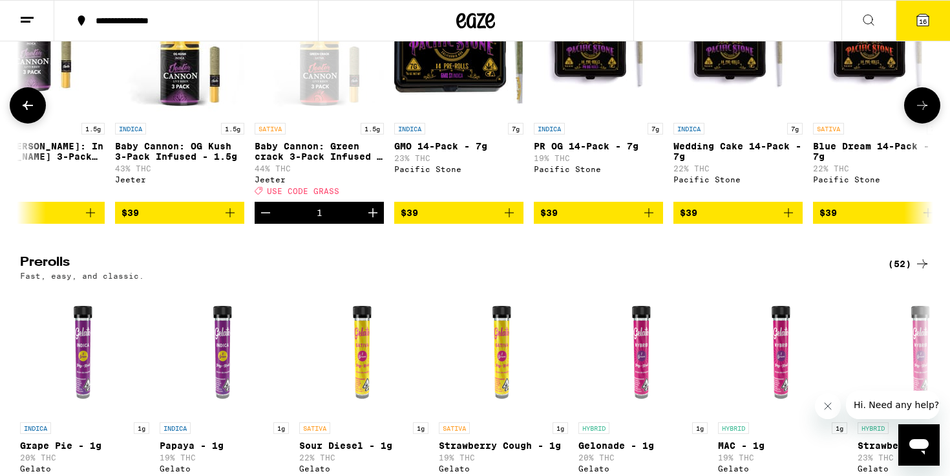
click at [924, 113] on icon at bounding box center [923, 106] width 16 height 16
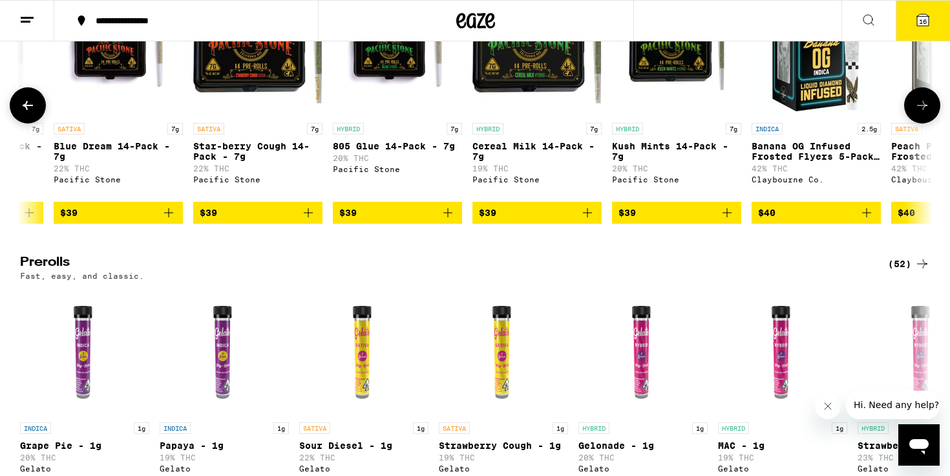
scroll to position [0, 5840]
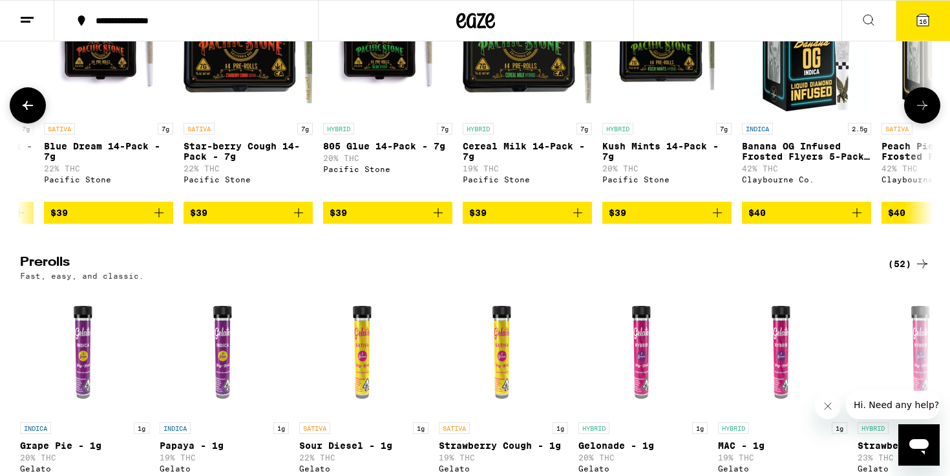
click at [924, 113] on icon at bounding box center [923, 106] width 16 height 16
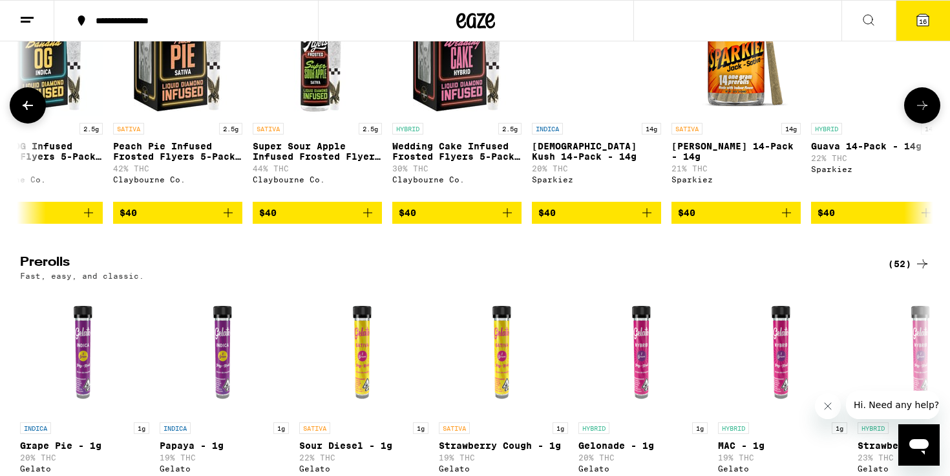
scroll to position [0, 6609]
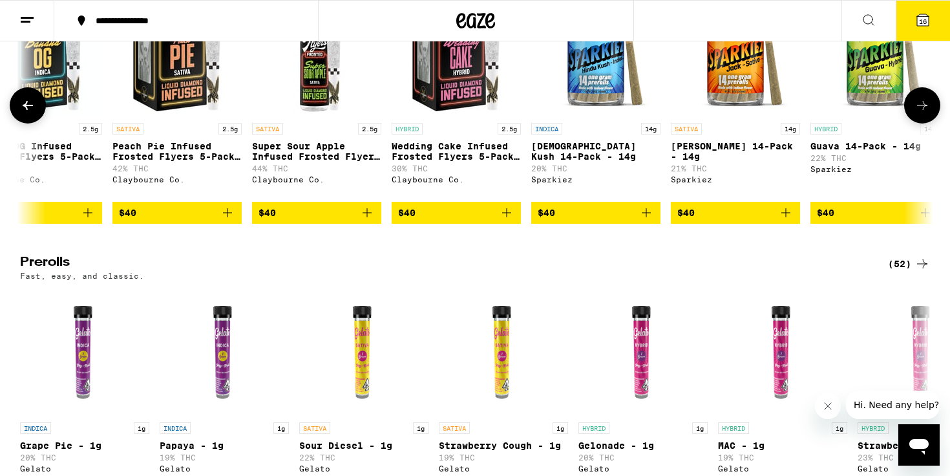
click at [922, 110] on icon at bounding box center [922, 105] width 10 height 9
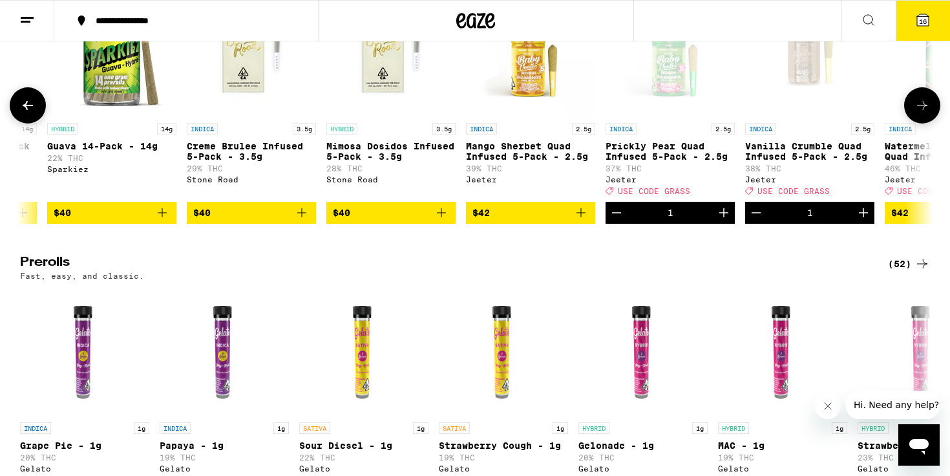
scroll to position [0, 7378]
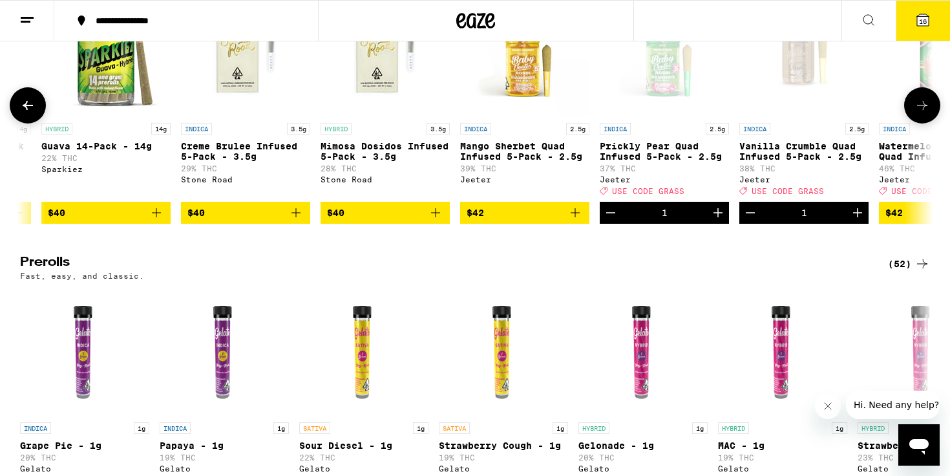
click at [926, 110] on icon at bounding box center [922, 105] width 10 height 9
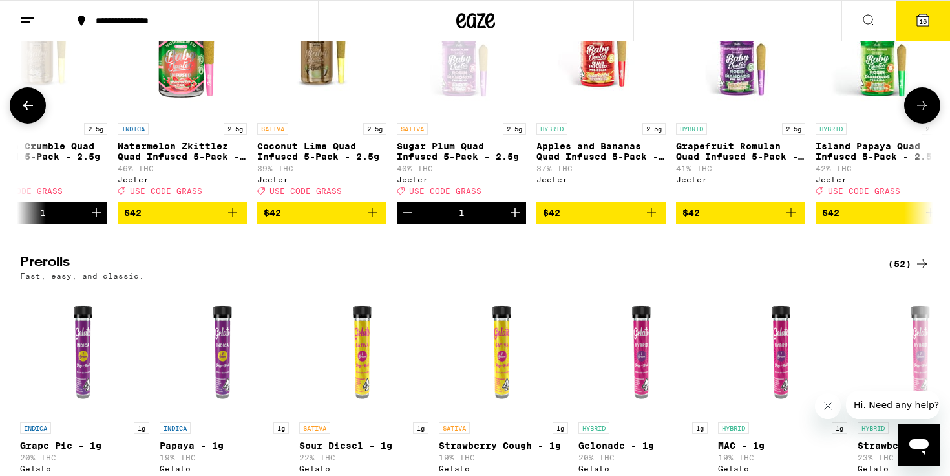
scroll to position [0, 8148]
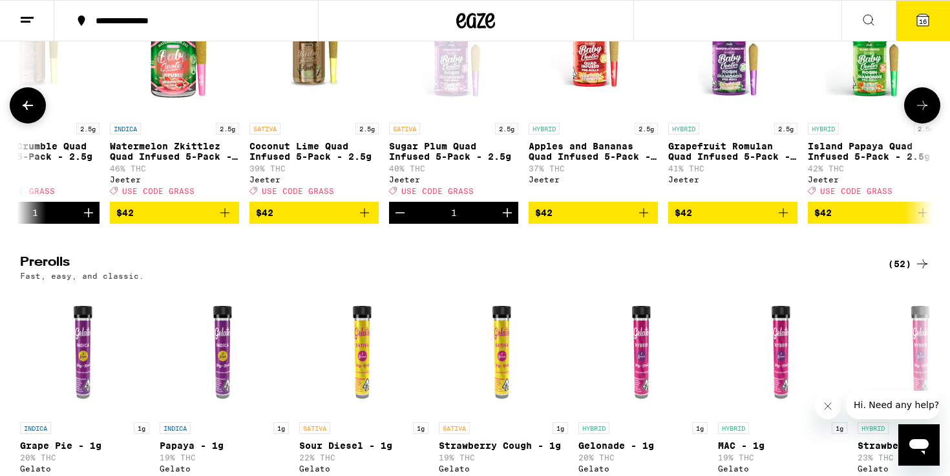
click at [926, 113] on icon at bounding box center [923, 106] width 16 height 16
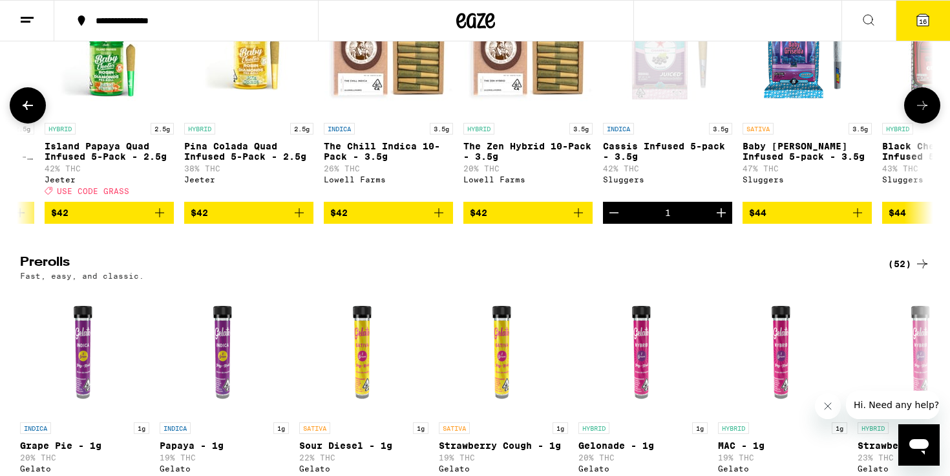
scroll to position [0, 8917]
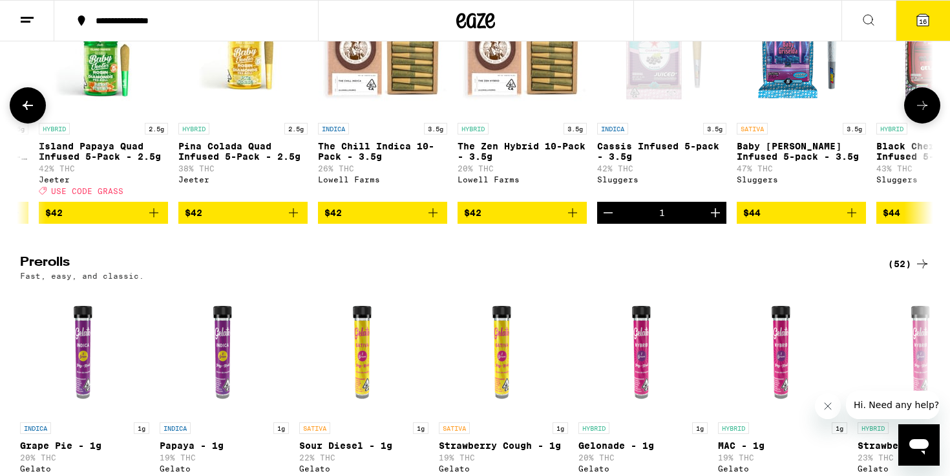
click at [926, 113] on icon at bounding box center [923, 106] width 16 height 16
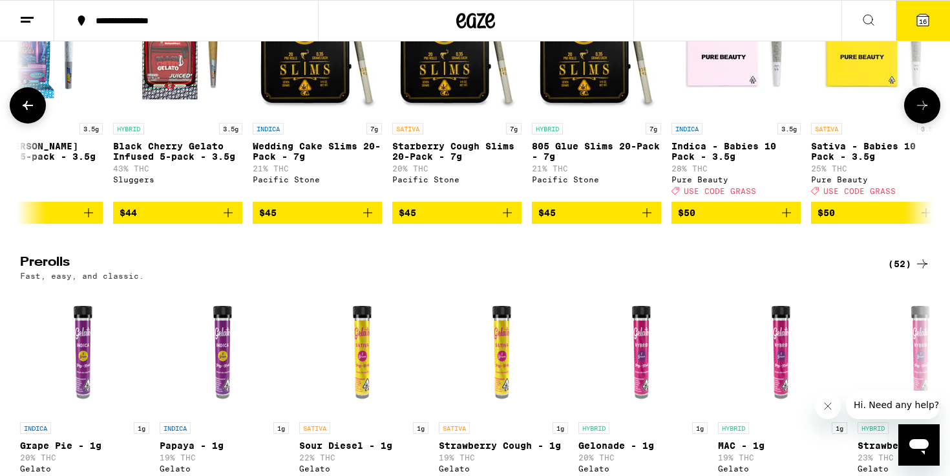
scroll to position [0, 9686]
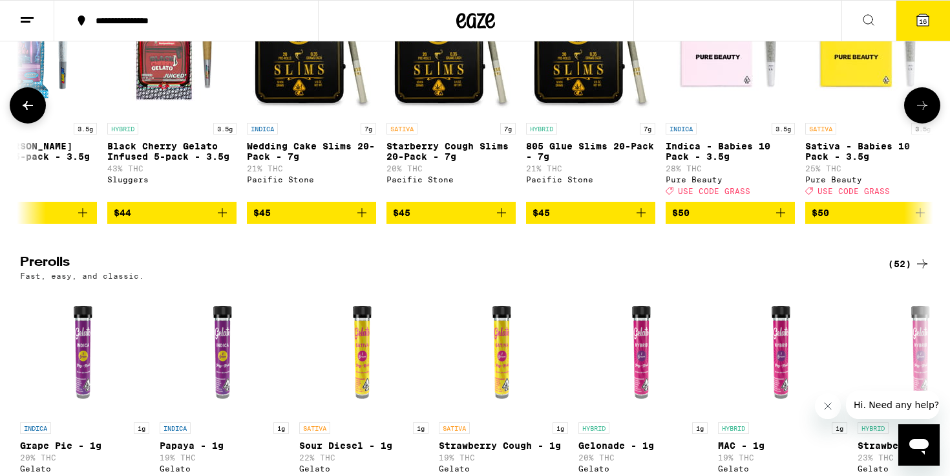
click at [24, 110] on icon at bounding box center [28, 105] width 10 height 9
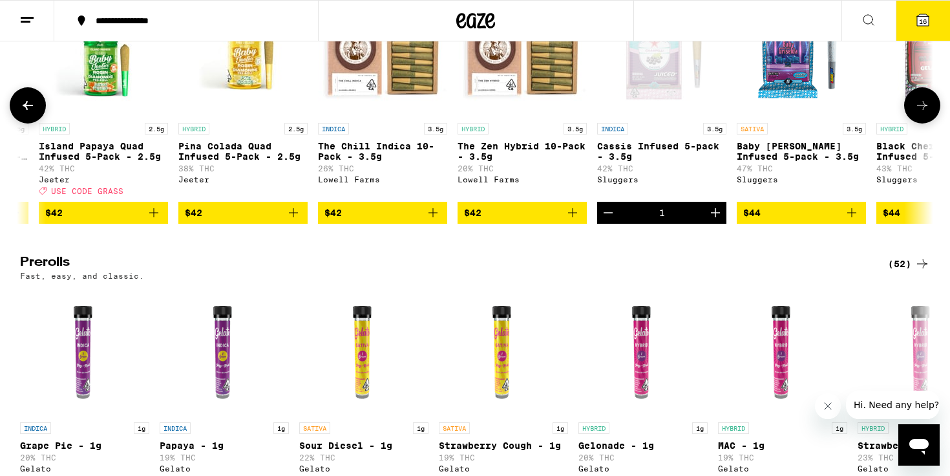
scroll to position [0, 8917]
click at [849, 220] on icon "Add to bag" at bounding box center [852, 213] width 16 height 16
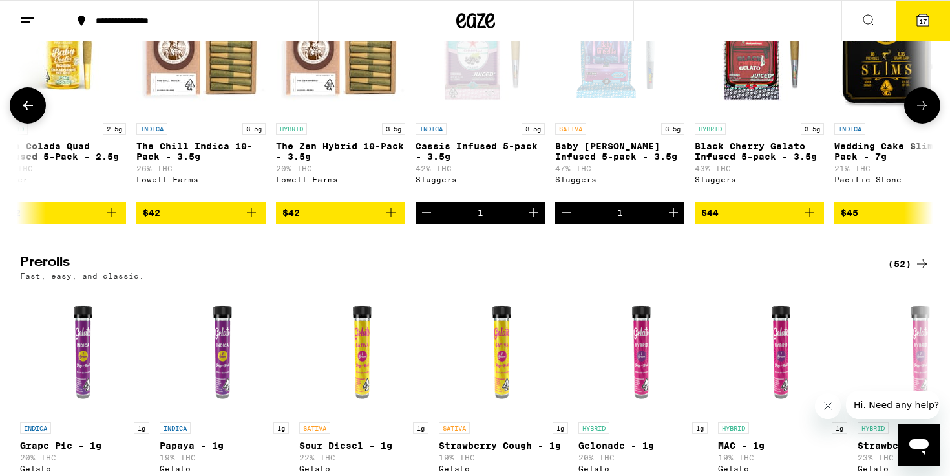
scroll to position [0, 9102]
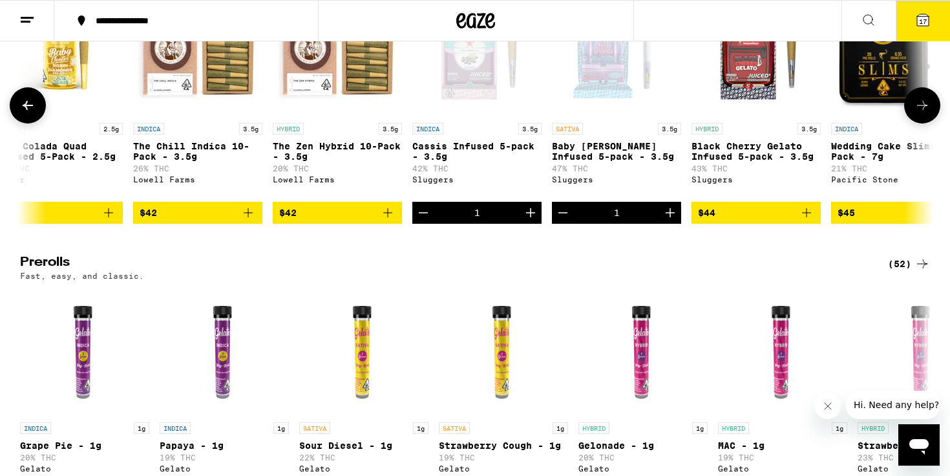
click at [813, 220] on icon "Add to bag" at bounding box center [807, 213] width 16 height 16
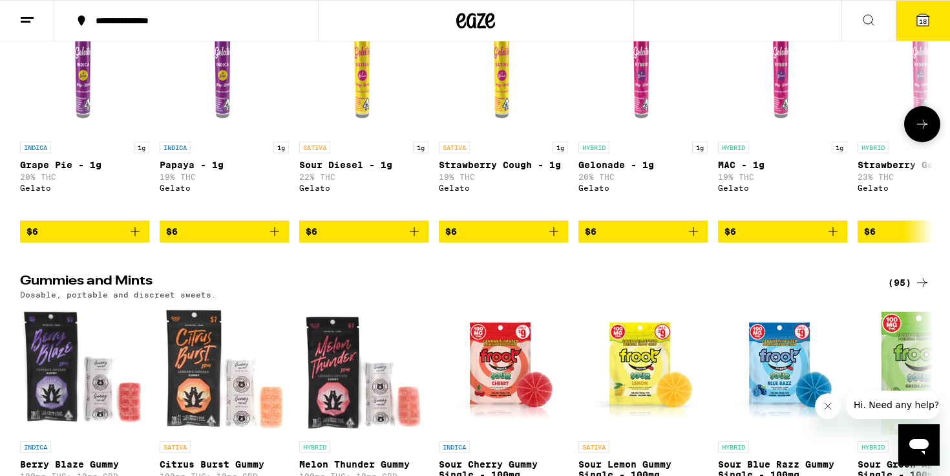
scroll to position [3451, 0]
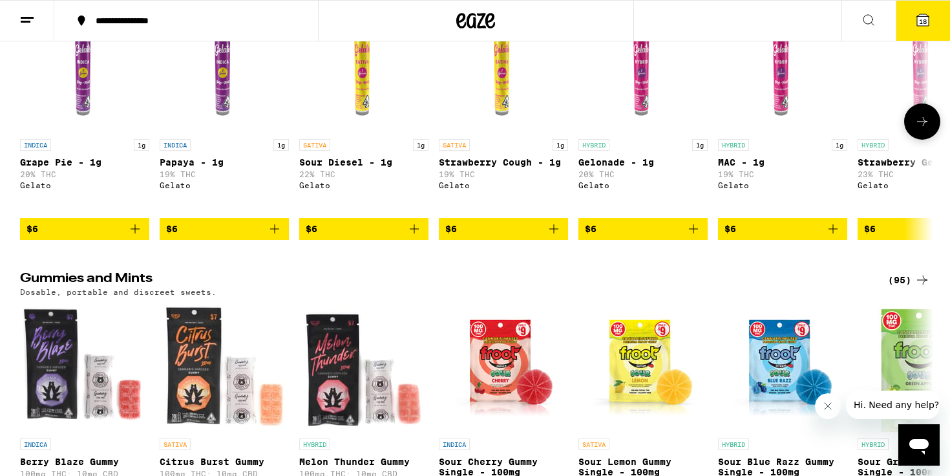
click at [928, 129] on icon at bounding box center [923, 122] width 16 height 16
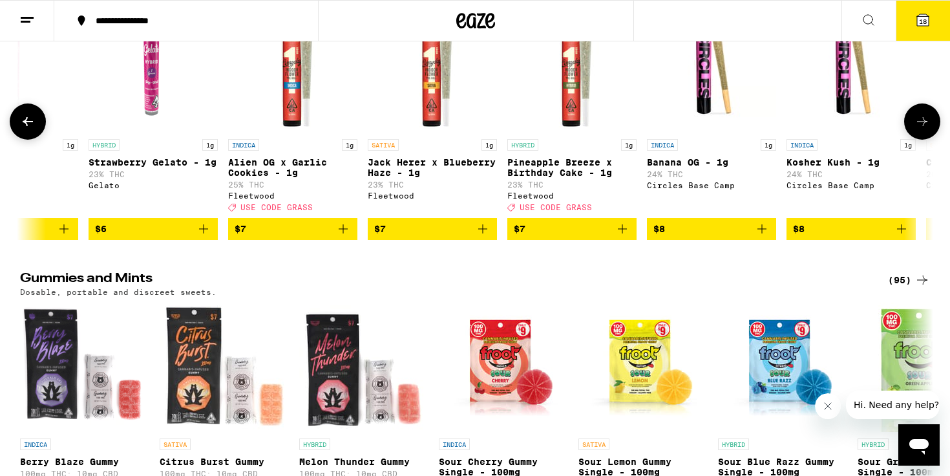
click at [928, 129] on icon at bounding box center [923, 122] width 16 height 16
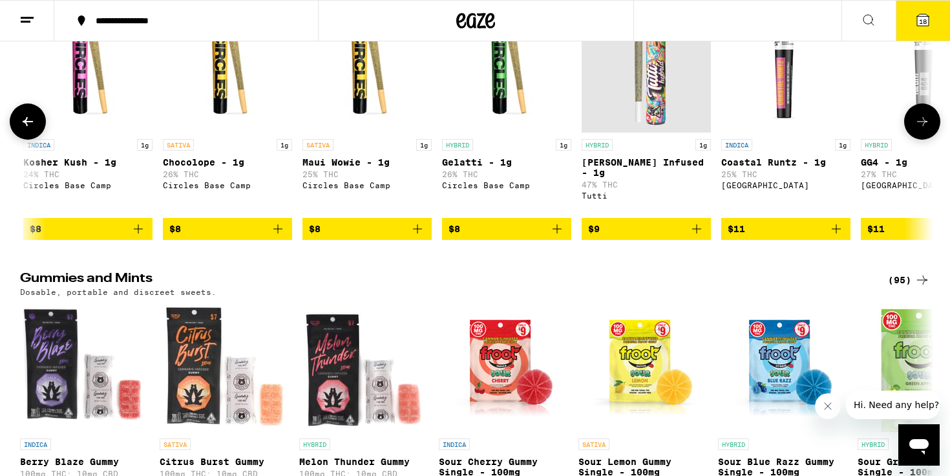
scroll to position [0, 1538]
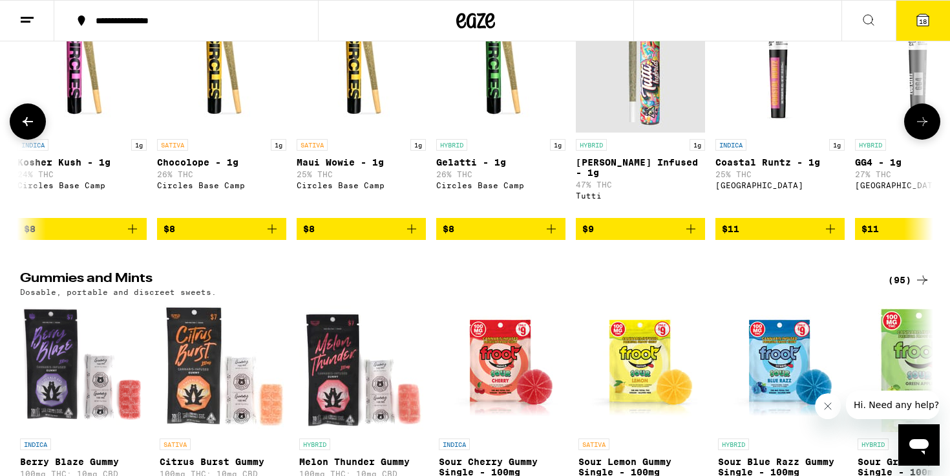
click at [928, 129] on icon at bounding box center [923, 122] width 16 height 16
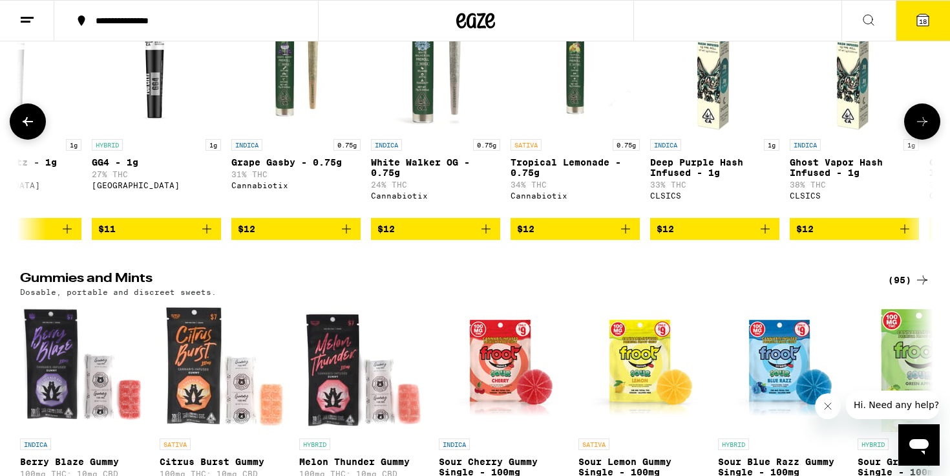
scroll to position [0, 2308]
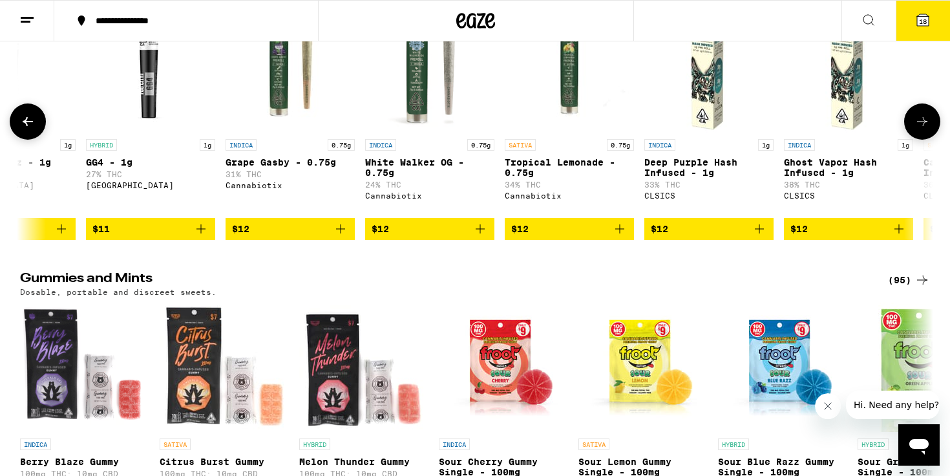
click at [928, 129] on icon at bounding box center [923, 122] width 16 height 16
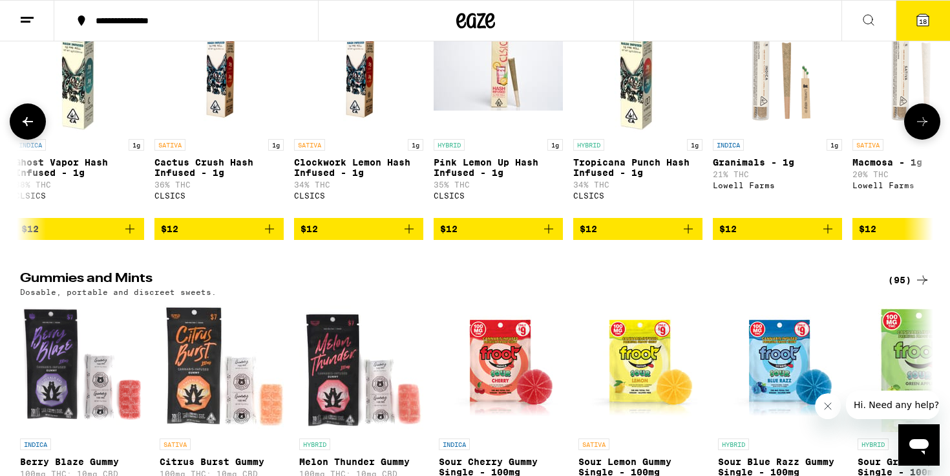
click at [928, 129] on icon at bounding box center [923, 122] width 16 height 16
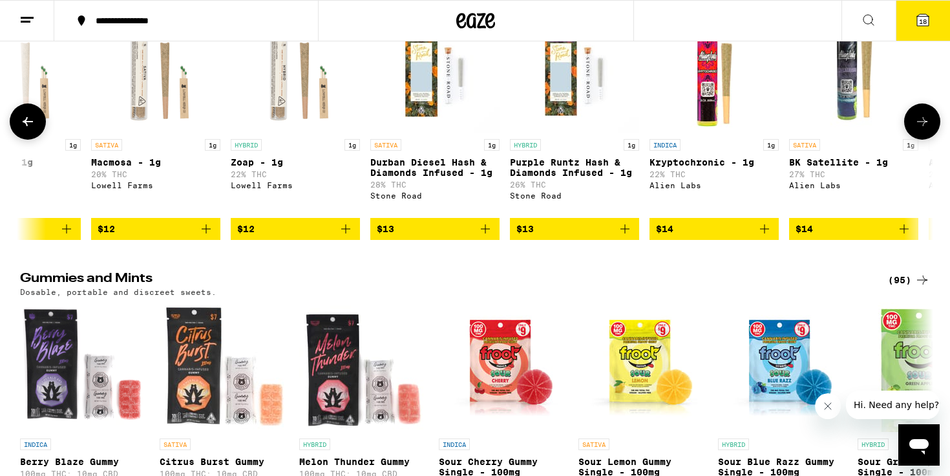
scroll to position [0, 3846]
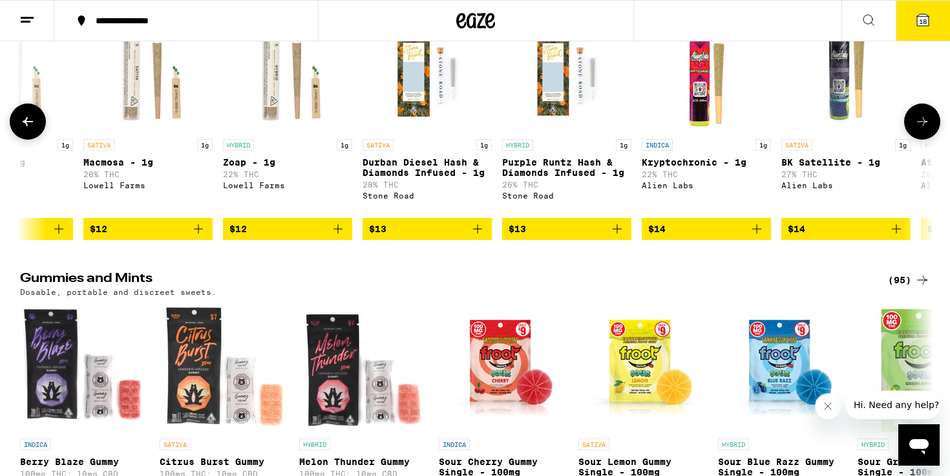
click at [928, 129] on icon at bounding box center [923, 122] width 16 height 16
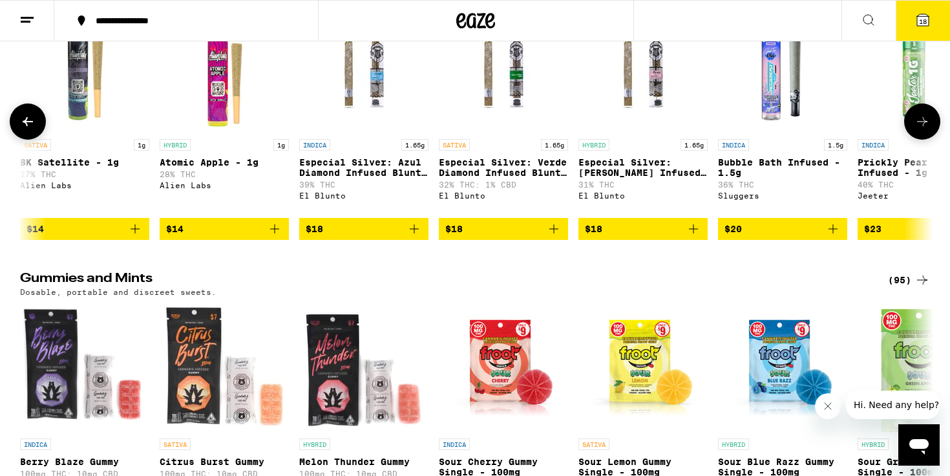
scroll to position [0, 4615]
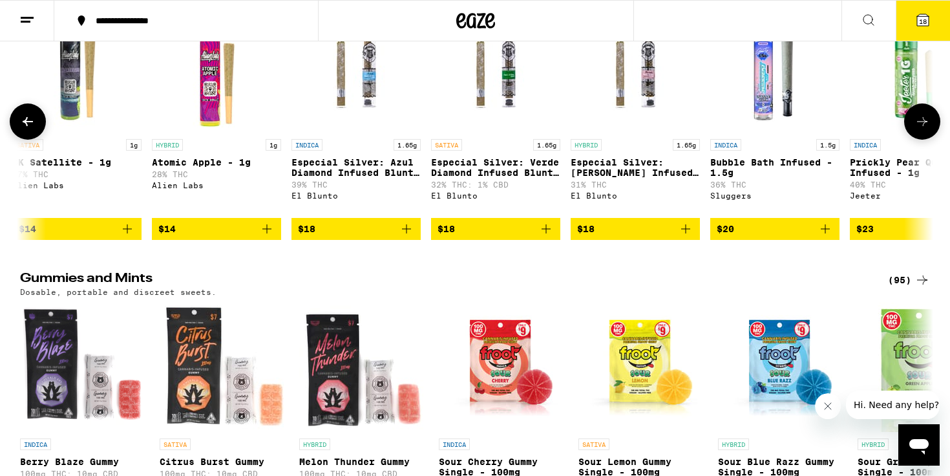
click at [928, 129] on icon at bounding box center [923, 122] width 16 height 16
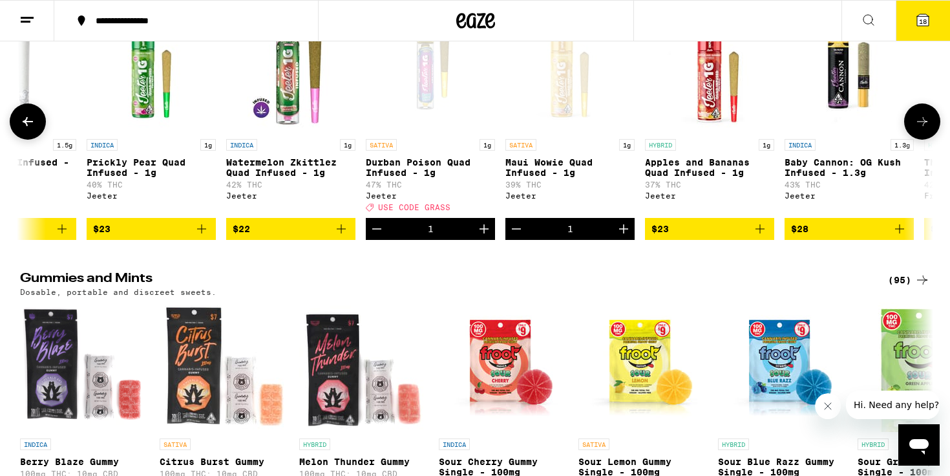
scroll to position [0, 5384]
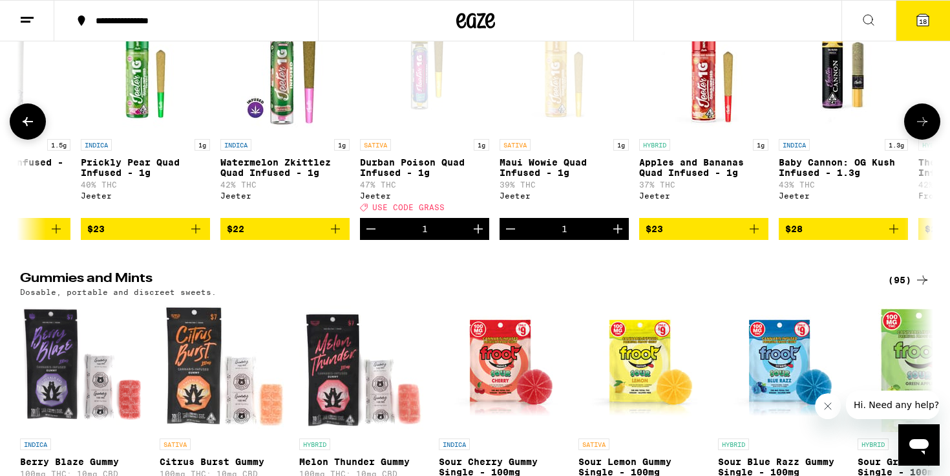
click at [507, 237] on icon "Decrement" at bounding box center [511, 229] width 16 height 16
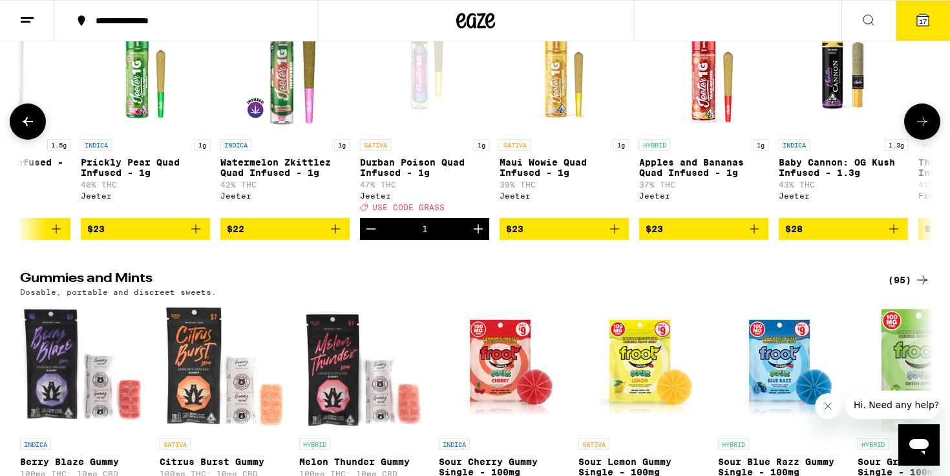
click at [927, 129] on icon at bounding box center [923, 122] width 16 height 16
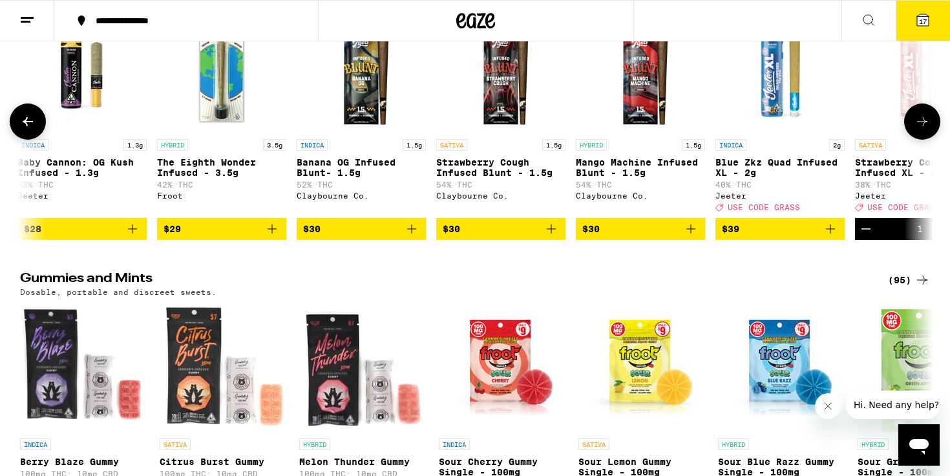
scroll to position [0, 6154]
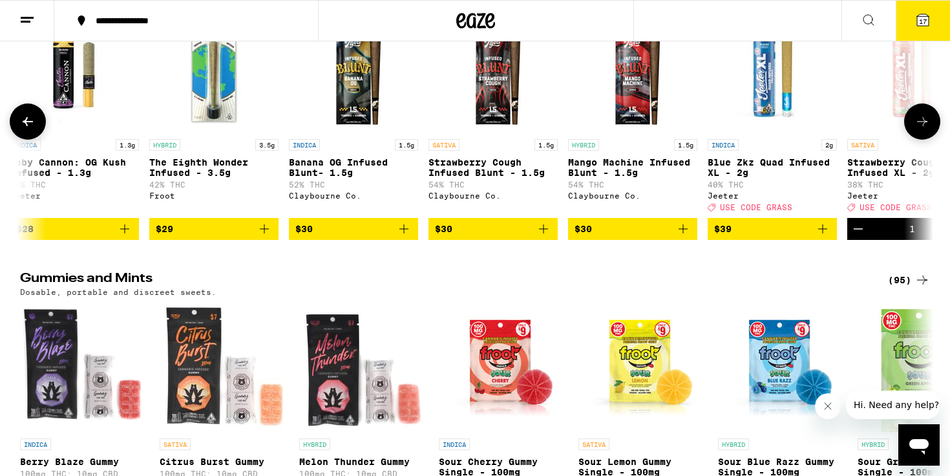
click at [926, 129] on icon at bounding box center [923, 122] width 16 height 16
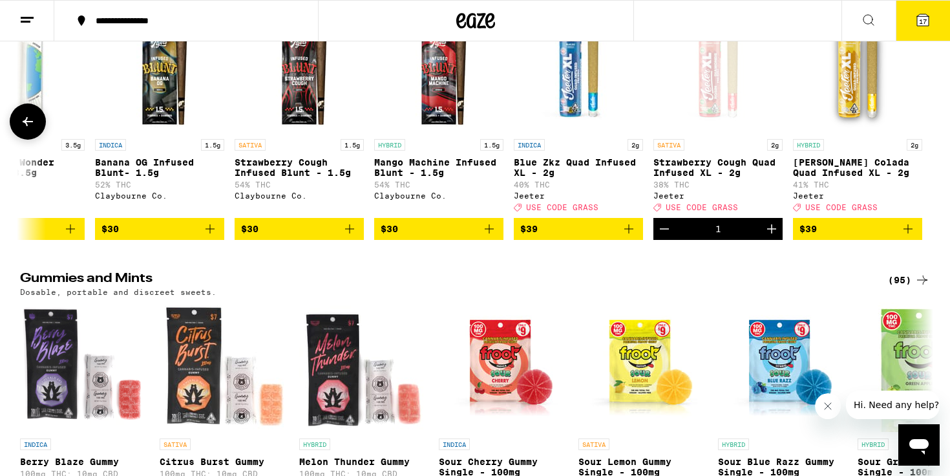
scroll to position [0, 6350]
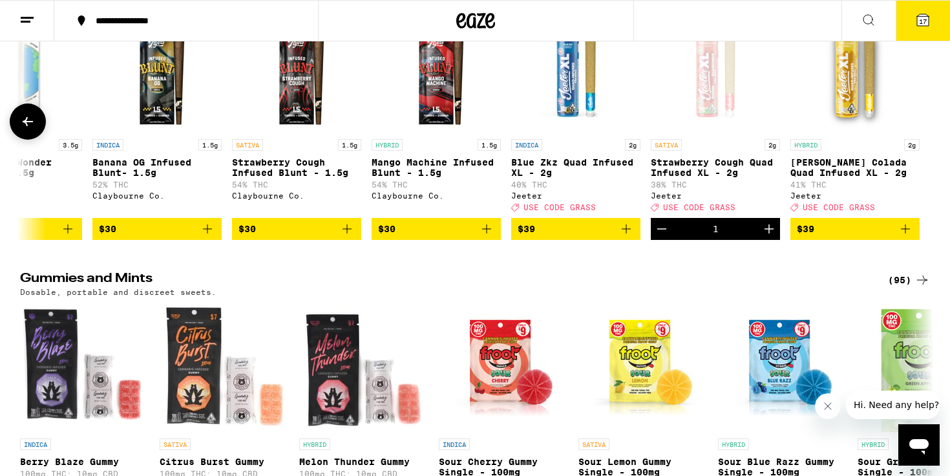
click at [926, 140] on div at bounding box center [922, 121] width 36 height 36
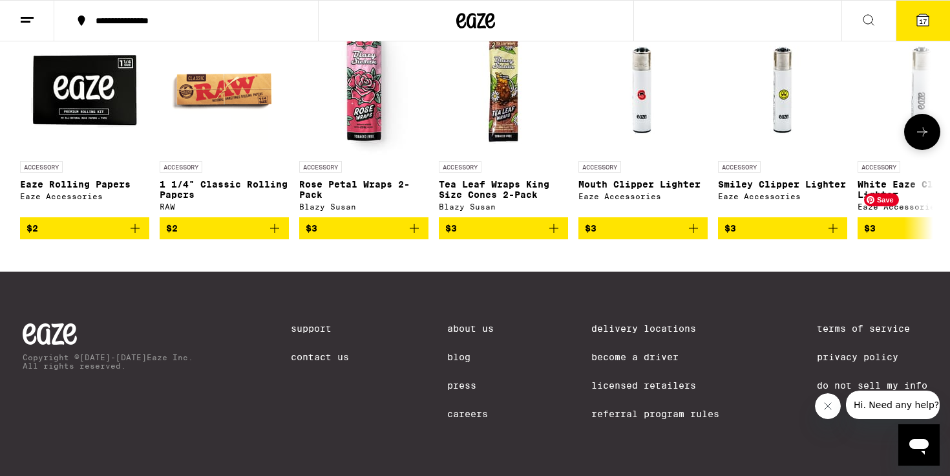
scroll to position [5567, 0]
click at [919, 150] on button at bounding box center [922, 132] width 36 height 36
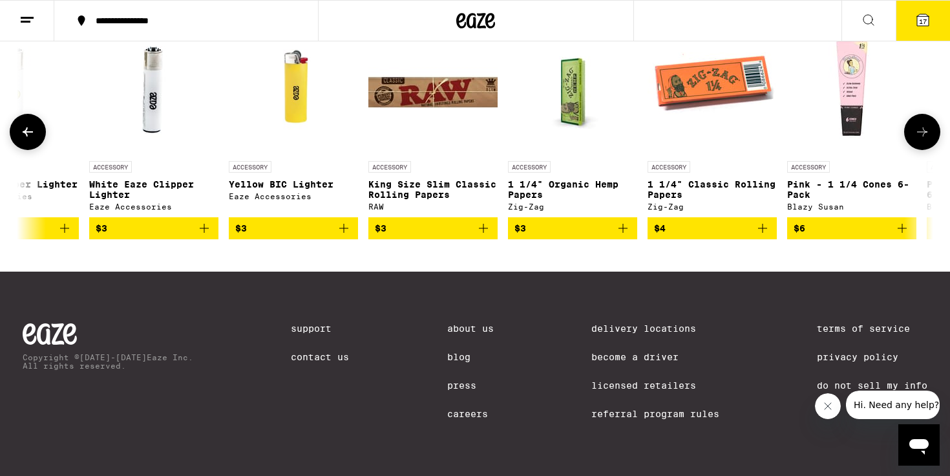
scroll to position [0, 769]
click at [34, 140] on icon at bounding box center [28, 132] width 16 height 16
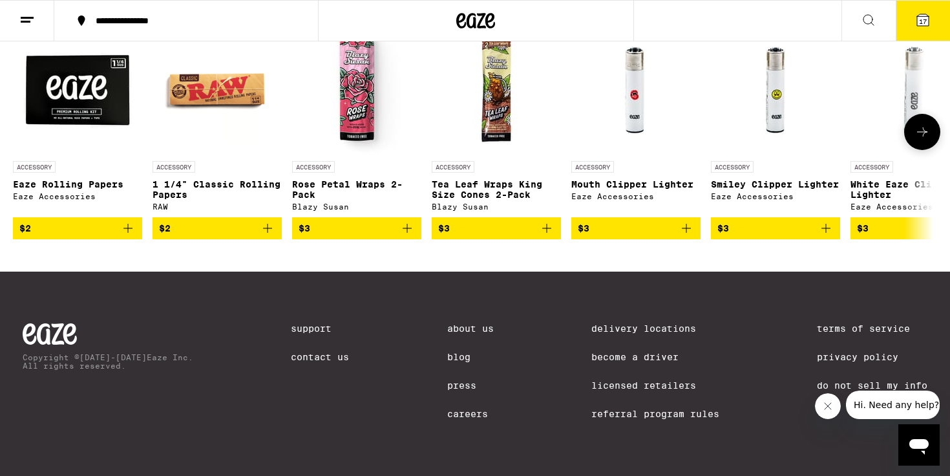
scroll to position [0, 0]
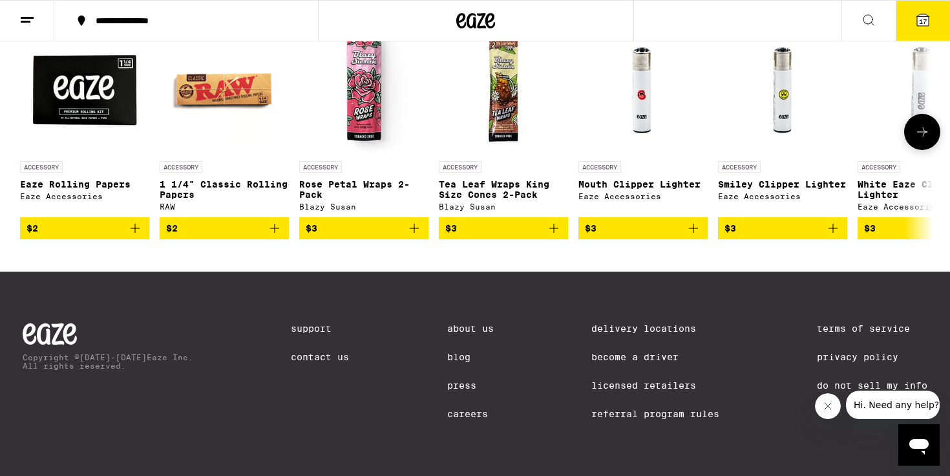
click at [411, 236] on icon "Add to bag" at bounding box center [415, 228] width 16 height 16
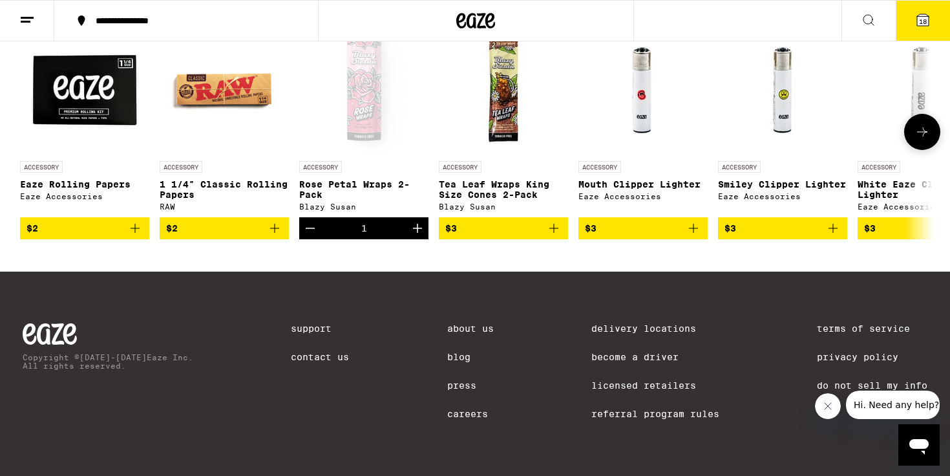
click at [927, 136] on icon at bounding box center [922, 131] width 10 height 9
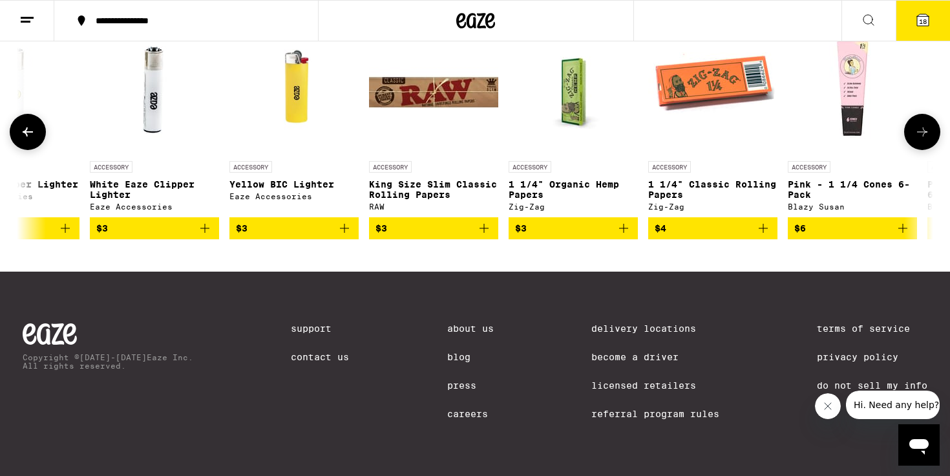
scroll to position [0, 769]
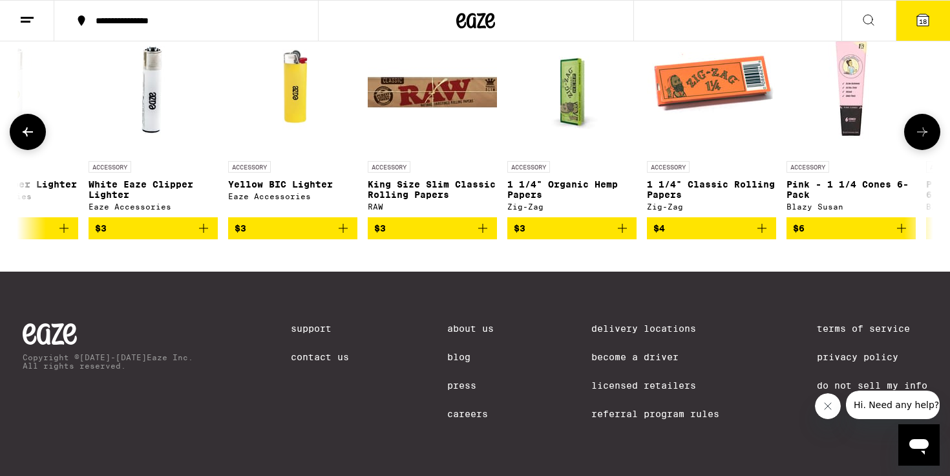
click at [927, 136] on icon at bounding box center [922, 131] width 10 height 9
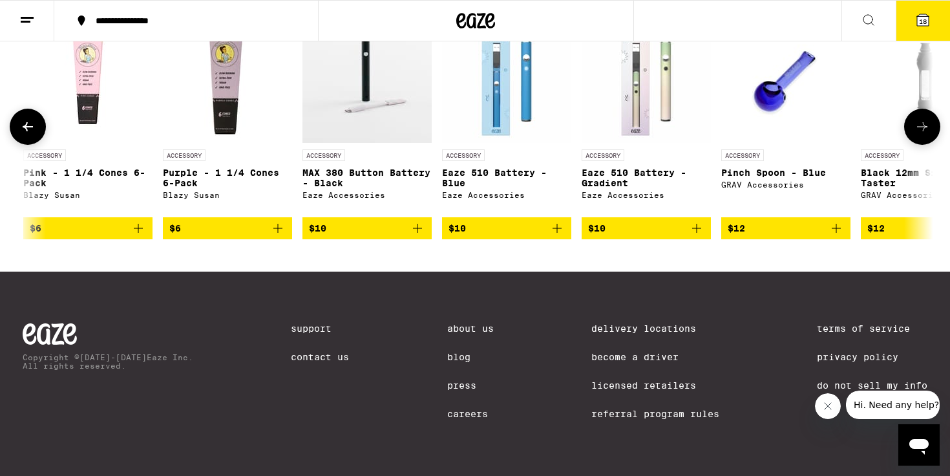
scroll to position [0, 1538]
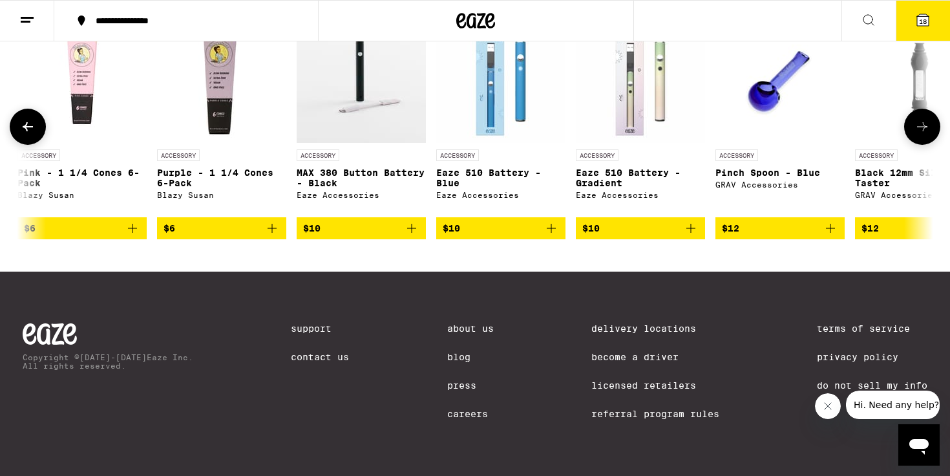
click at [927, 134] on icon at bounding box center [923, 127] width 16 height 16
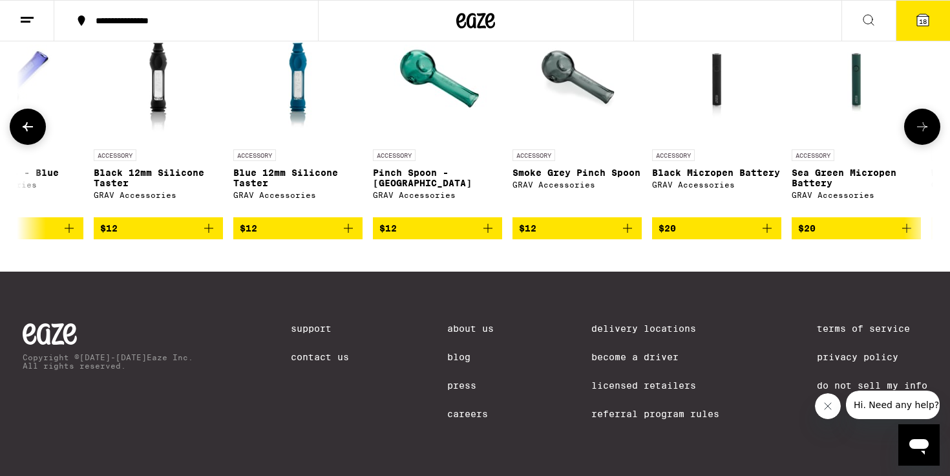
scroll to position [0, 2308]
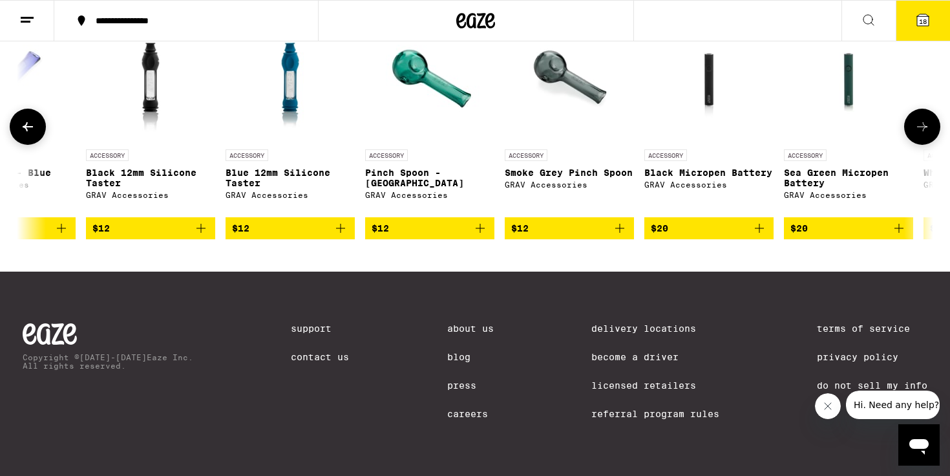
click at [927, 134] on icon at bounding box center [923, 127] width 16 height 16
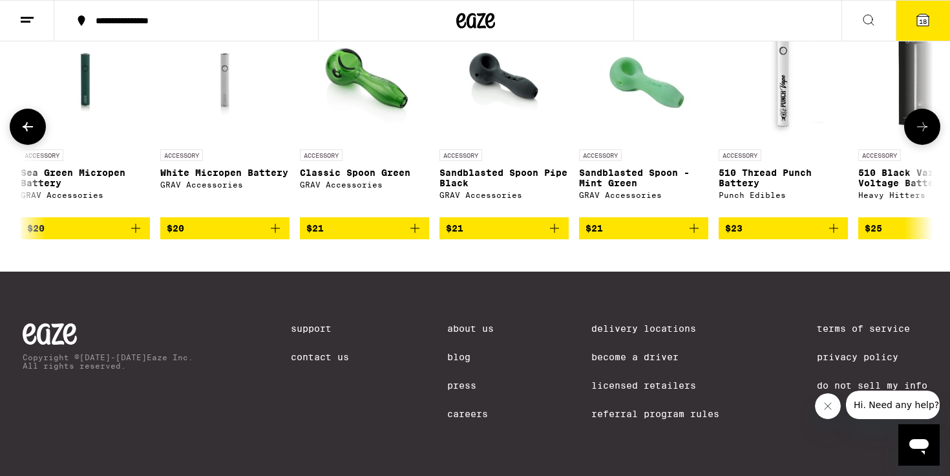
scroll to position [0, 3077]
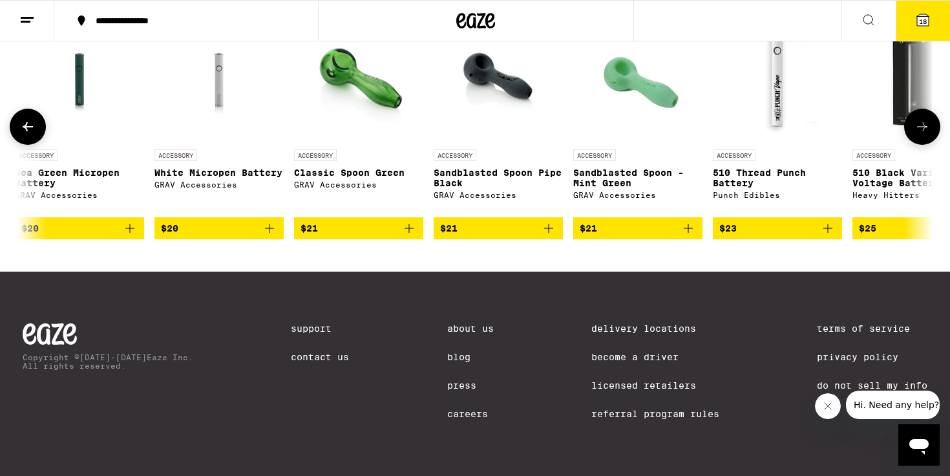
click at [927, 134] on icon at bounding box center [923, 127] width 16 height 16
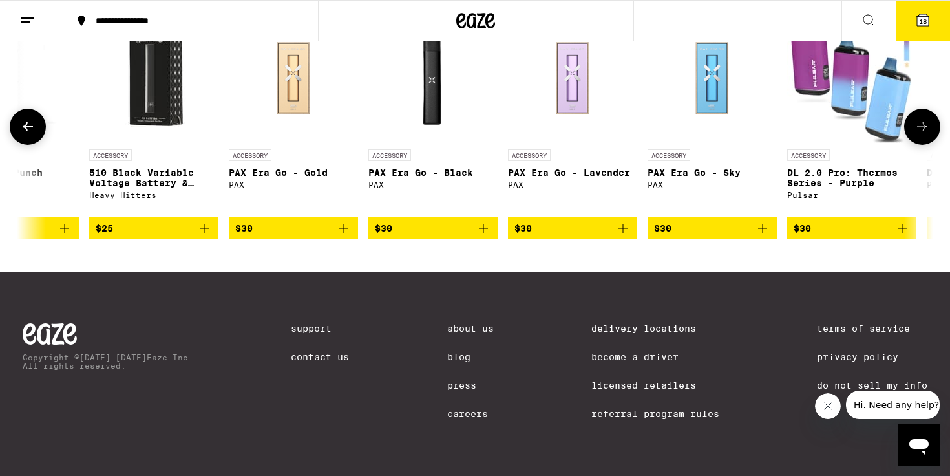
scroll to position [0, 3846]
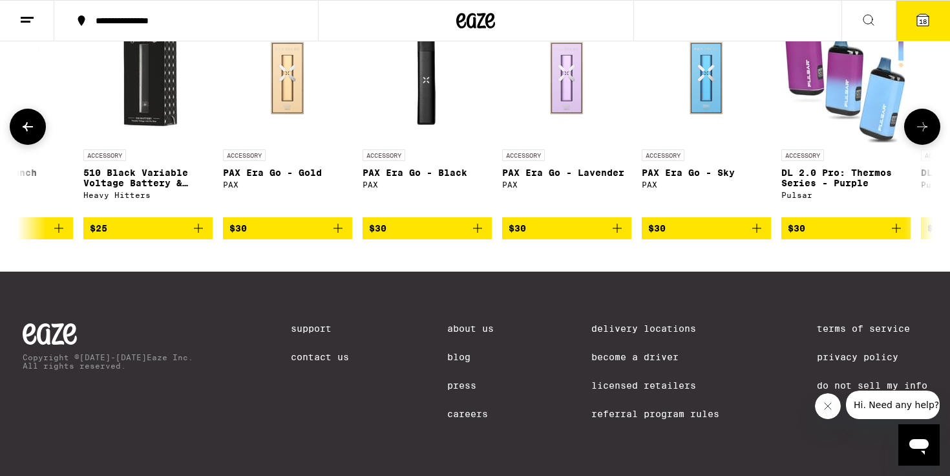
click at [927, 134] on icon at bounding box center [923, 127] width 16 height 16
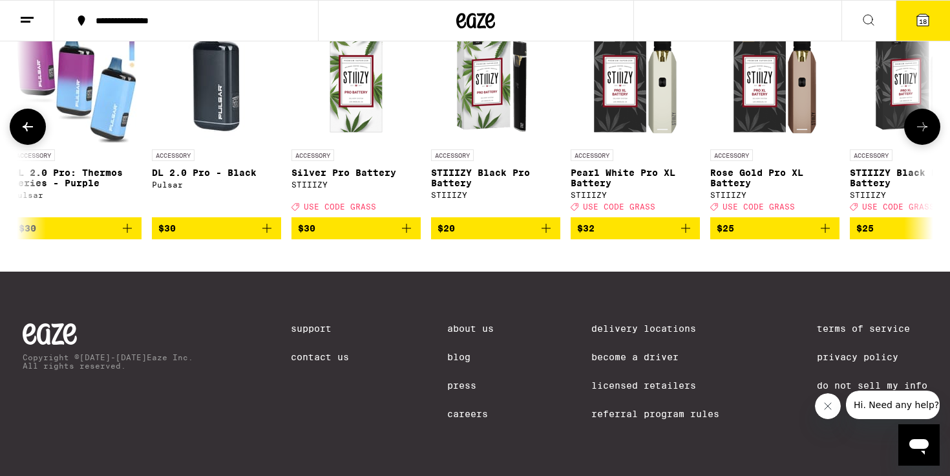
click at [927, 134] on icon at bounding box center [923, 127] width 16 height 16
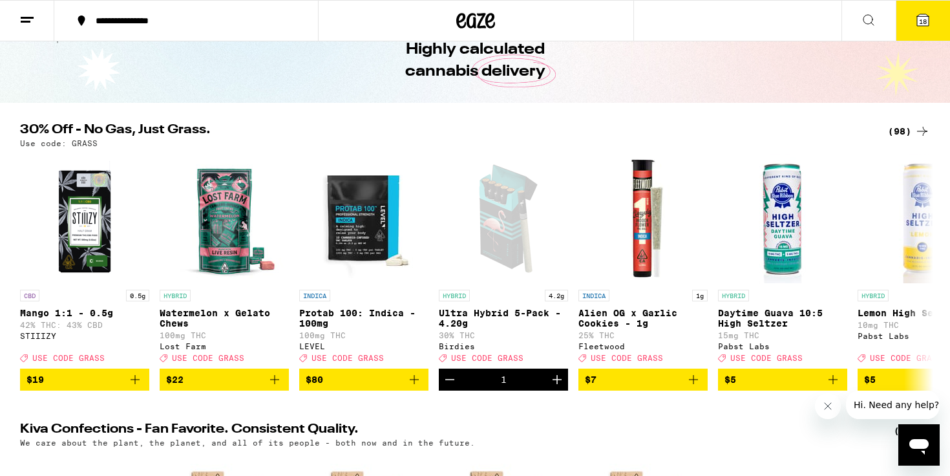
scroll to position [63, 0]
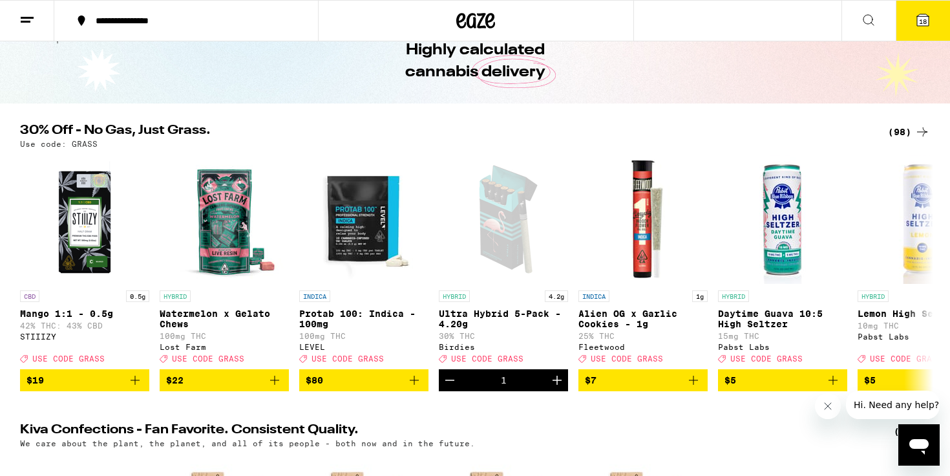
click at [922, 29] on button "18" at bounding box center [923, 21] width 54 height 40
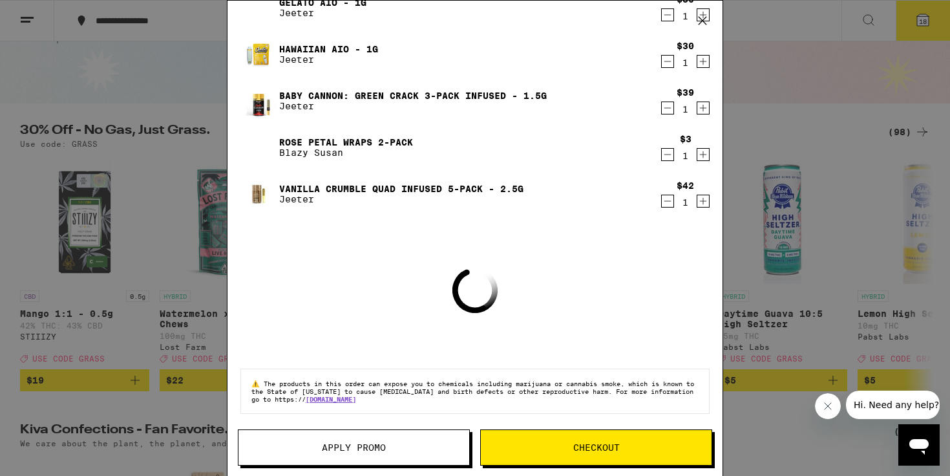
scroll to position [624, 0]
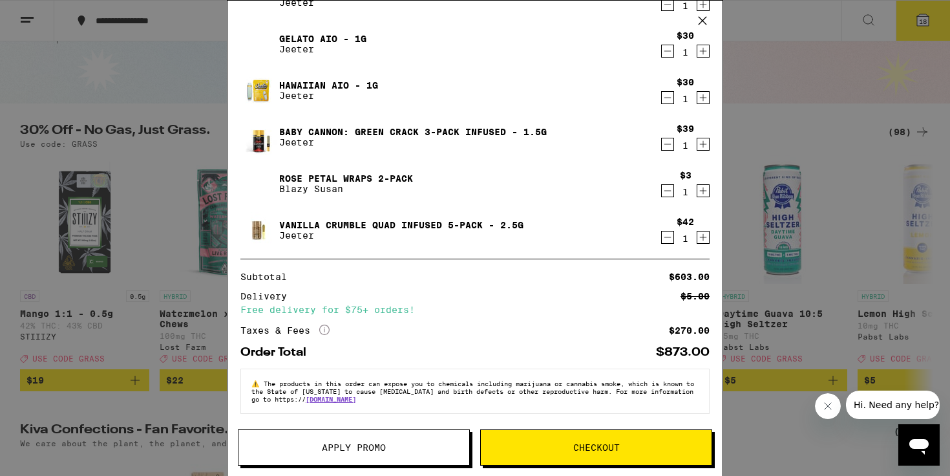
click at [393, 434] on button "Apply Promo" at bounding box center [354, 447] width 232 height 36
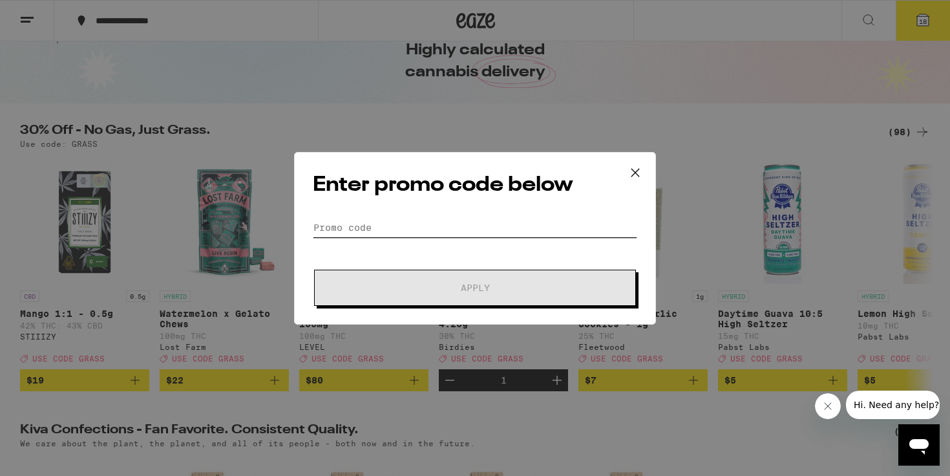
click at [480, 226] on input "Promo Code" at bounding box center [475, 227] width 324 height 19
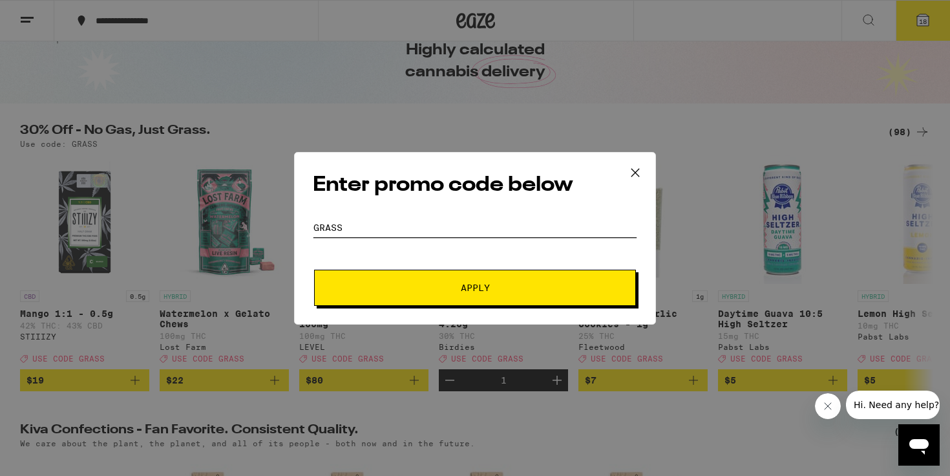
type input "grass"
click at [505, 287] on span "Apply" at bounding box center [475, 287] width 233 height 9
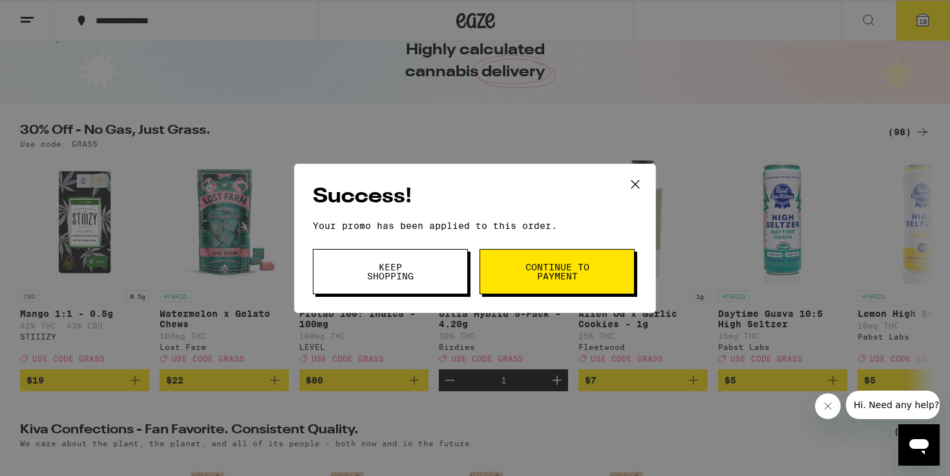
click at [404, 278] on span "Keep Shopping" at bounding box center [390, 271] width 66 height 18
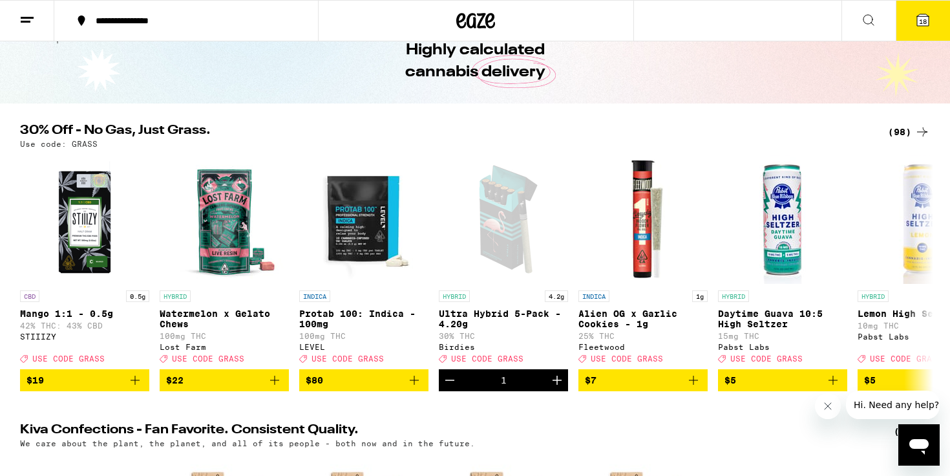
click at [925, 21] on span "18" at bounding box center [923, 21] width 8 height 8
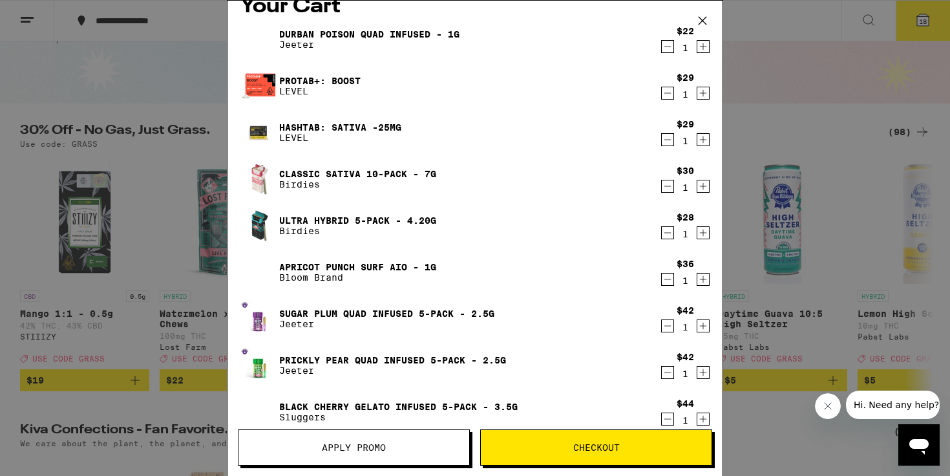
scroll to position [23, 0]
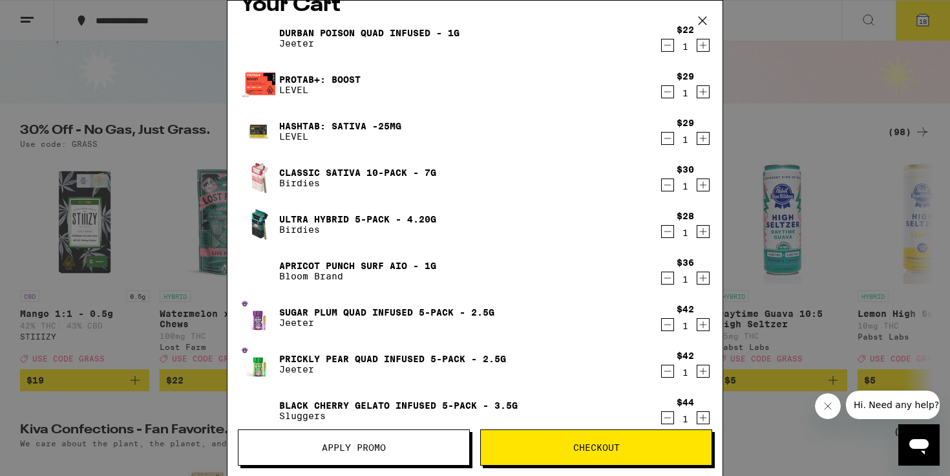
click at [561, 434] on button "Checkout" at bounding box center [596, 447] width 232 height 36
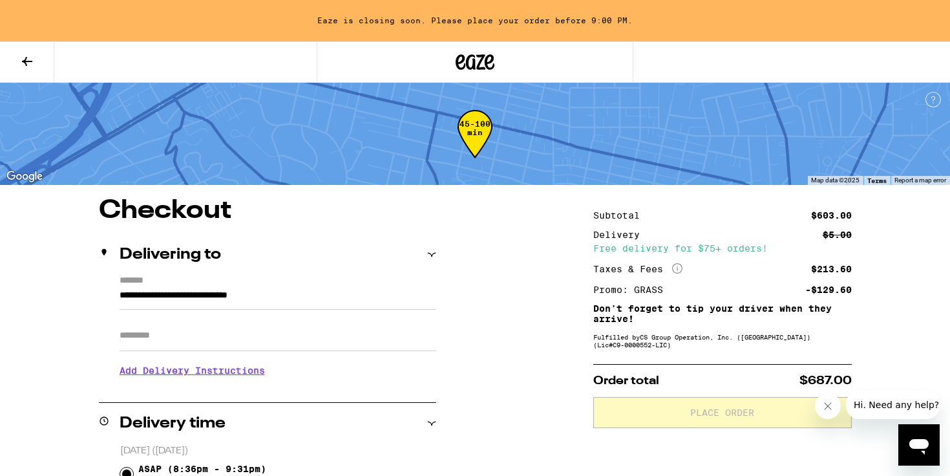
click at [24, 59] on icon at bounding box center [27, 62] width 16 height 16
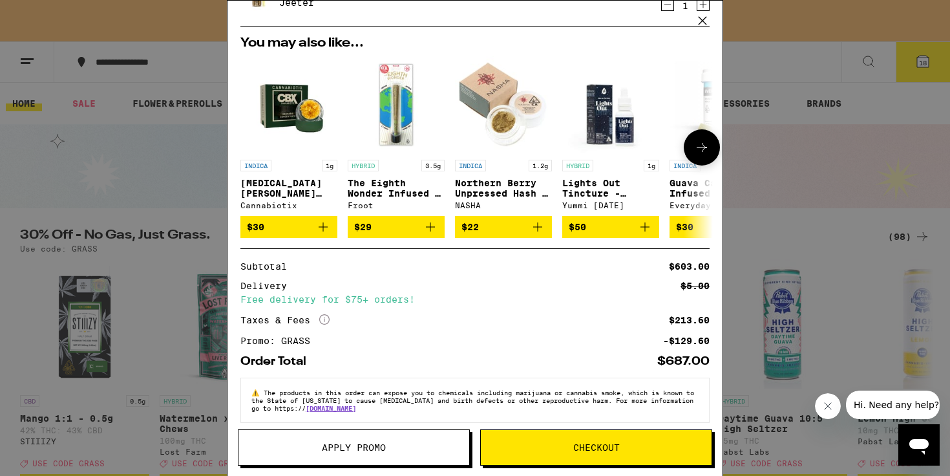
scroll to position [916, 0]
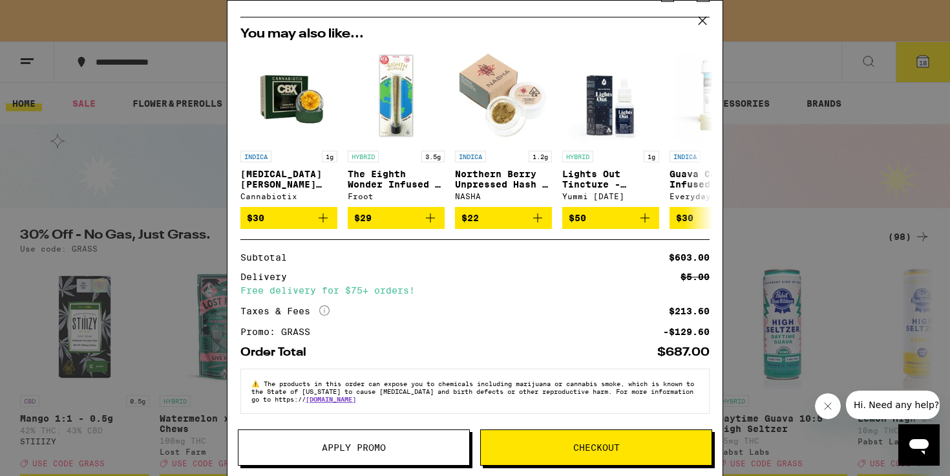
click at [580, 438] on button "Checkout" at bounding box center [596, 447] width 232 height 36
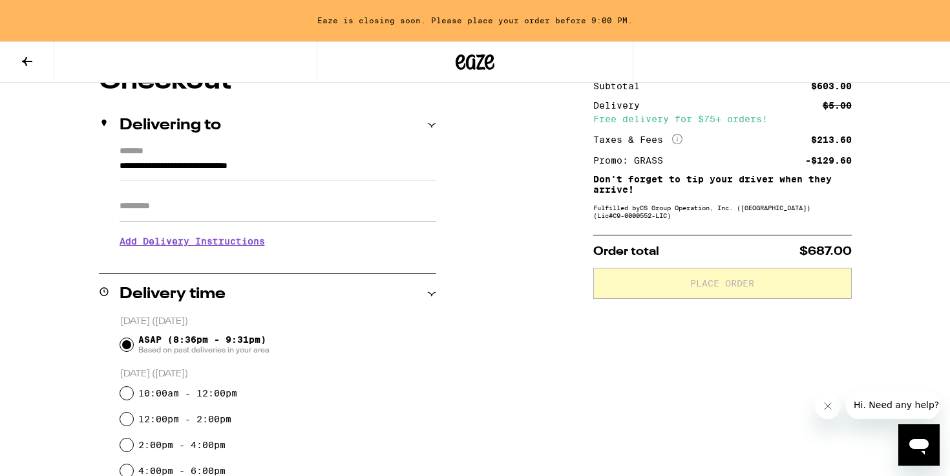
scroll to position [176, 0]
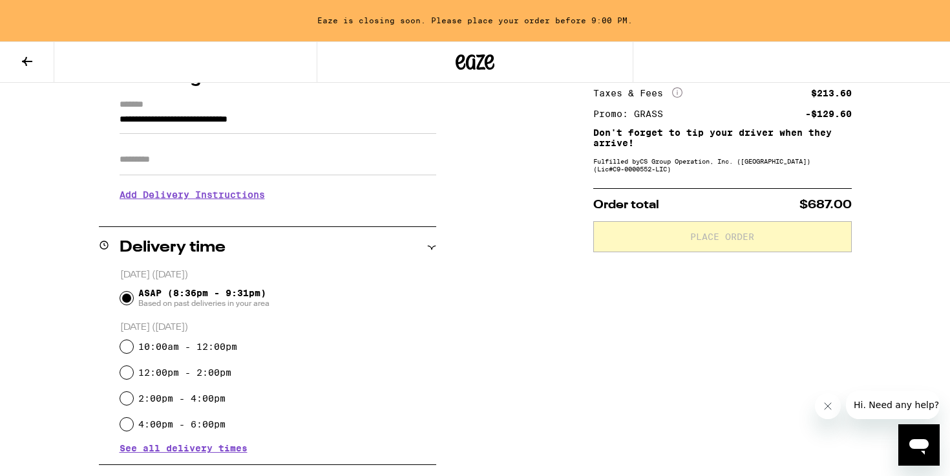
click at [165, 203] on h3 "Add Delivery Instructions" at bounding box center [278, 195] width 317 height 30
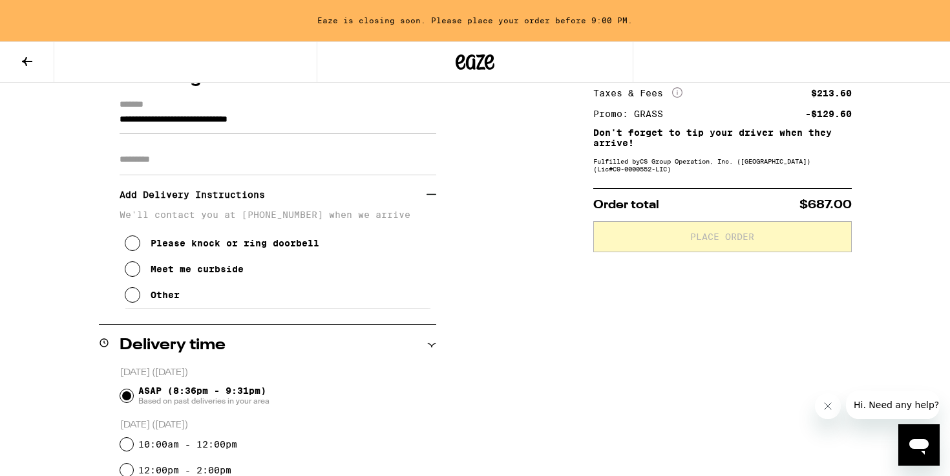
click at [136, 301] on icon at bounding box center [133, 295] width 16 height 16
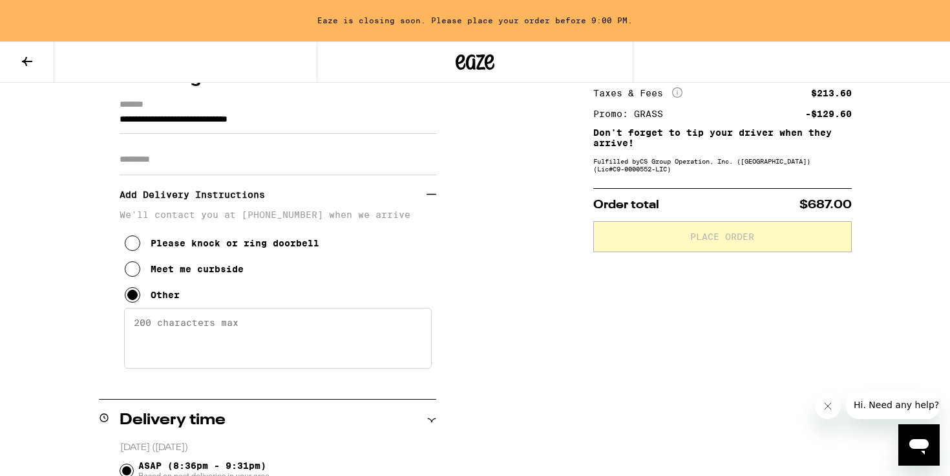
click at [151, 345] on textarea "Enter any other delivery instructions you want driver to know" at bounding box center [278, 338] width 308 height 61
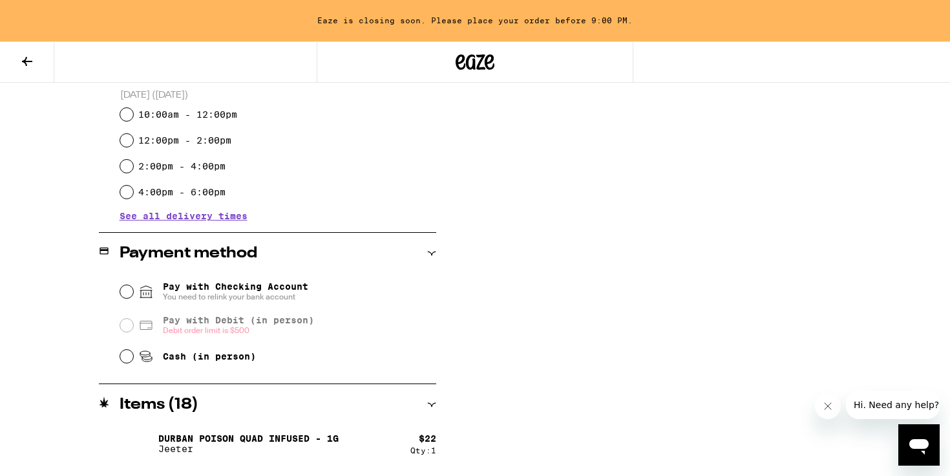
scroll to position [581, 0]
type textarea "5113 1/2 back house - you'll see a glass door with red trim. please knock :) ok…"
click at [129, 357] on input "Cash (in person)" at bounding box center [126, 355] width 13 height 13
radio input "true"
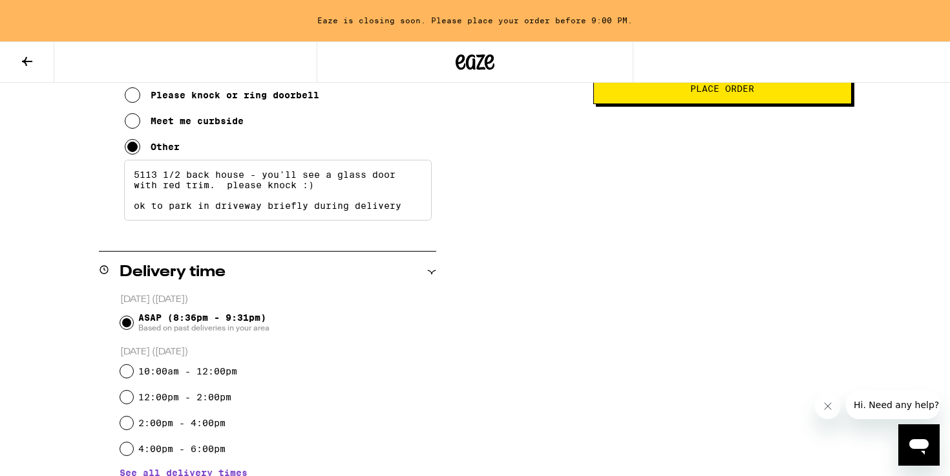
scroll to position [0, 0]
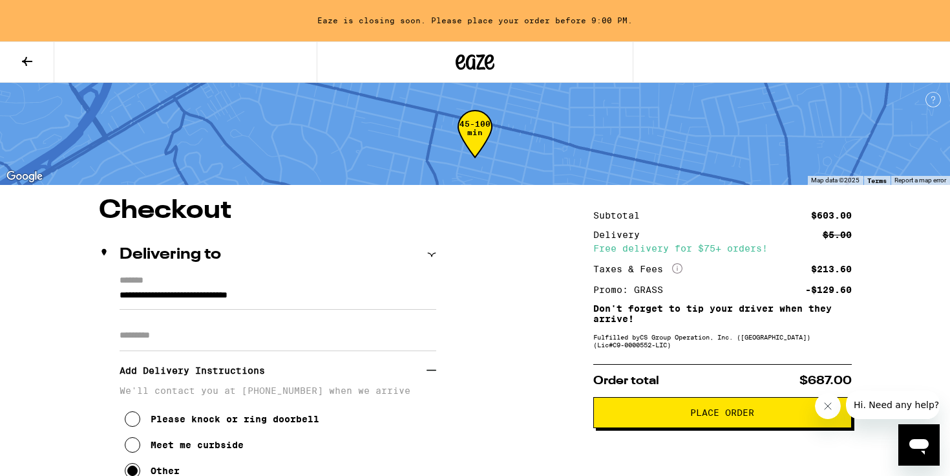
click at [769, 417] on span "Place Order" at bounding box center [722, 412] width 237 height 9
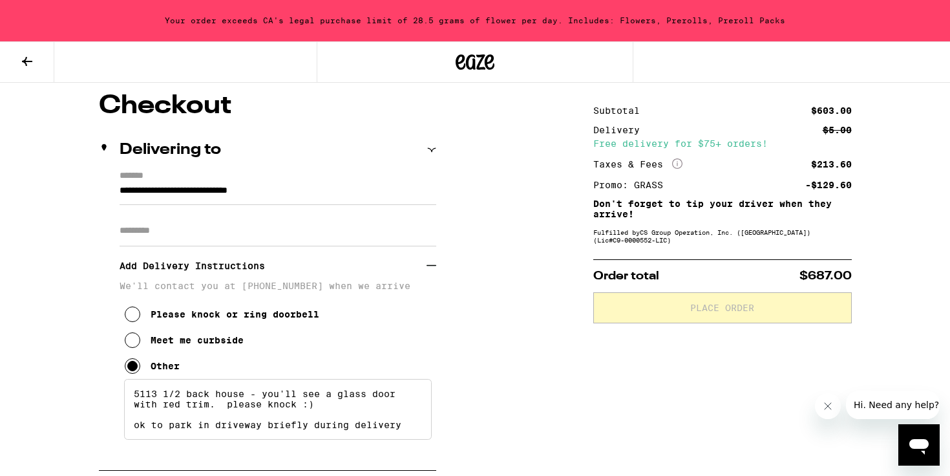
scroll to position [108, 0]
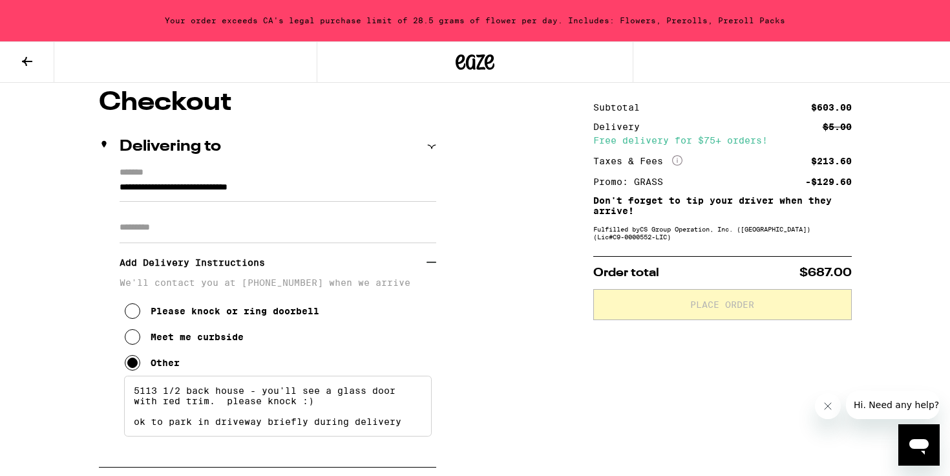
click at [23, 62] on icon at bounding box center [27, 62] width 16 height 16
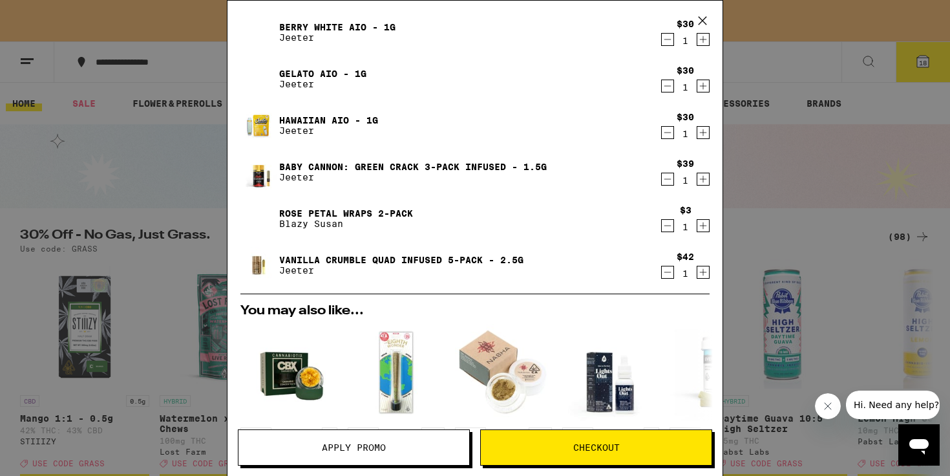
scroll to position [633, 0]
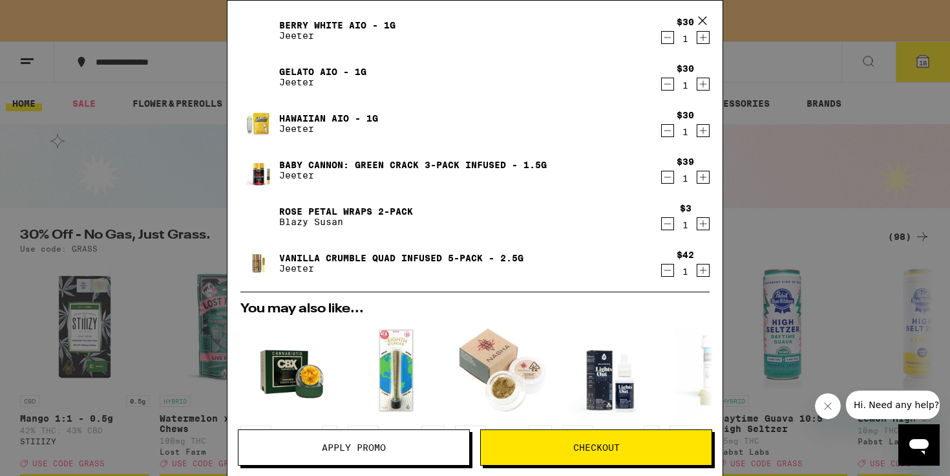
click at [667, 178] on icon "Decrement" at bounding box center [668, 177] width 12 height 16
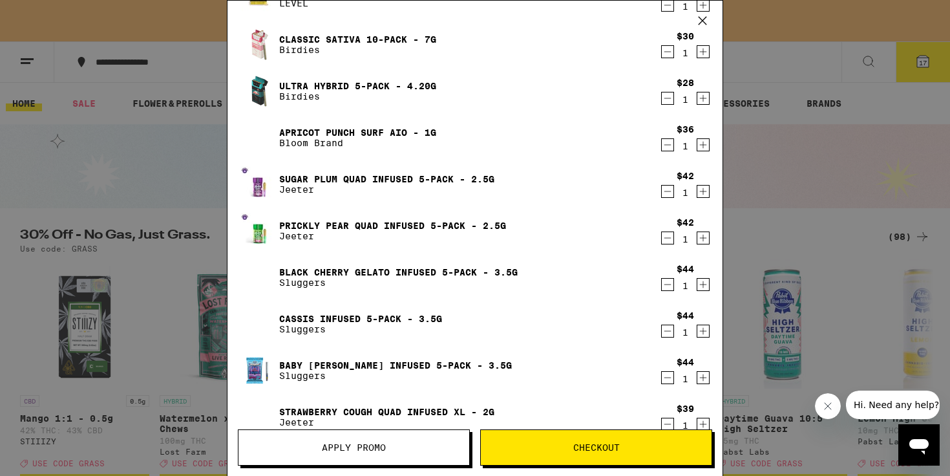
scroll to position [198, 0]
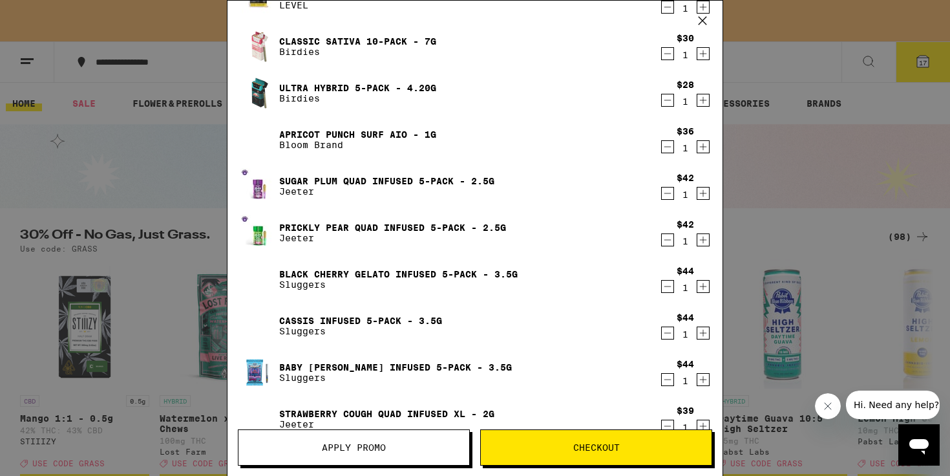
click at [670, 242] on icon "Decrement" at bounding box center [668, 240] width 12 height 16
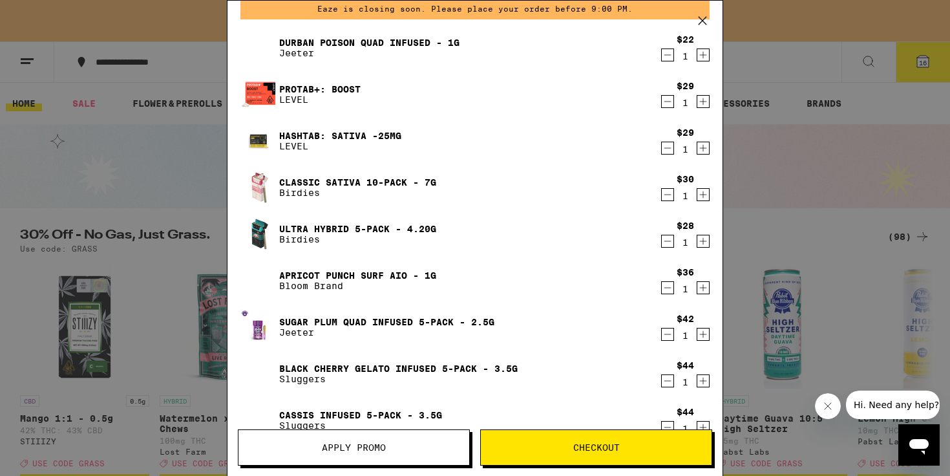
scroll to position [52, 0]
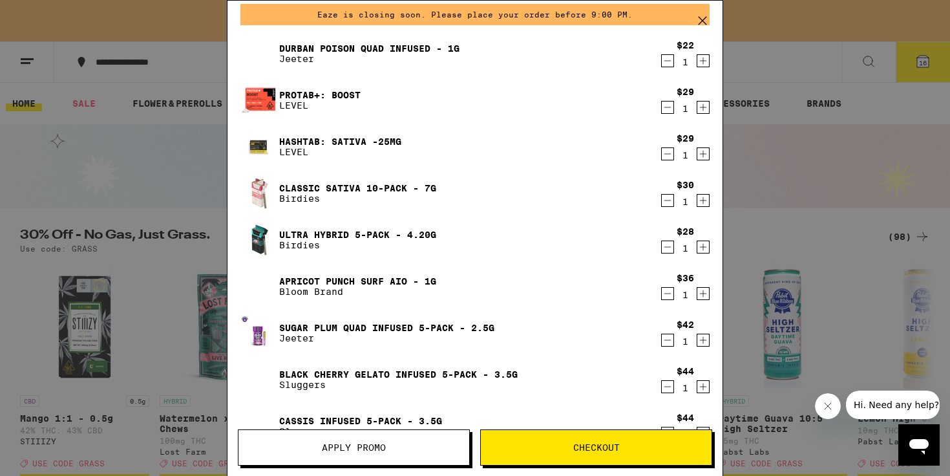
click at [673, 247] on icon "Decrement" at bounding box center [668, 247] width 12 height 16
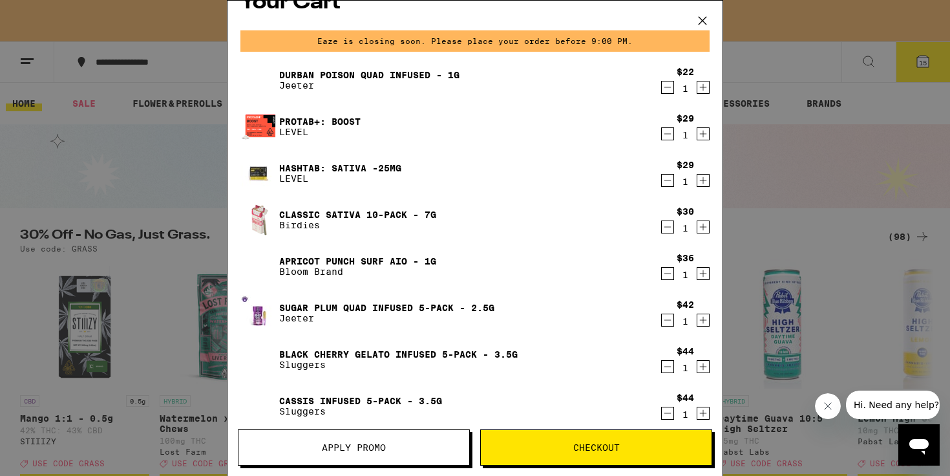
scroll to position [26, 0]
click at [544, 441] on button "Checkout" at bounding box center [596, 447] width 232 height 36
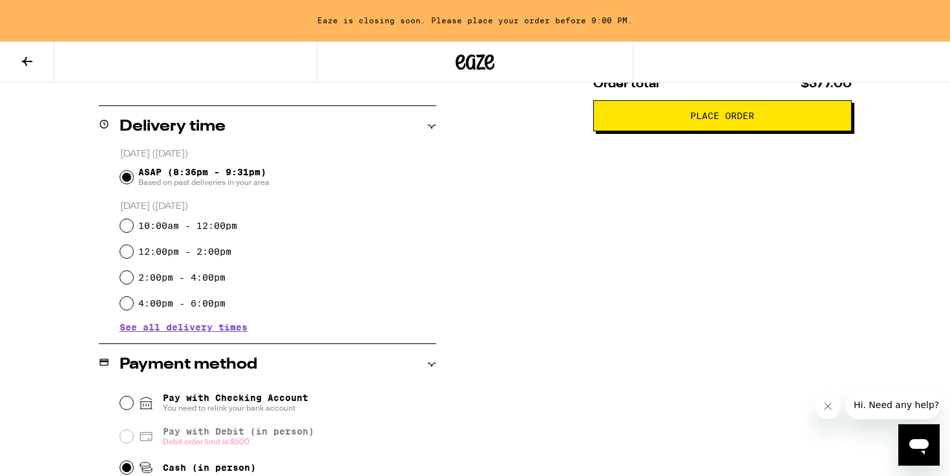
scroll to position [123, 0]
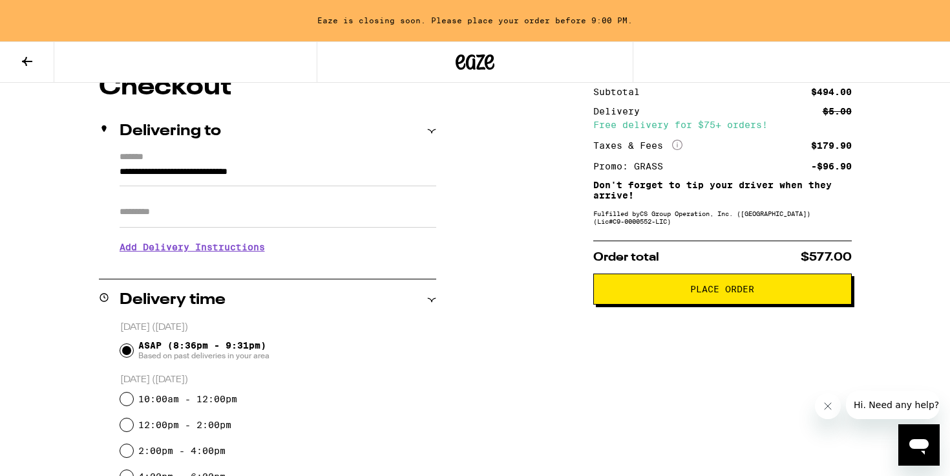
click at [180, 213] on input "Apt/Suite" at bounding box center [278, 211] width 317 height 31
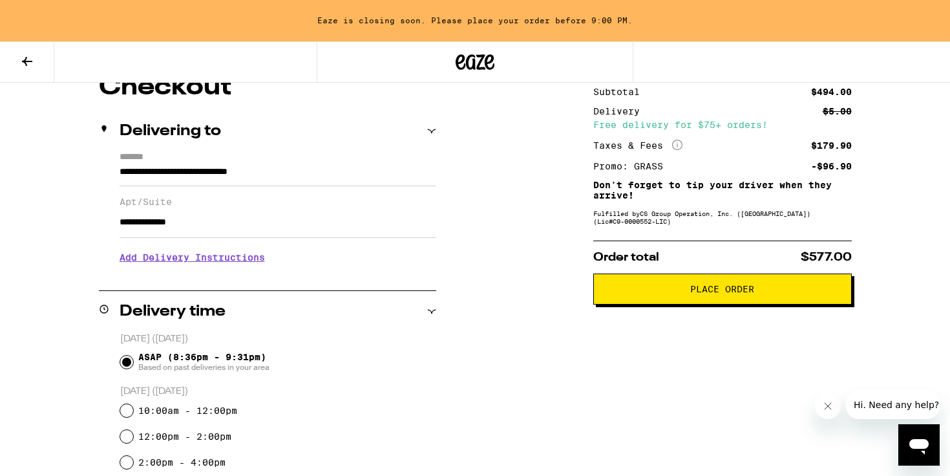
type input "**********"
click at [188, 258] on h3 "Add Delivery Instructions" at bounding box center [278, 257] width 317 height 30
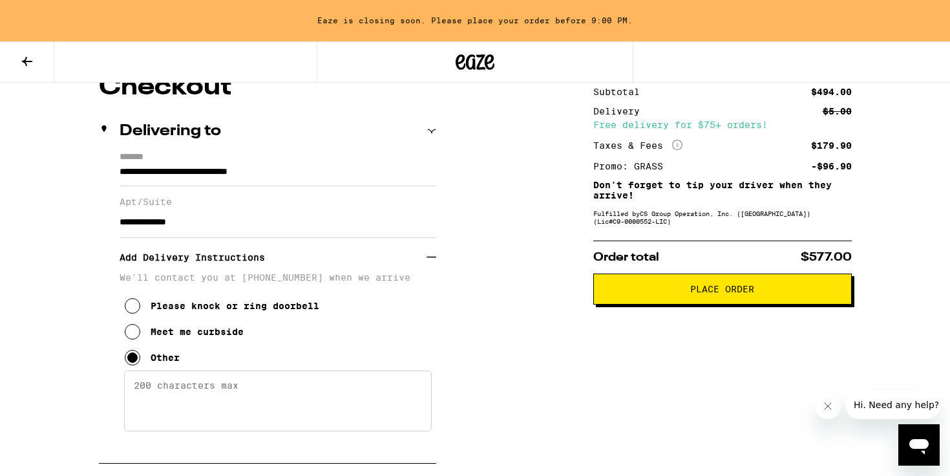
click at [164, 405] on textarea "Enter any other delivery instructions you want driver to know" at bounding box center [278, 400] width 308 height 61
click at [264, 392] on textarea "5113 1/2 back house - you'll see a glass door" at bounding box center [278, 400] width 308 height 61
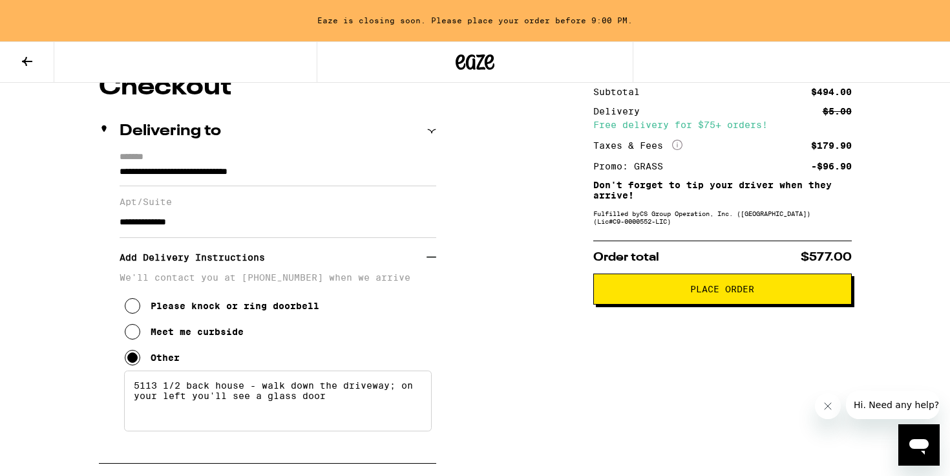
click at [340, 401] on textarea "5113 1/2 back house - walk down the driveway; on your left you'll see a glass d…" at bounding box center [278, 400] width 308 height 61
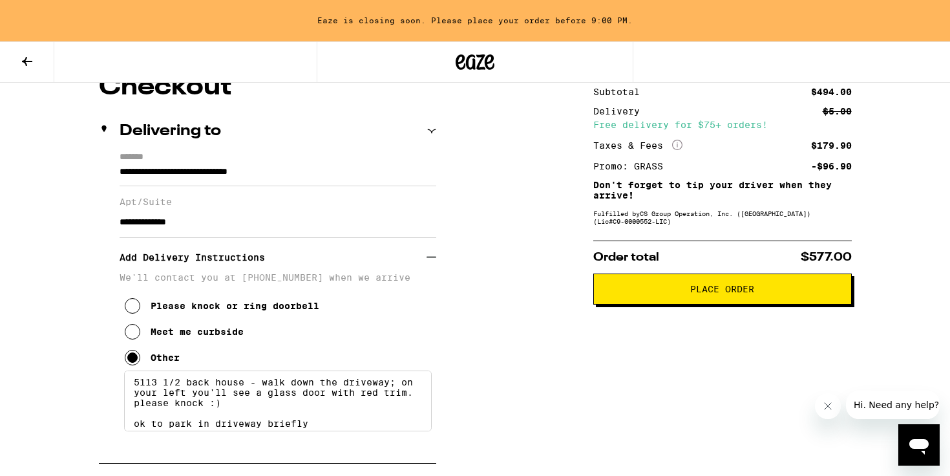
click at [223, 414] on textarea "5113 1/2 back house - walk down the driveway; on your left you'll see a glass d…" at bounding box center [278, 400] width 308 height 61
click at [335, 431] on textarea "5113 1/2 back house - walk down the driveway; on your left you'll see a glass d…" at bounding box center [278, 400] width 308 height 61
type textarea "5113 1/2 back house - walk down the driveway; on your left you'll see a glass d…"
click at [694, 293] on span "Place Order" at bounding box center [722, 288] width 64 height 9
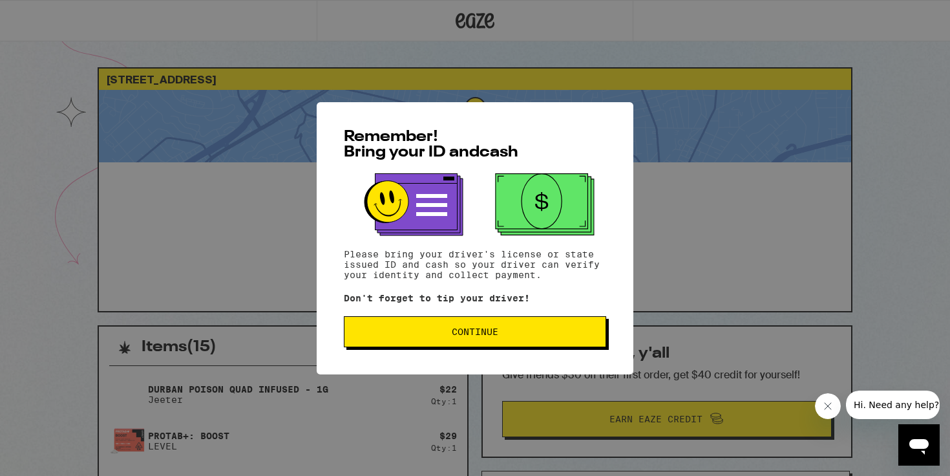
click at [556, 333] on span "Continue" at bounding box center [475, 331] width 240 height 9
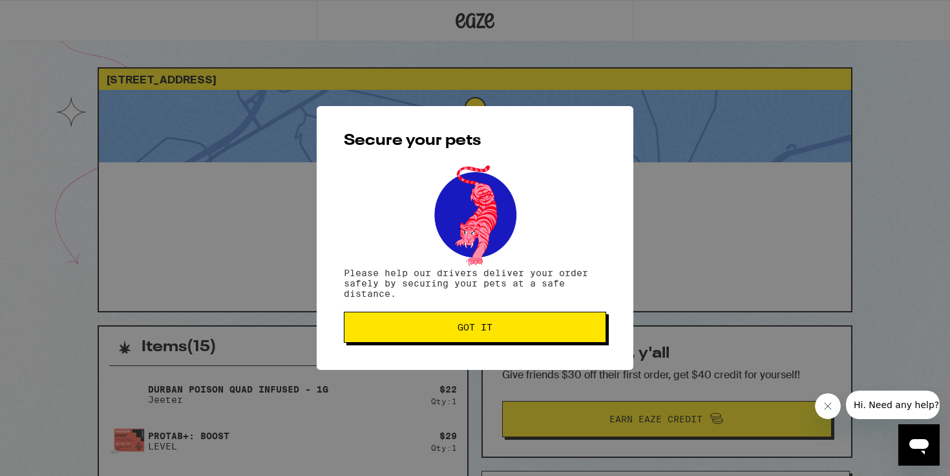
click at [488, 332] on span "Got it" at bounding box center [475, 327] width 35 height 9
